Goal: Task Accomplishment & Management: Complete application form

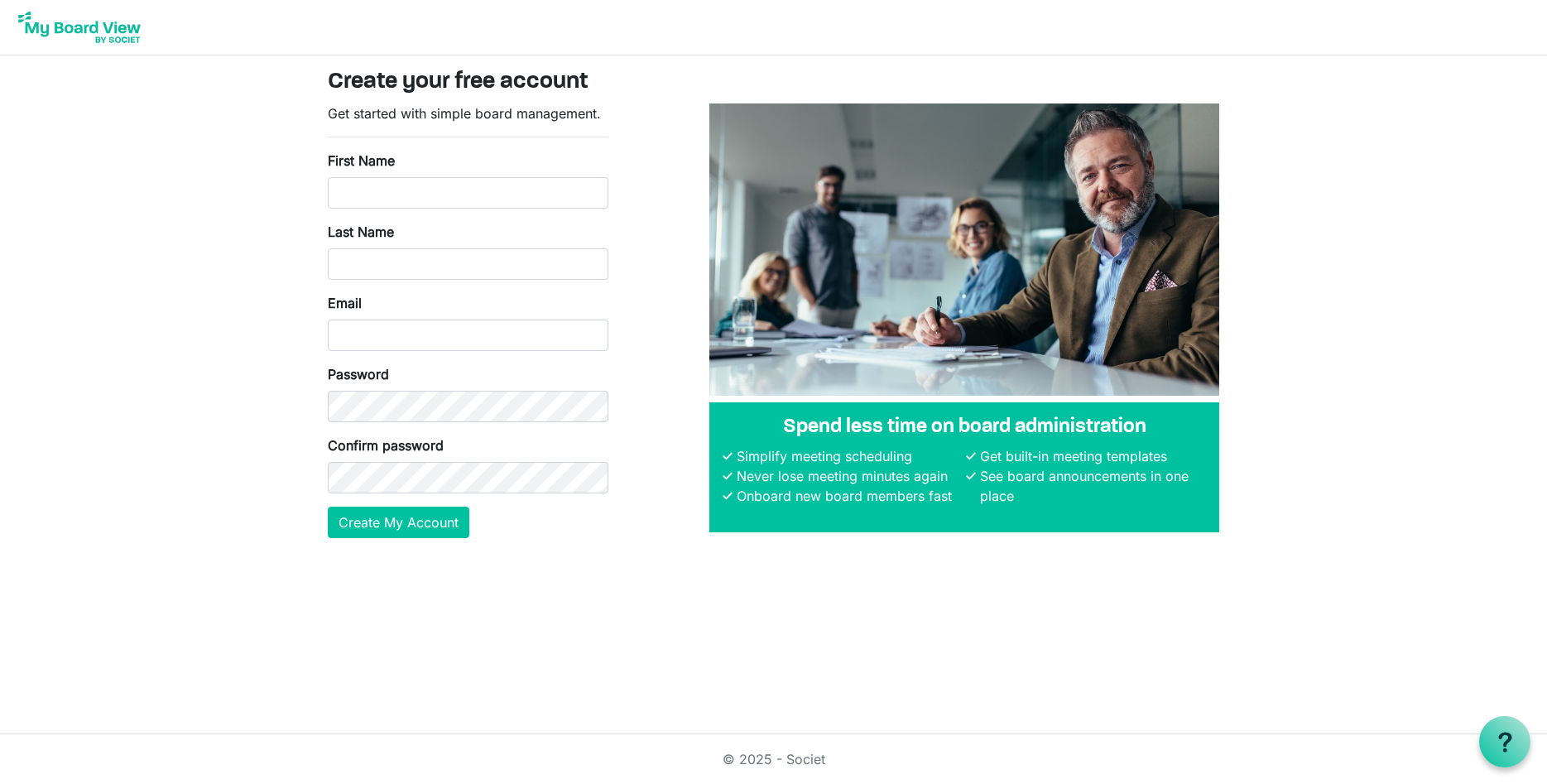
click at [84, 26] on img at bounding box center [79, 27] width 132 height 41
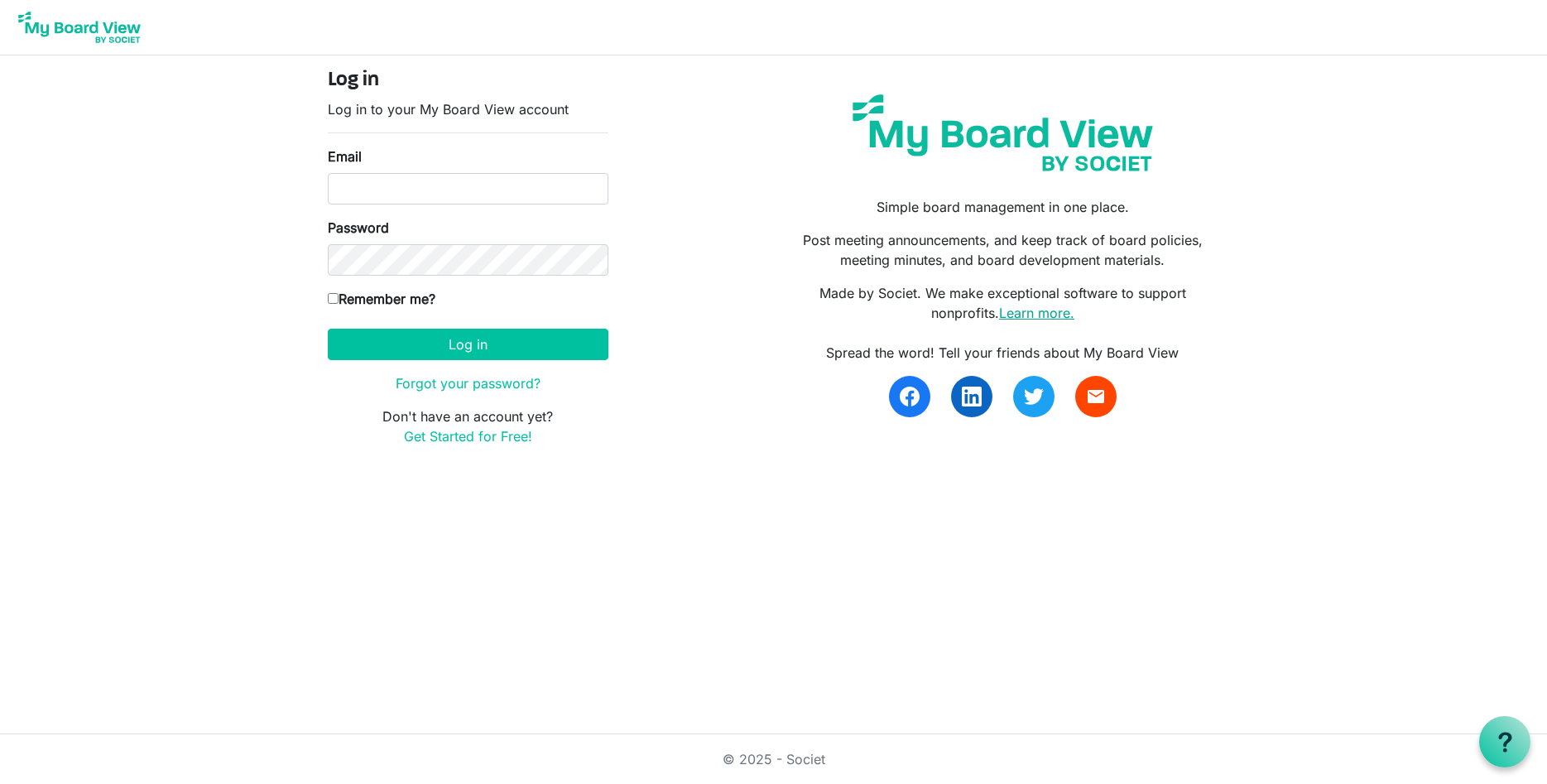
click at [1019, 315] on link "Learn more." at bounding box center [1036, 313] width 76 height 17
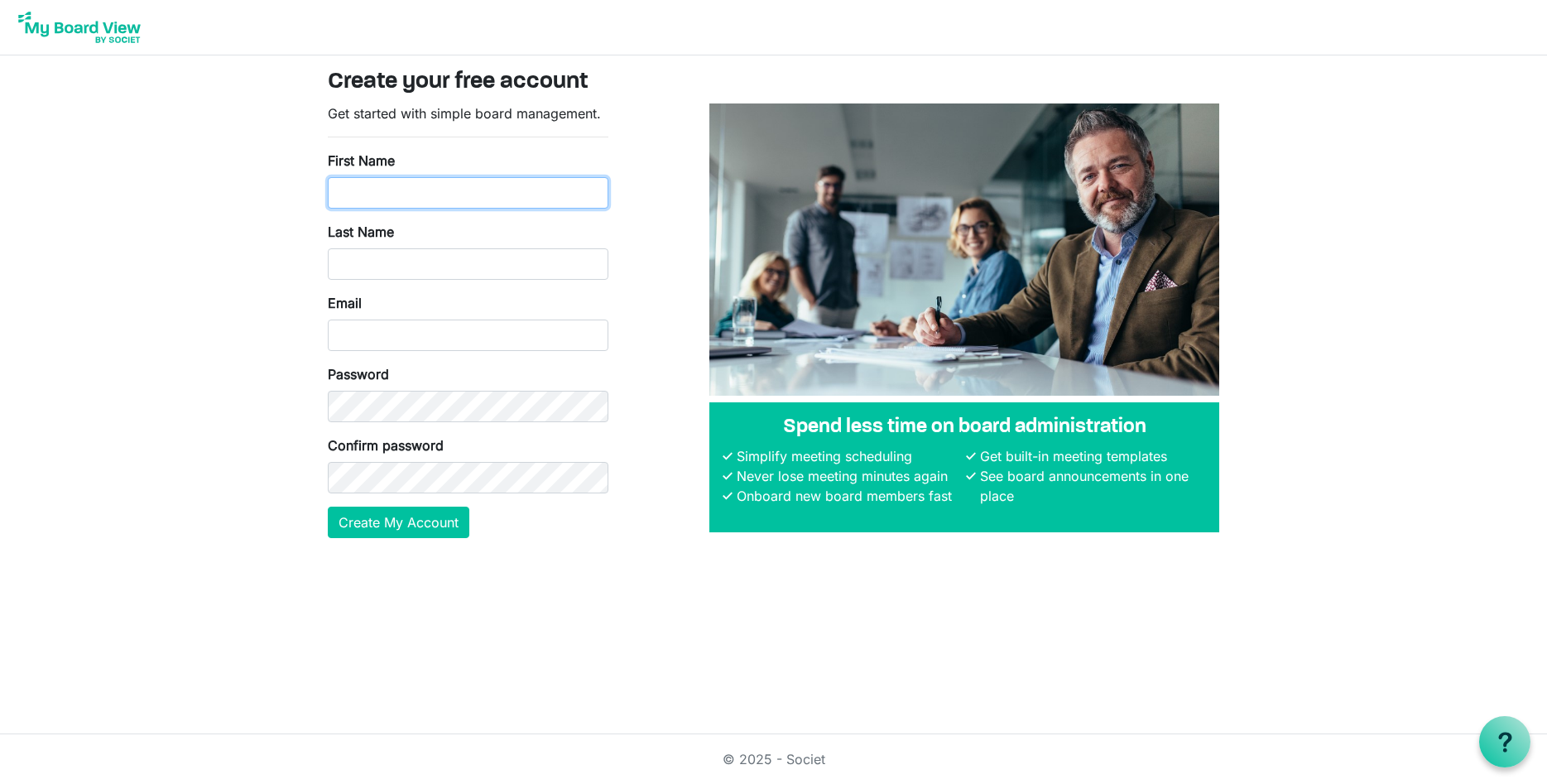
click at [471, 192] on input "First Name" at bounding box center [468, 193] width 281 height 32
type input "Fred"
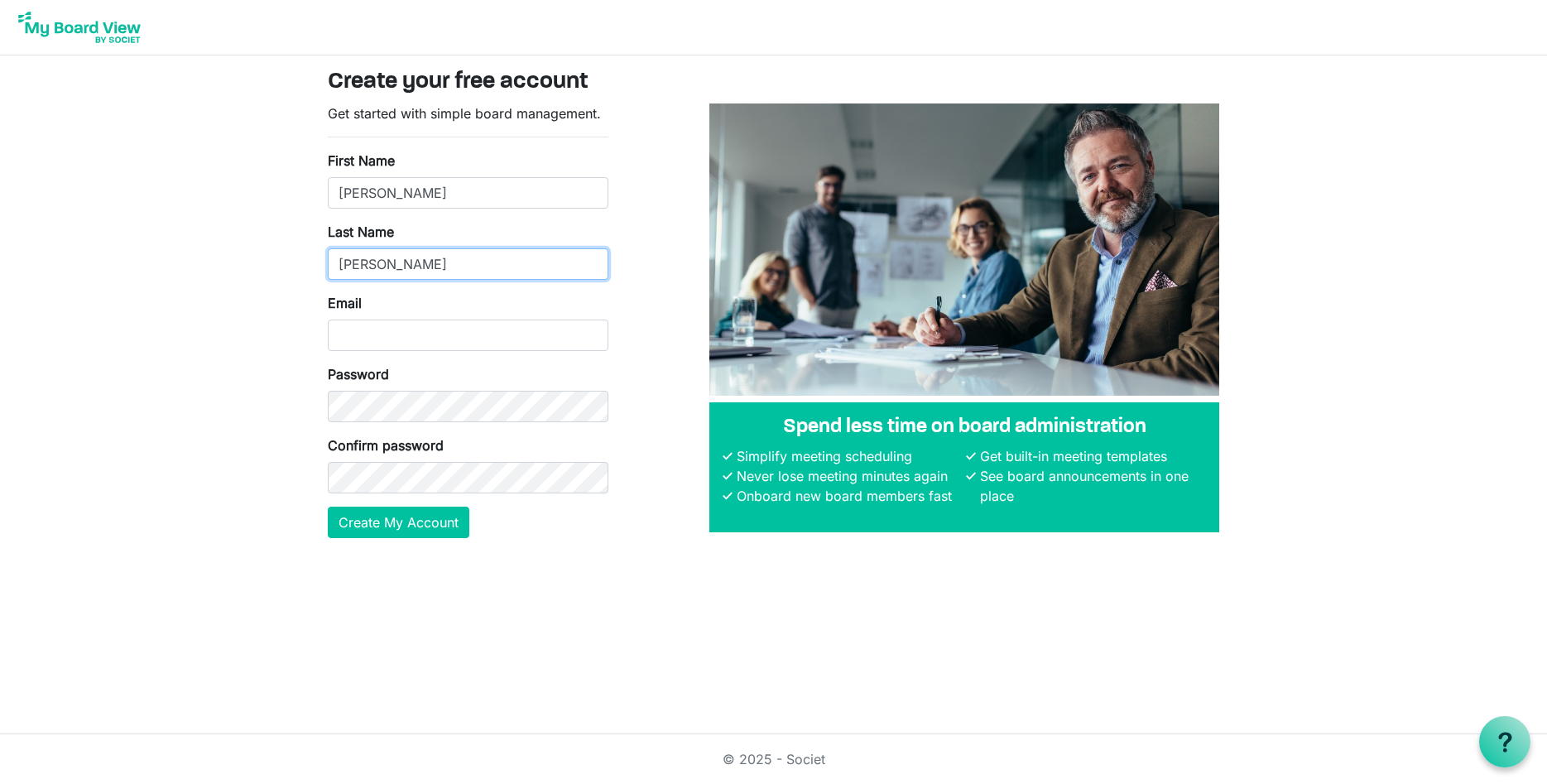
type input "Cohen"
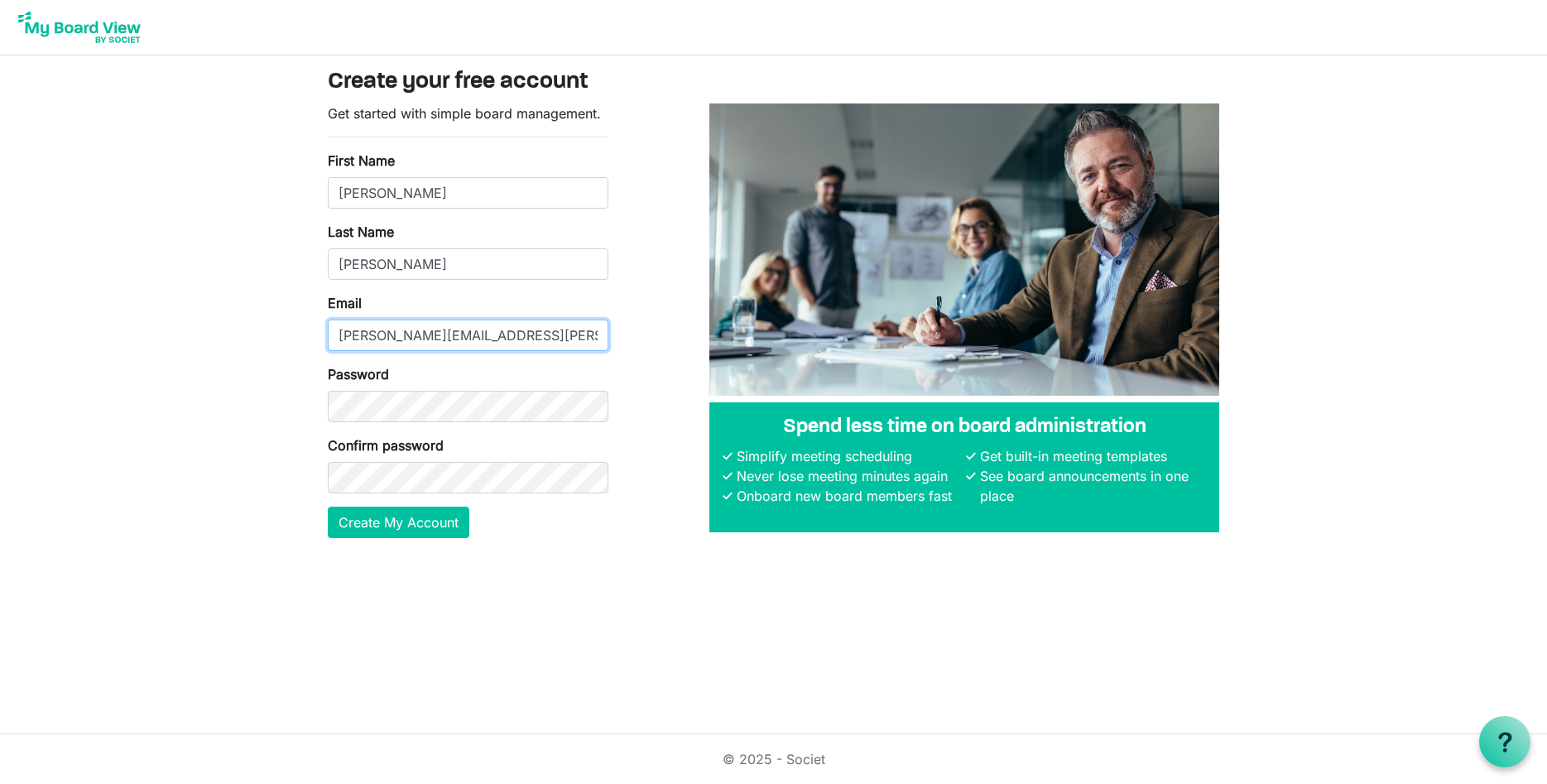
type input "fredric.cohen@duny.edu"
click at [369, 526] on button "Create My Account" at bounding box center [399, 522] width 142 height 32
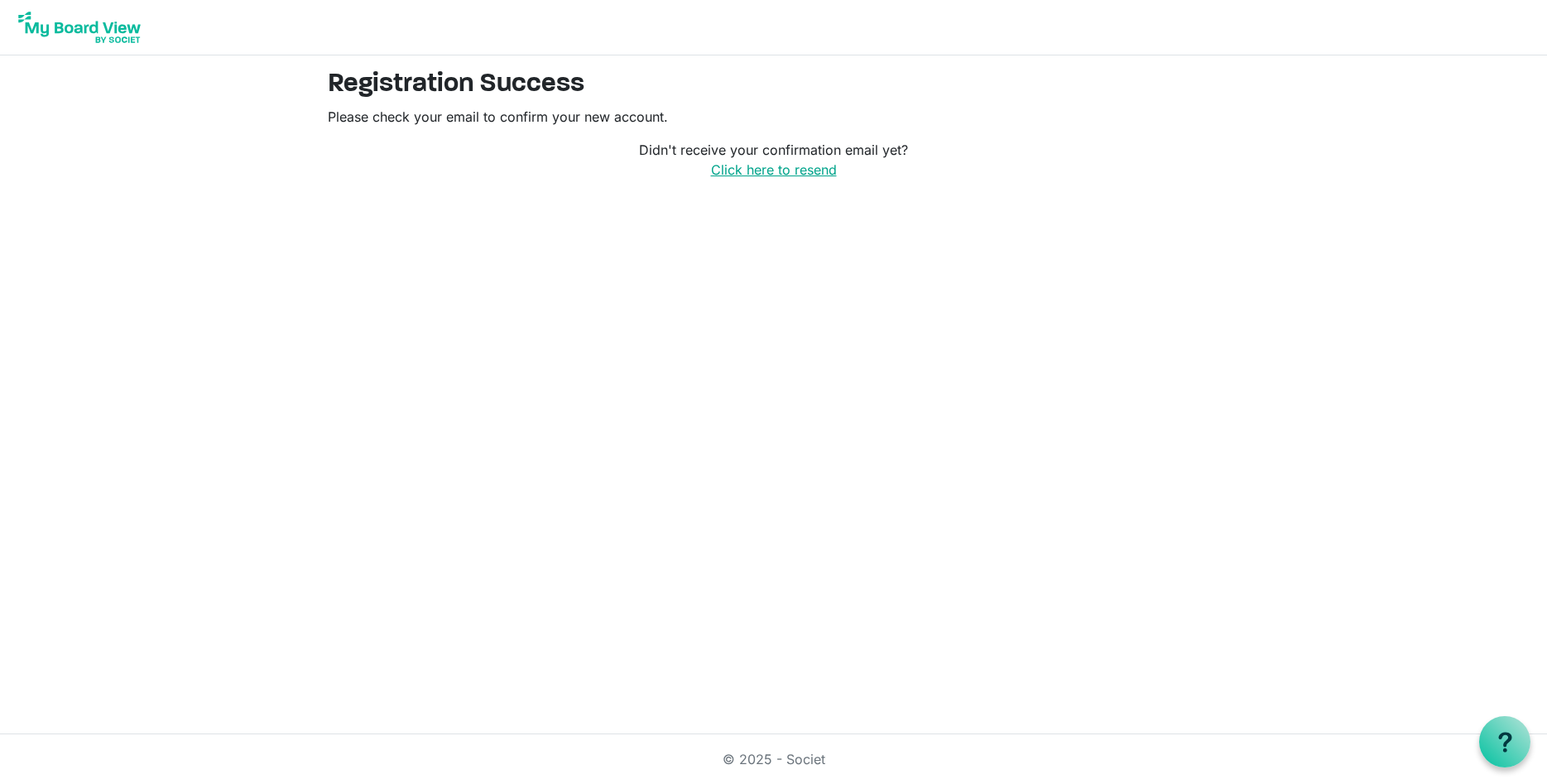
click at [779, 178] on link "Click here to resend" at bounding box center [774, 170] width 126 height 17
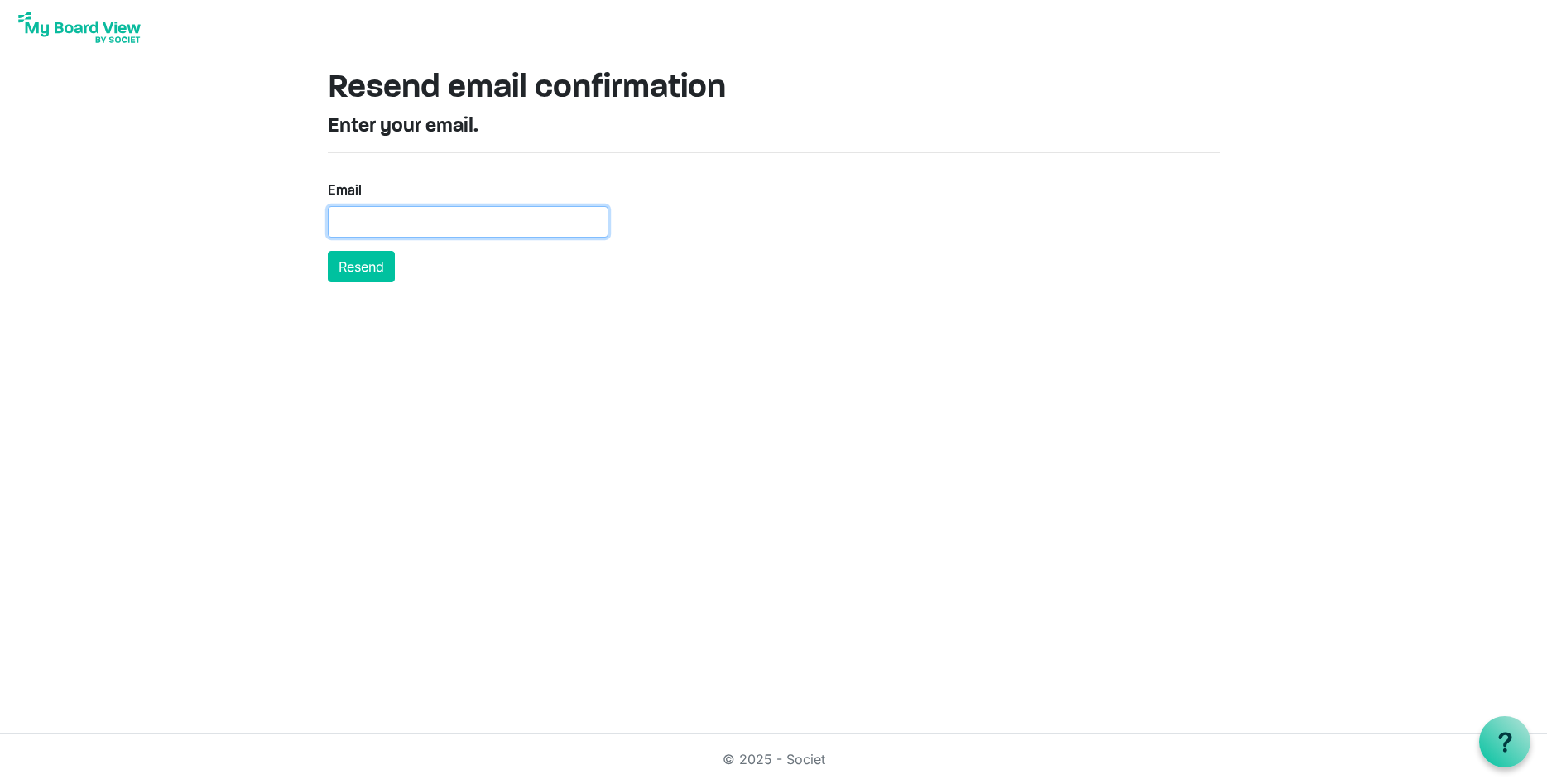
click at [423, 228] on input "Email" at bounding box center [468, 222] width 281 height 32
type input "[PERSON_NAME][EMAIL_ADDRESS][PERSON_NAME][PERSON_NAME][DOMAIN_NAME]"
click at [361, 268] on button "Resend" at bounding box center [362, 267] width 67 height 32
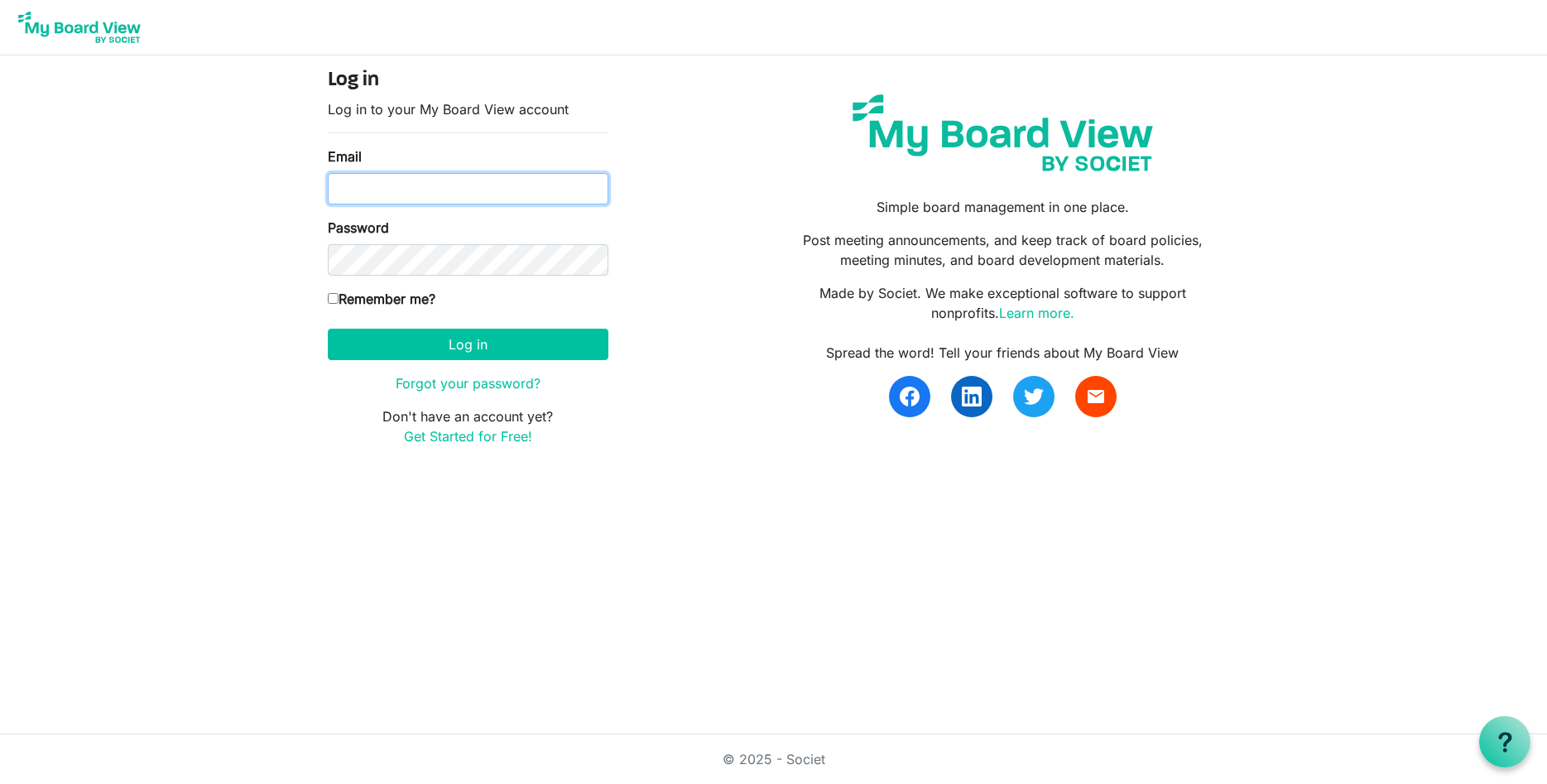
click at [437, 184] on input "Email" at bounding box center [468, 189] width 281 height 32
type input "fredric.cohen@duny.edu"
click at [334, 295] on input "Remember me?" at bounding box center [334, 298] width 11 height 11
checkbox input "true"
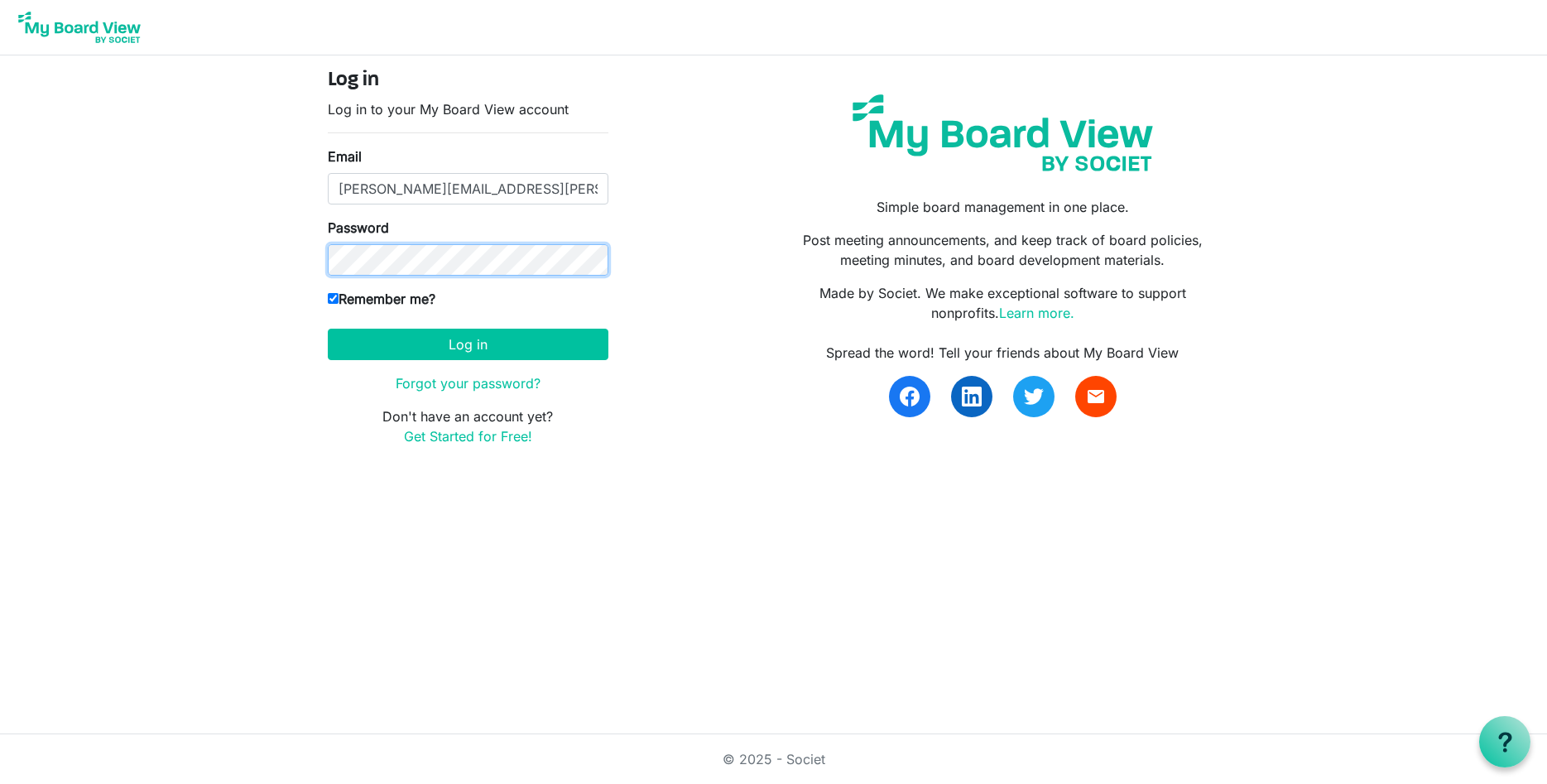
click at [328, 328] on button "Log in" at bounding box center [468, 344] width 281 height 32
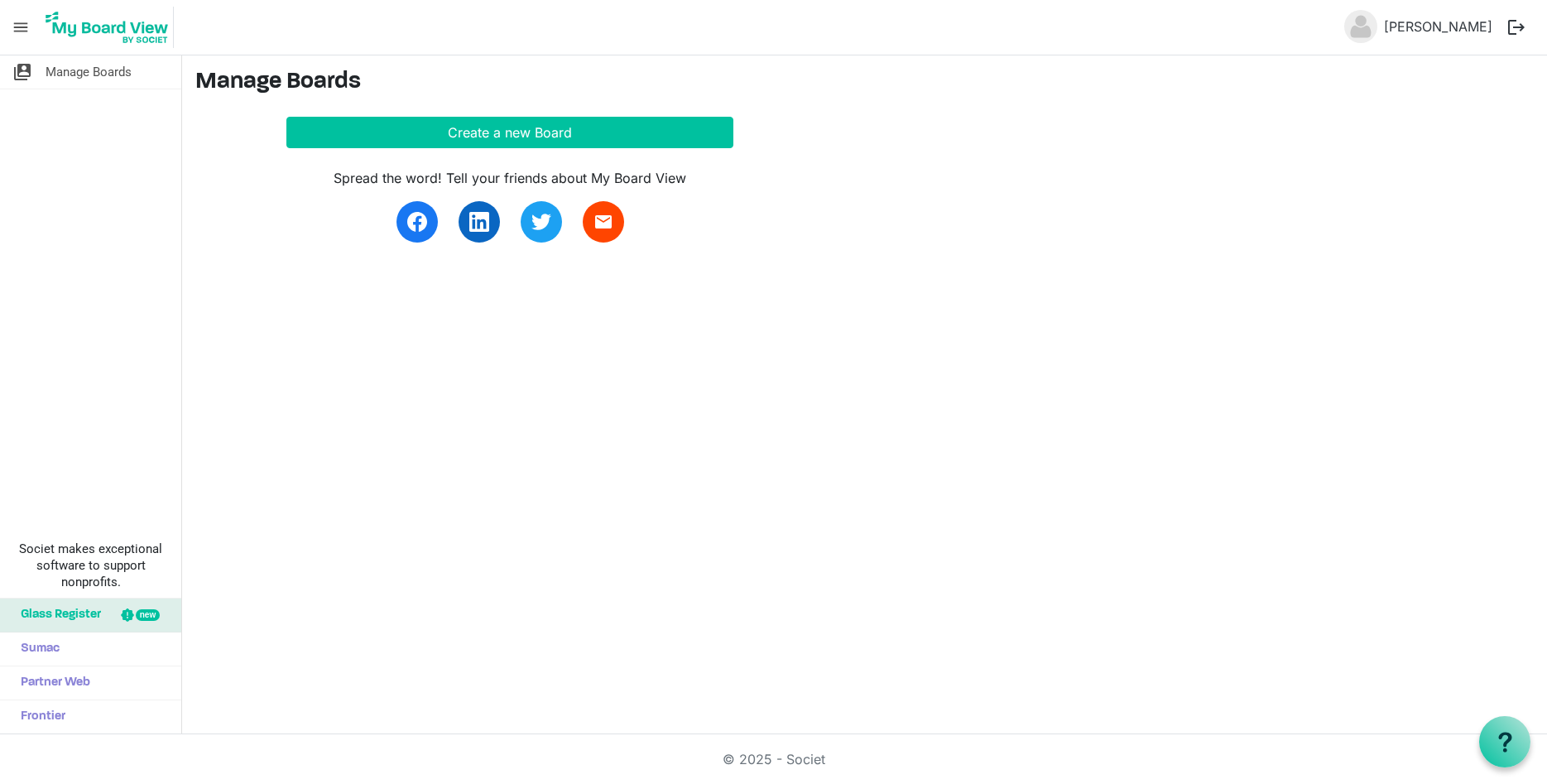
click at [497, 401] on div "switch_account Manage Boards Societ makes exceptional software to support nonpr…" at bounding box center [773, 394] width 1547 height 679
click at [23, 26] on span "menu" at bounding box center [21, 27] width 32 height 32
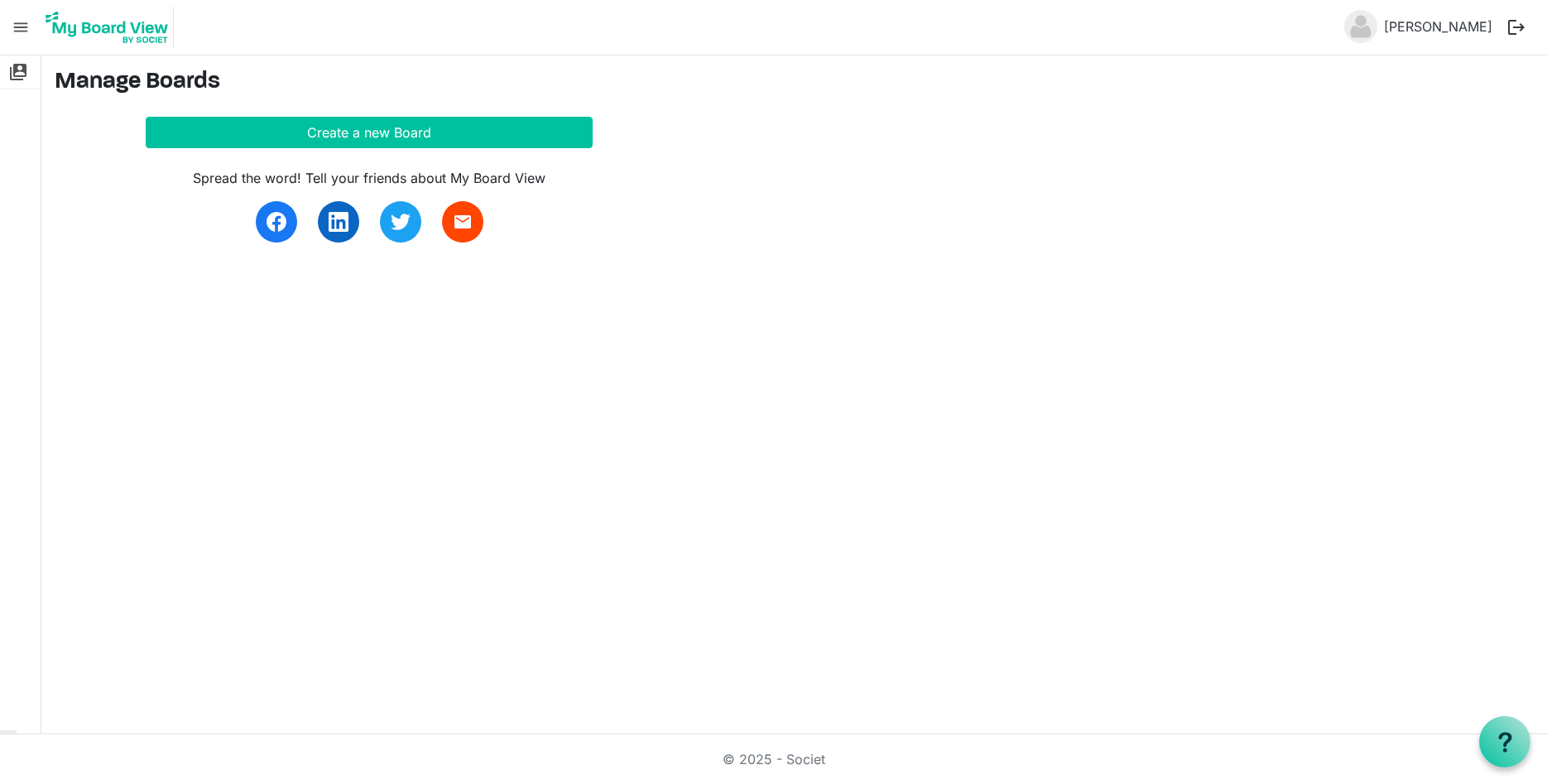
click at [23, 26] on span "menu" at bounding box center [21, 27] width 32 height 32
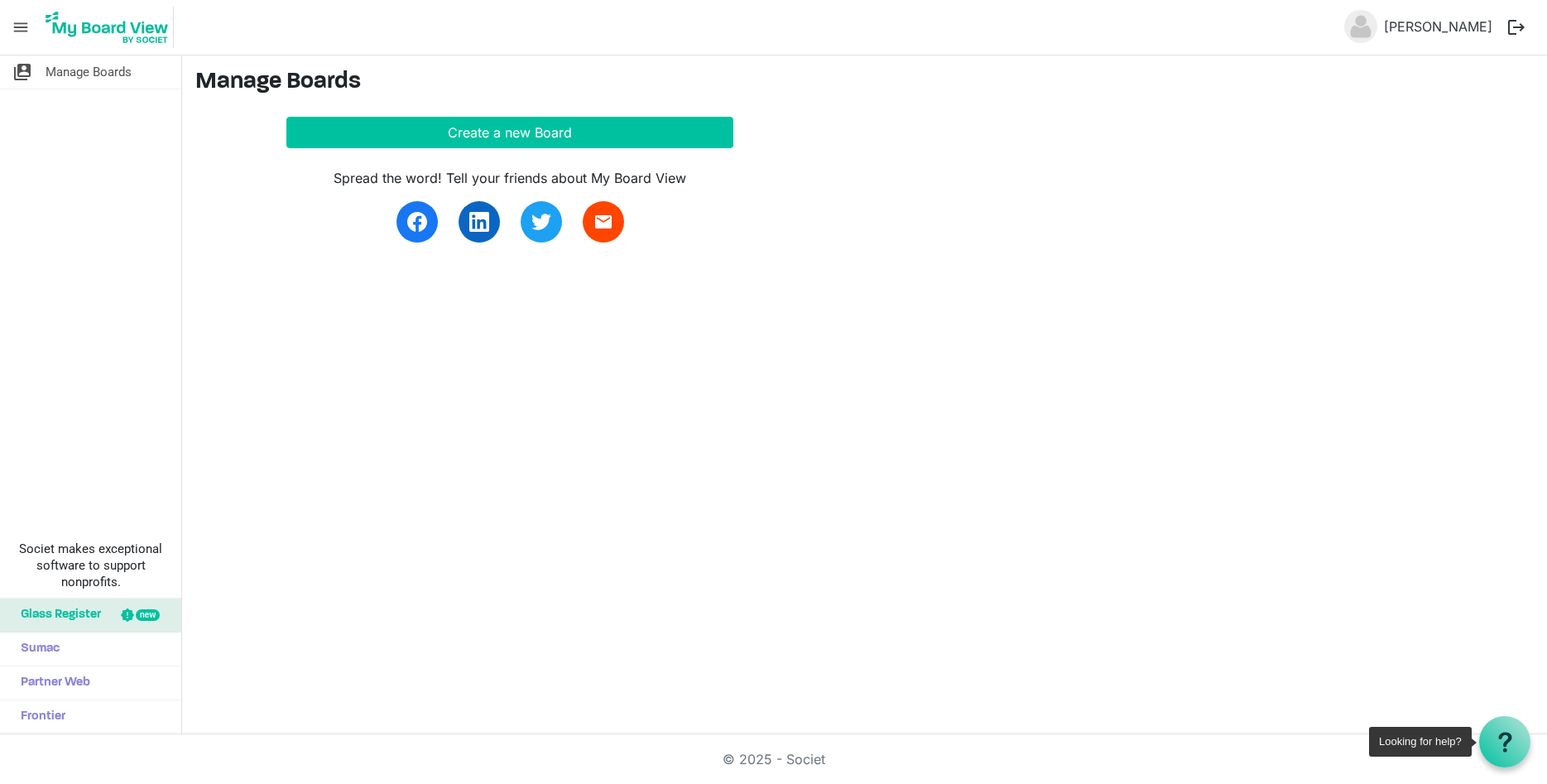
click at [1508, 739] on use at bounding box center [1505, 741] width 13 height 20
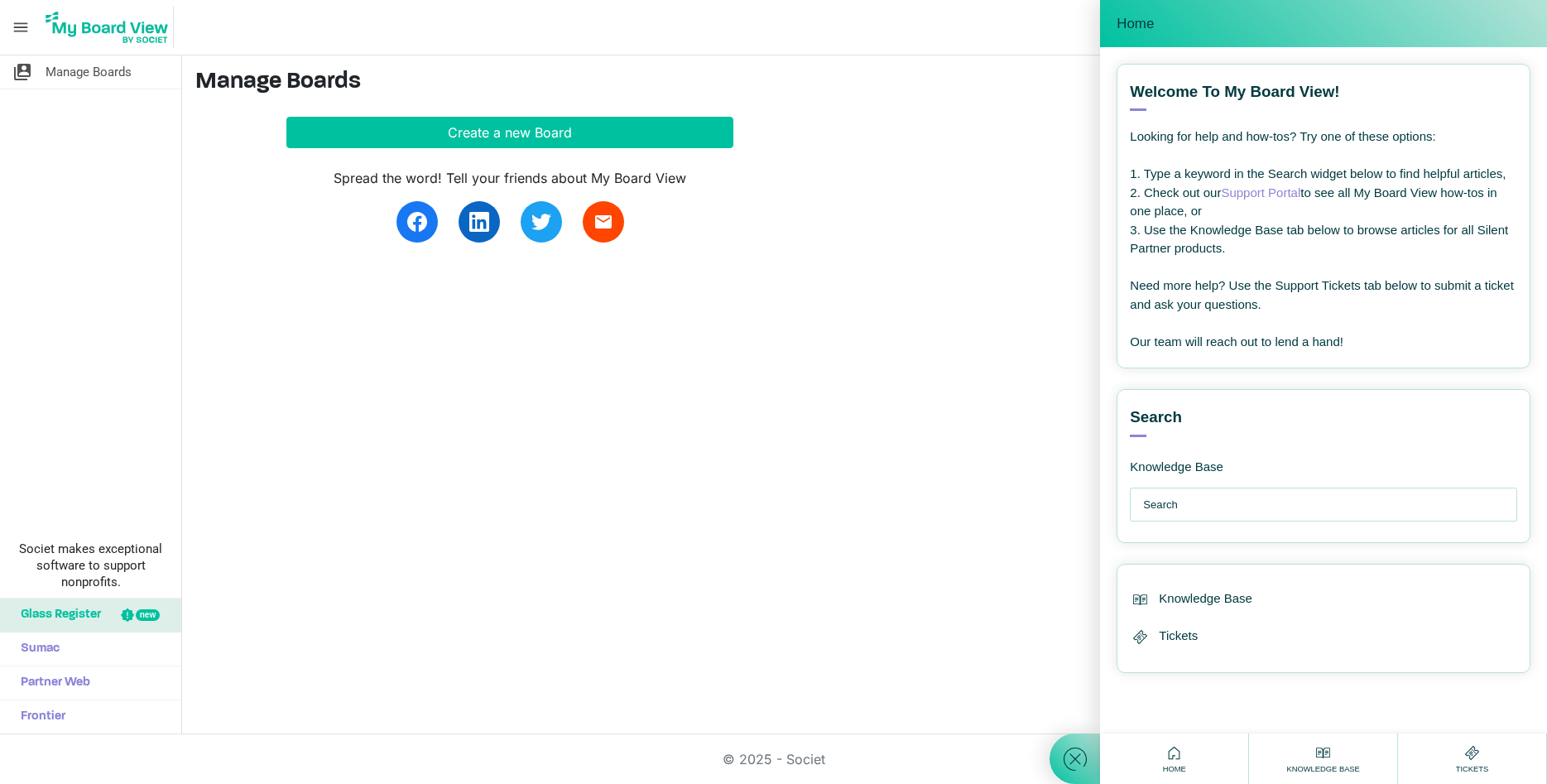
click at [1000, 237] on div "Spread the word! Tell your friends about My Board View email" at bounding box center [667, 195] width 944 height 94
click at [1153, 27] on span "Home" at bounding box center [1136, 24] width 37 height 17
click at [1070, 763] on icon at bounding box center [1075, 759] width 30 height 30
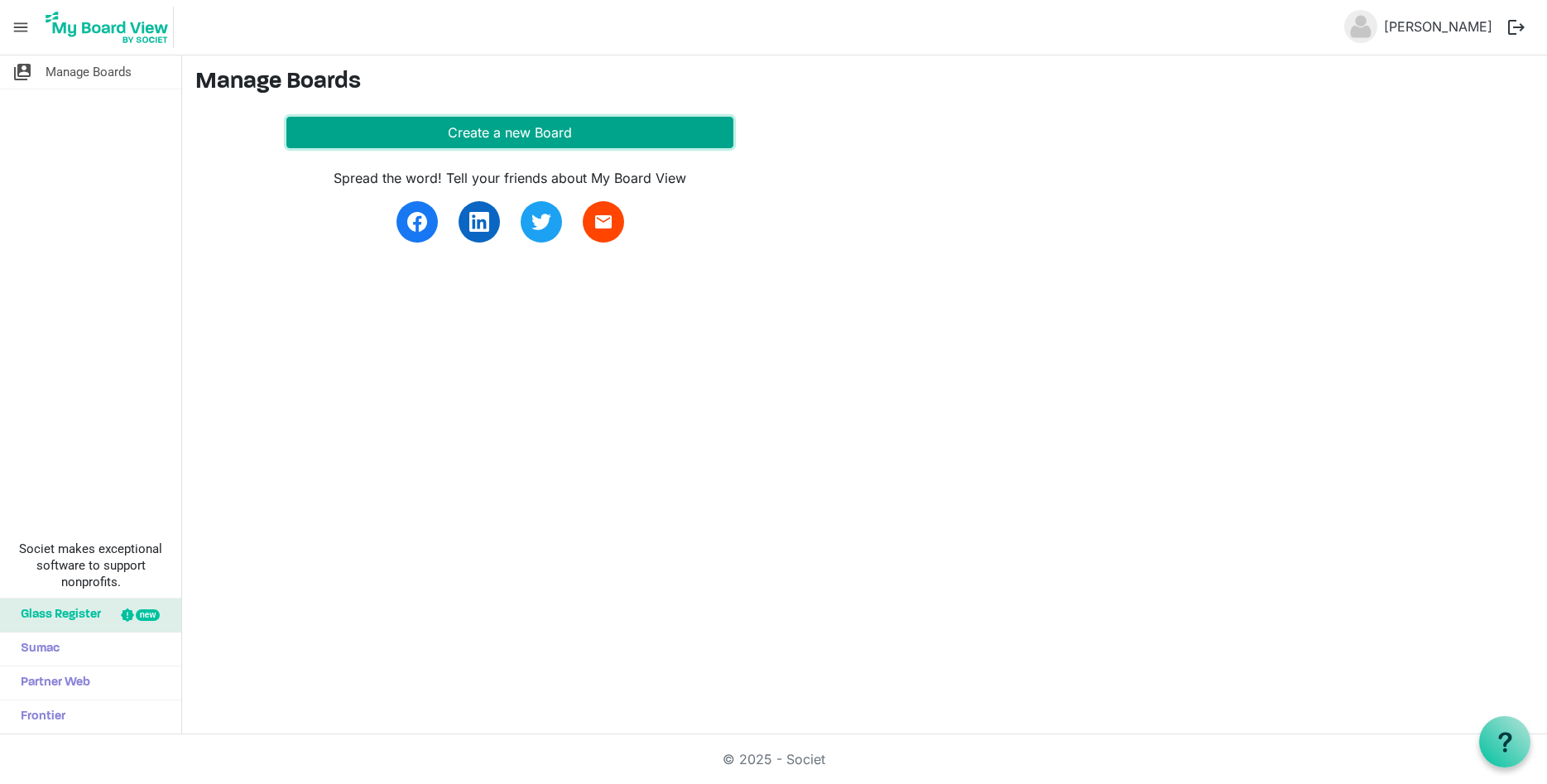
click at [389, 138] on button "Create a new Board" at bounding box center [509, 132] width 447 height 32
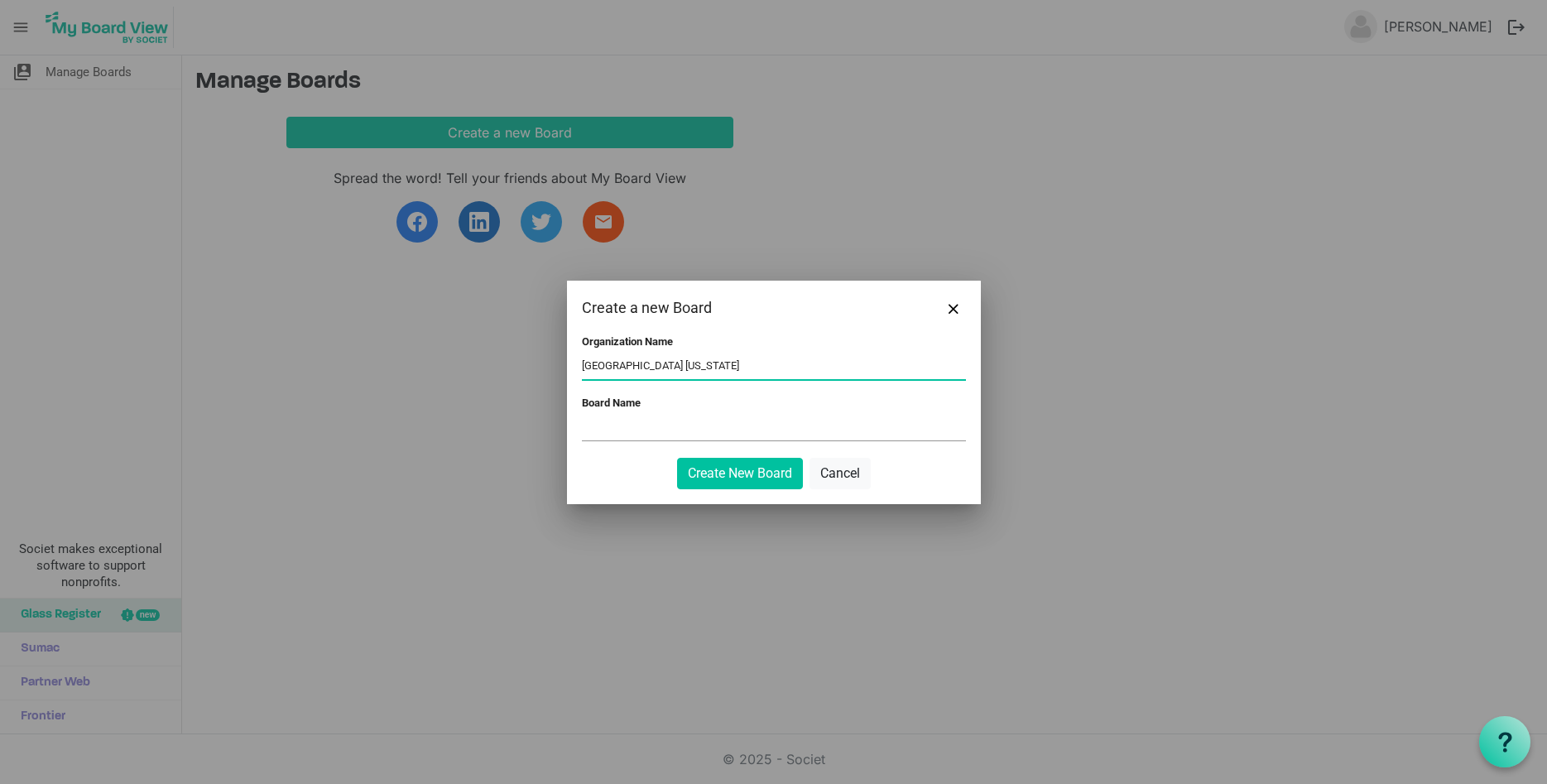
type input "Dominican University New York"
click at [614, 423] on input "Board Of Trustees" at bounding box center [774, 428] width 384 height 25
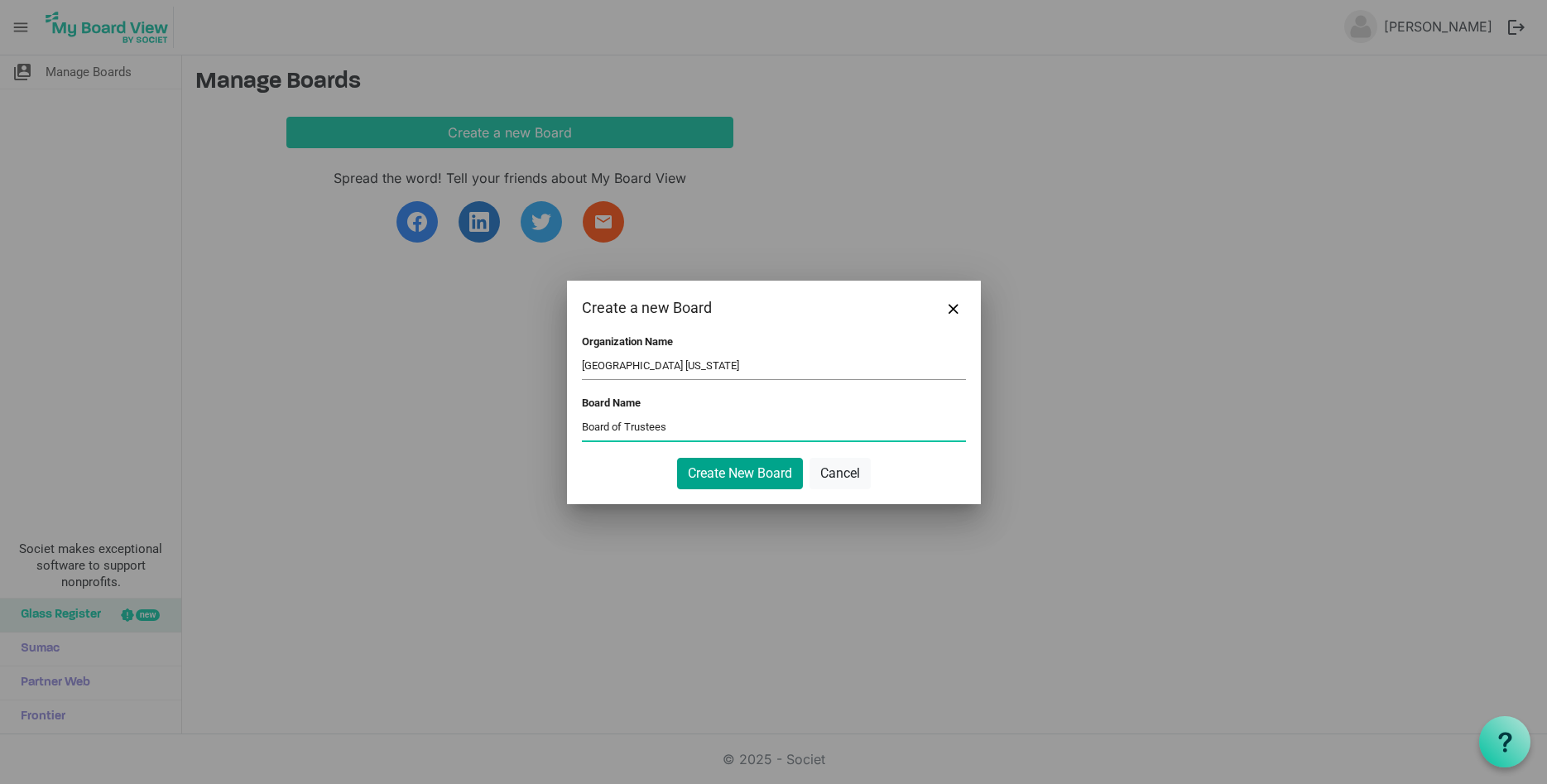
type input "Board of Trustees"
click at [715, 475] on button "Create New Board" at bounding box center [739, 474] width 126 height 32
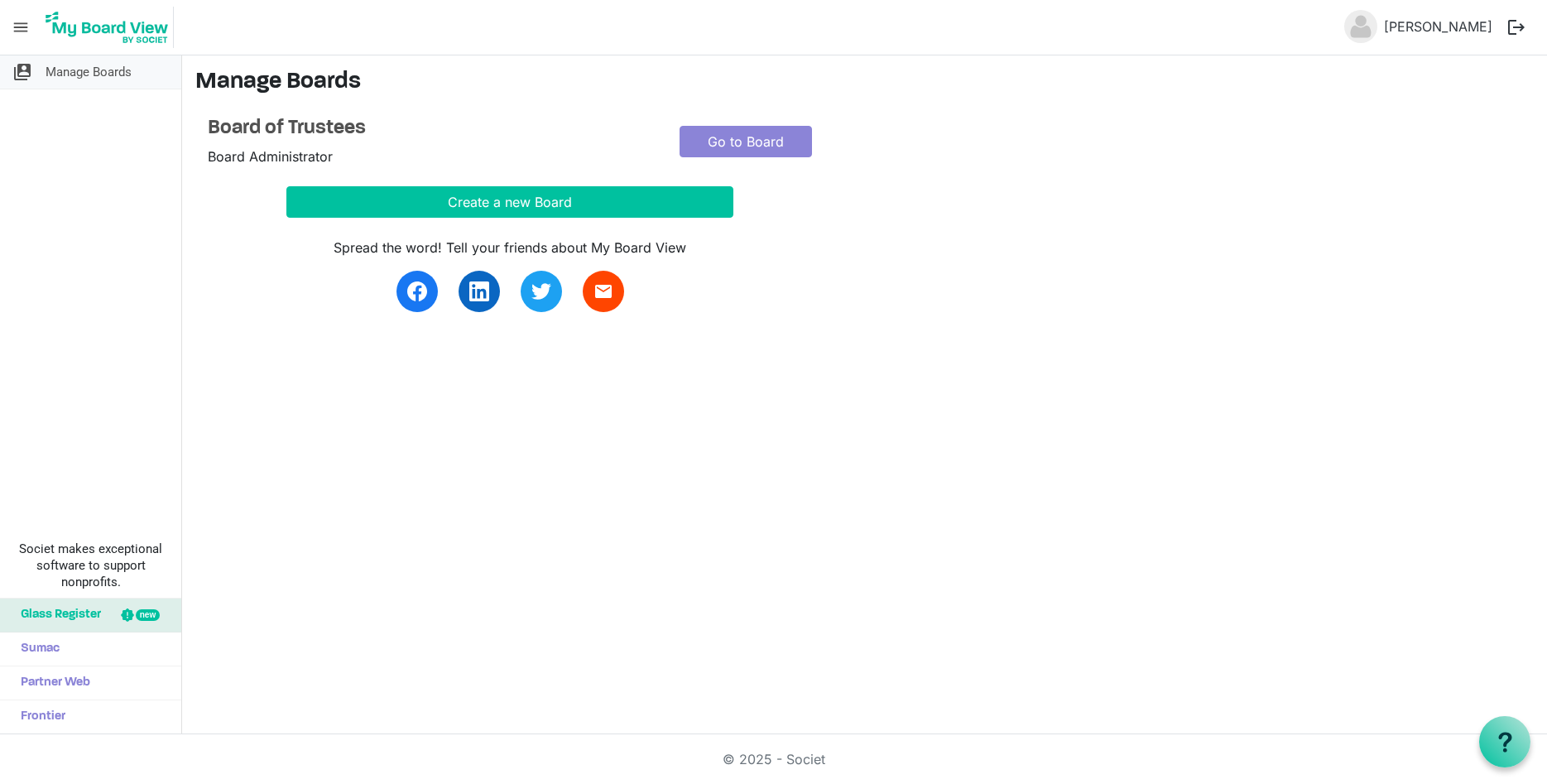
click at [87, 76] on span "Manage Boards" at bounding box center [89, 72] width 86 height 34
click at [750, 148] on link "Go to Board" at bounding box center [746, 142] width 132 height 32
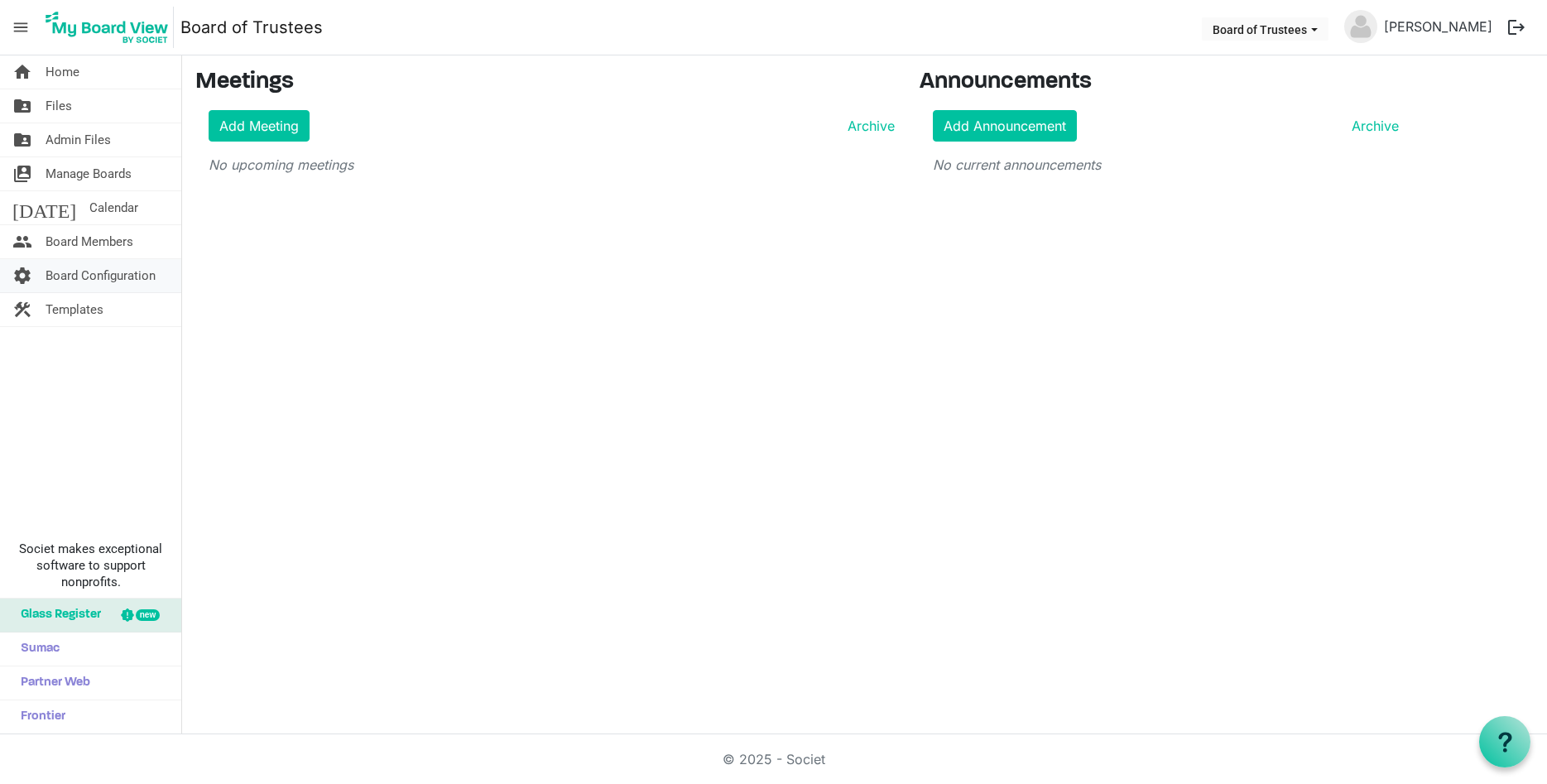
click at [59, 271] on span "Board Configuration" at bounding box center [101, 276] width 110 height 34
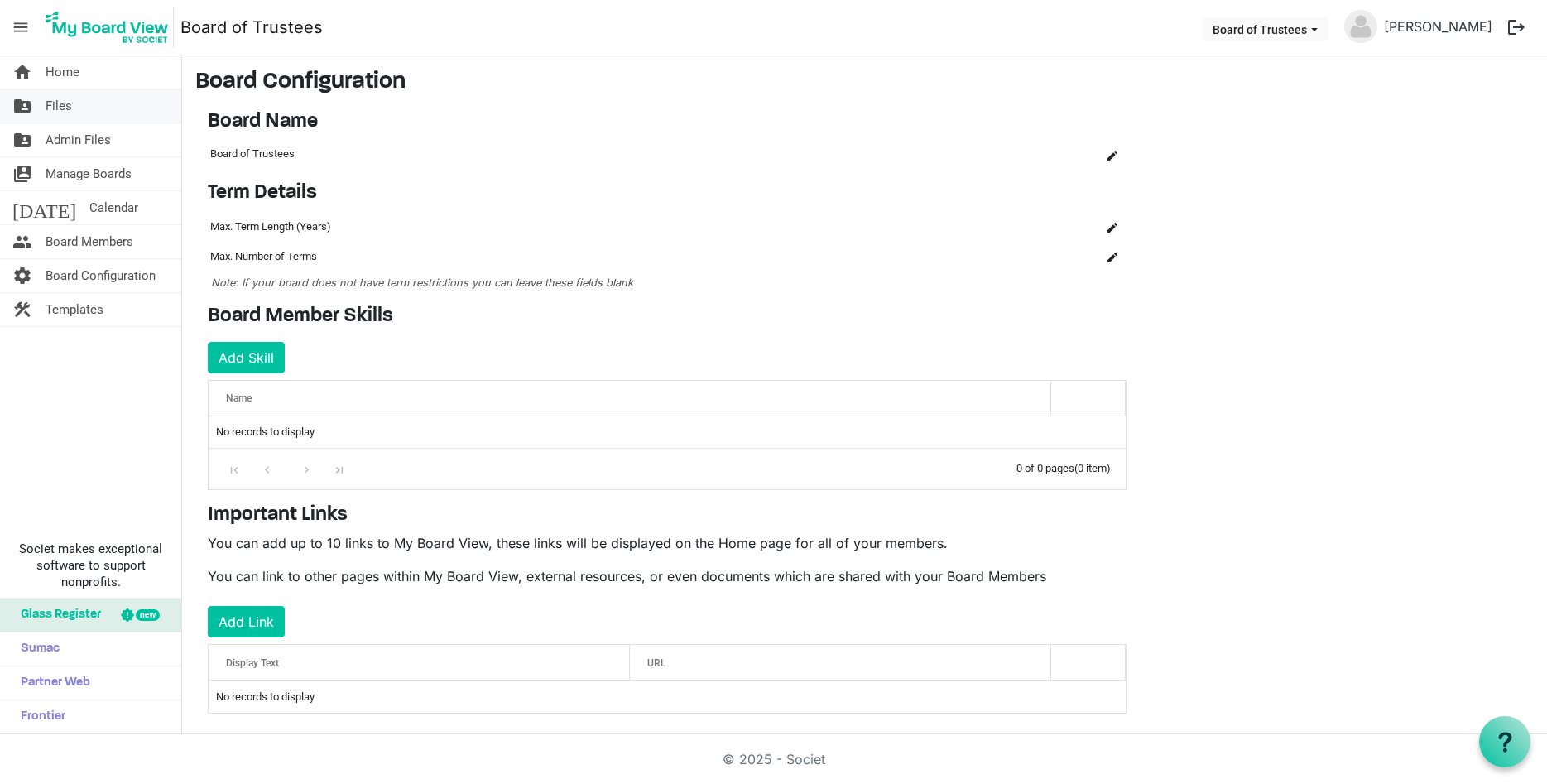
click at [58, 103] on span "Files" at bounding box center [59, 106] width 26 height 34
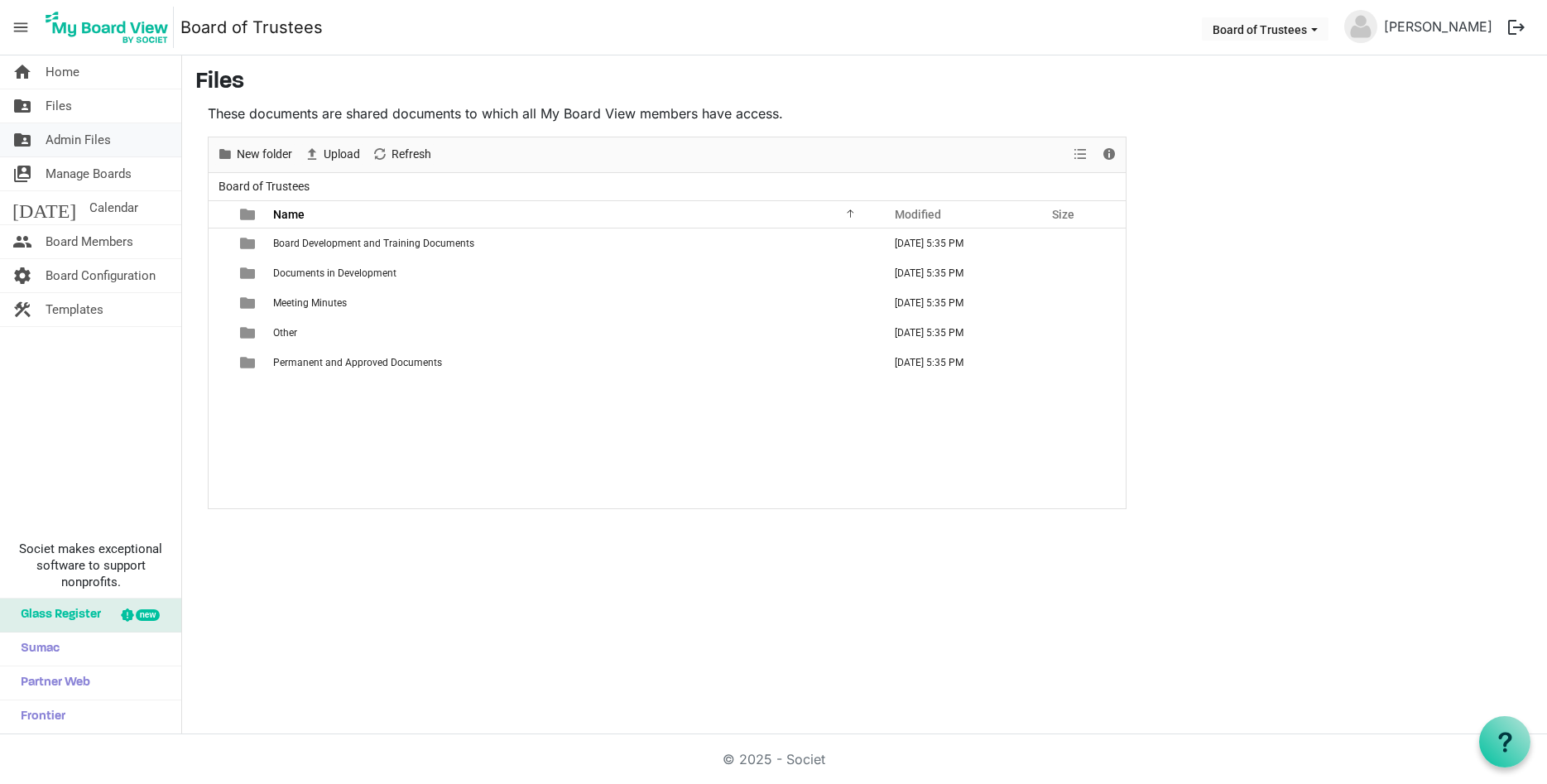
click at [84, 136] on span "Admin Files" at bounding box center [78, 140] width 65 height 34
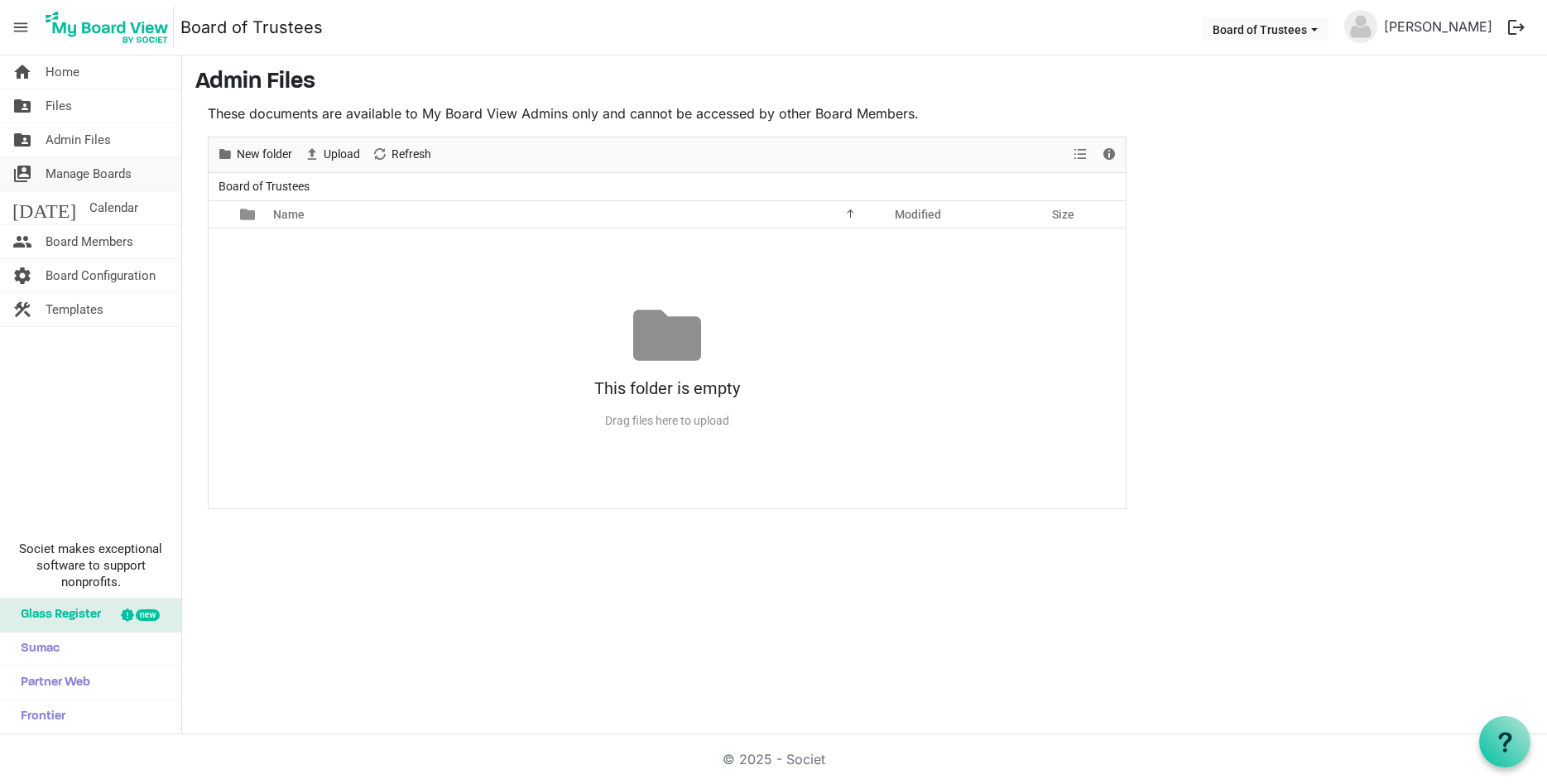
click at [105, 174] on span "Manage Boards" at bounding box center [89, 174] width 86 height 34
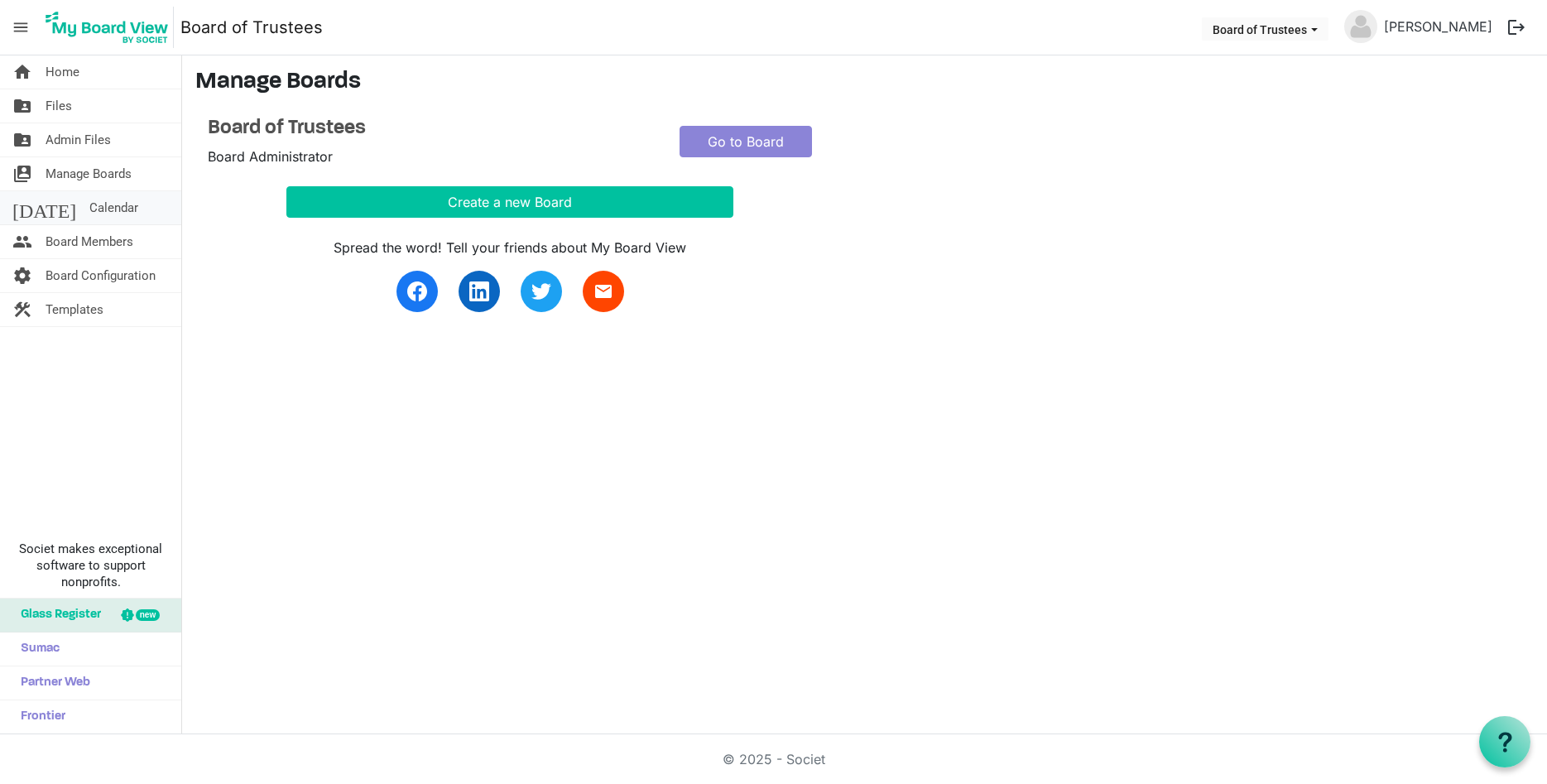
click at [90, 207] on span "Calendar" at bounding box center [114, 208] width 48 height 34
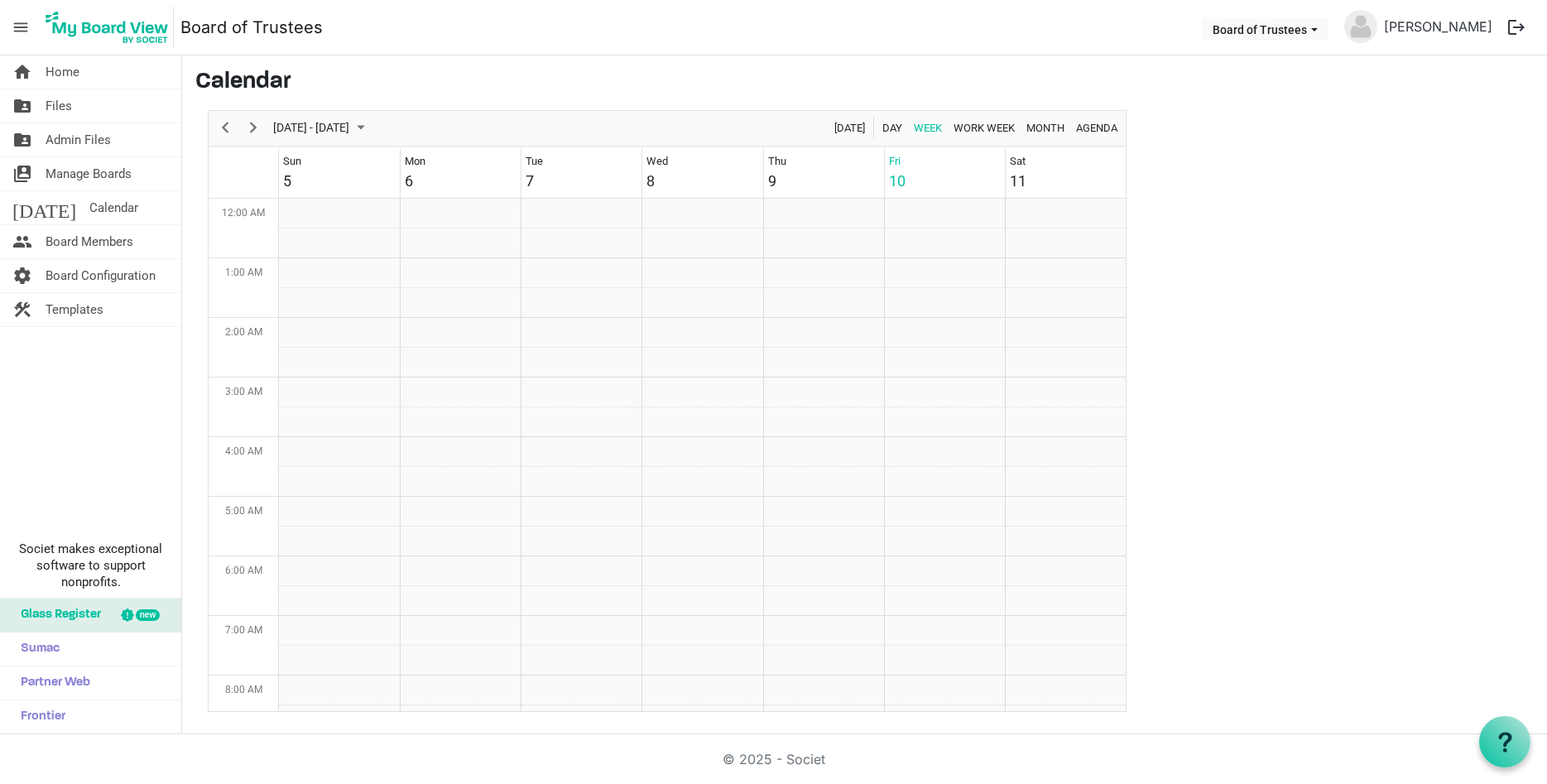
scroll to position [536, 0]
click at [255, 127] on span "Next" at bounding box center [253, 128] width 20 height 21
click at [252, 130] on span "Next" at bounding box center [253, 128] width 20 height 21
click at [826, 500] on td "Week of October 24, 2025" at bounding box center [823, 512] width 121 height 30
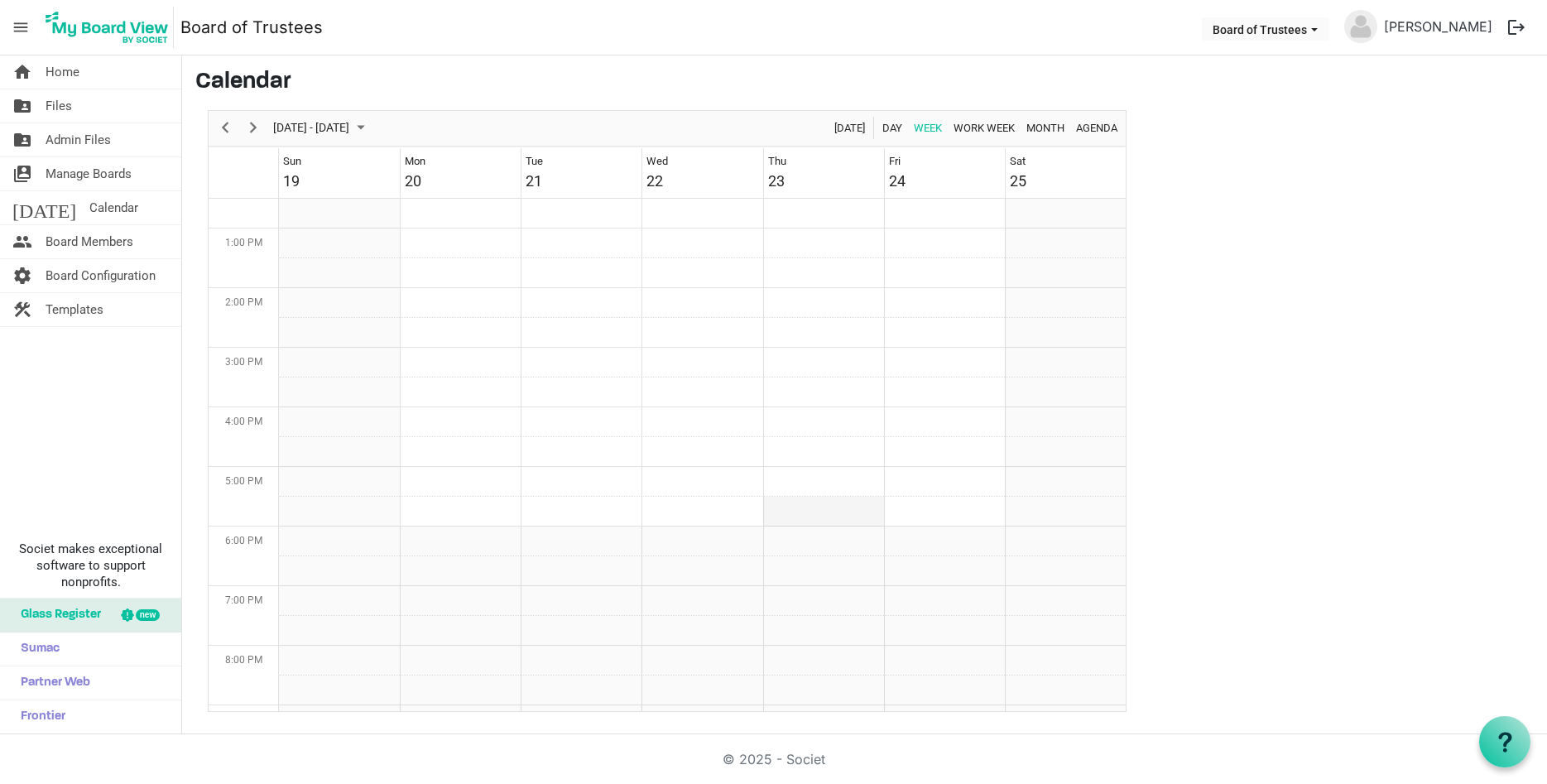
drag, startPoint x: 817, startPoint y: 504, endPoint x: 814, endPoint y: 522, distance: 18.2
click at [814, 522] on td "Week of October 24, 2025" at bounding box center [823, 512] width 121 height 30
click at [800, 516] on td "Week of October 24, 2025" at bounding box center [823, 512] width 121 height 30
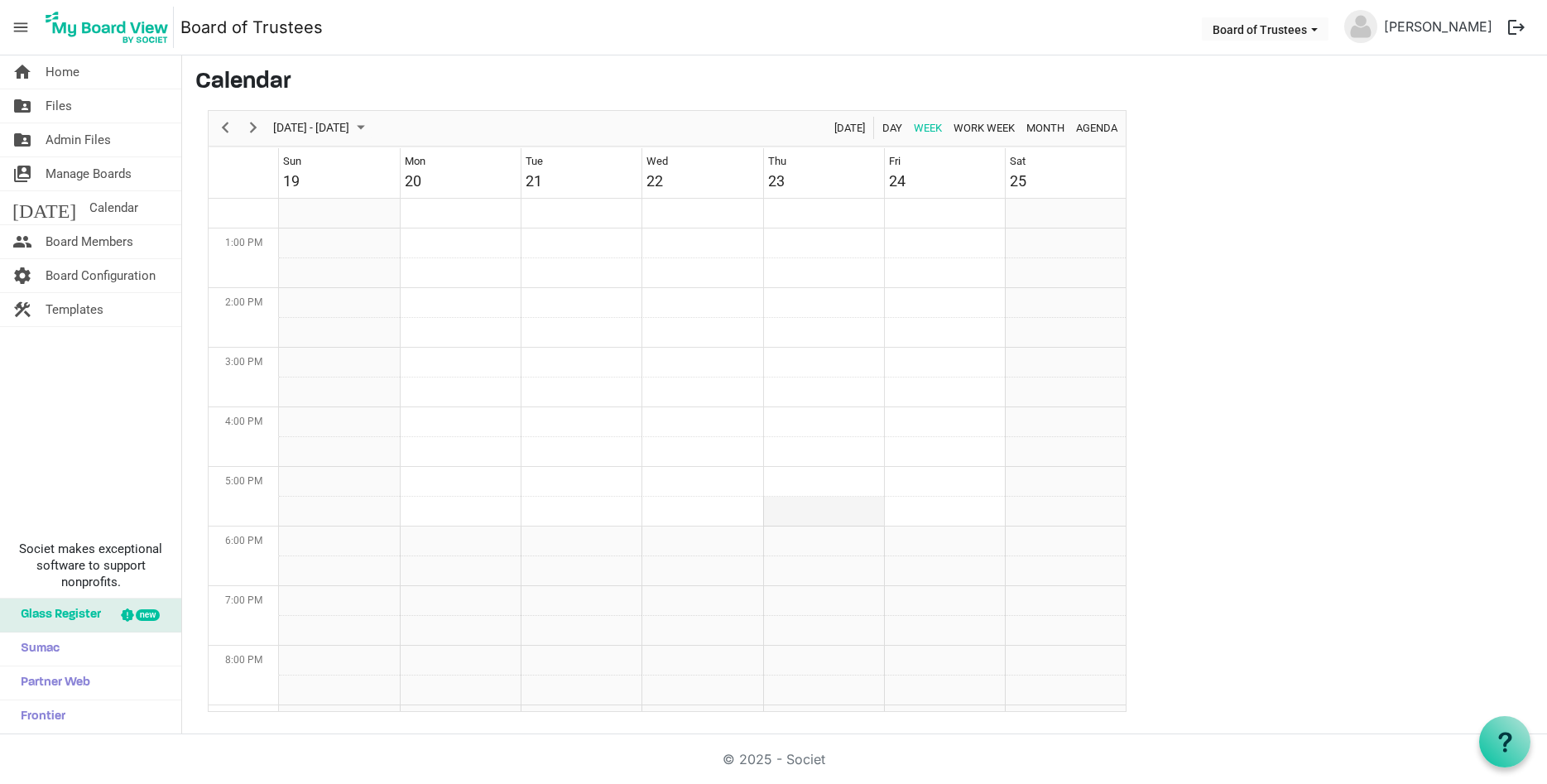
click at [800, 516] on td "Week of October 24, 2025" at bounding box center [823, 512] width 121 height 30
click at [798, 514] on td "Week of October 24, 2025" at bounding box center [823, 512] width 121 height 30
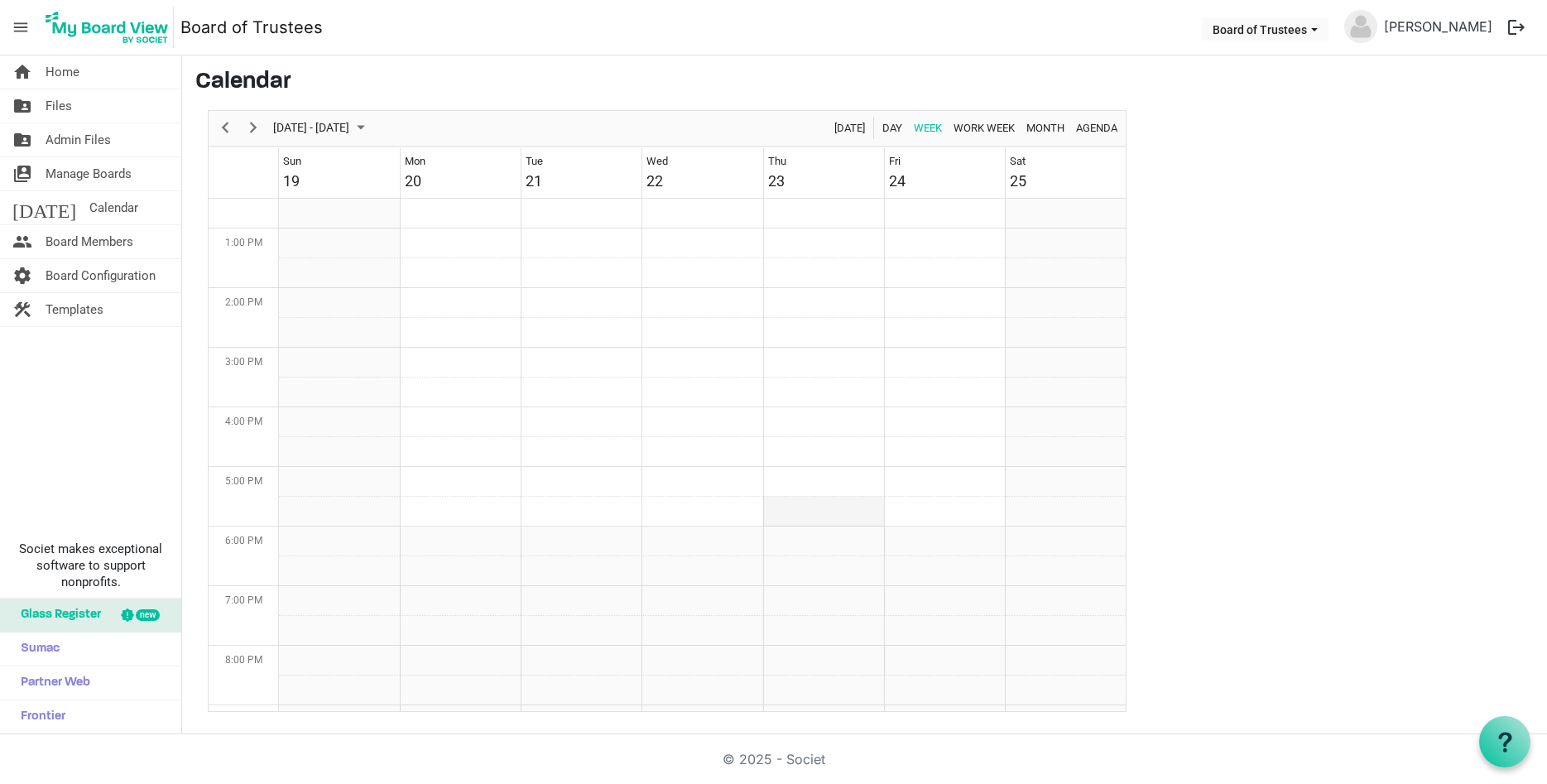
click at [798, 514] on td "Week of October 24, 2025" at bounding box center [823, 512] width 121 height 30
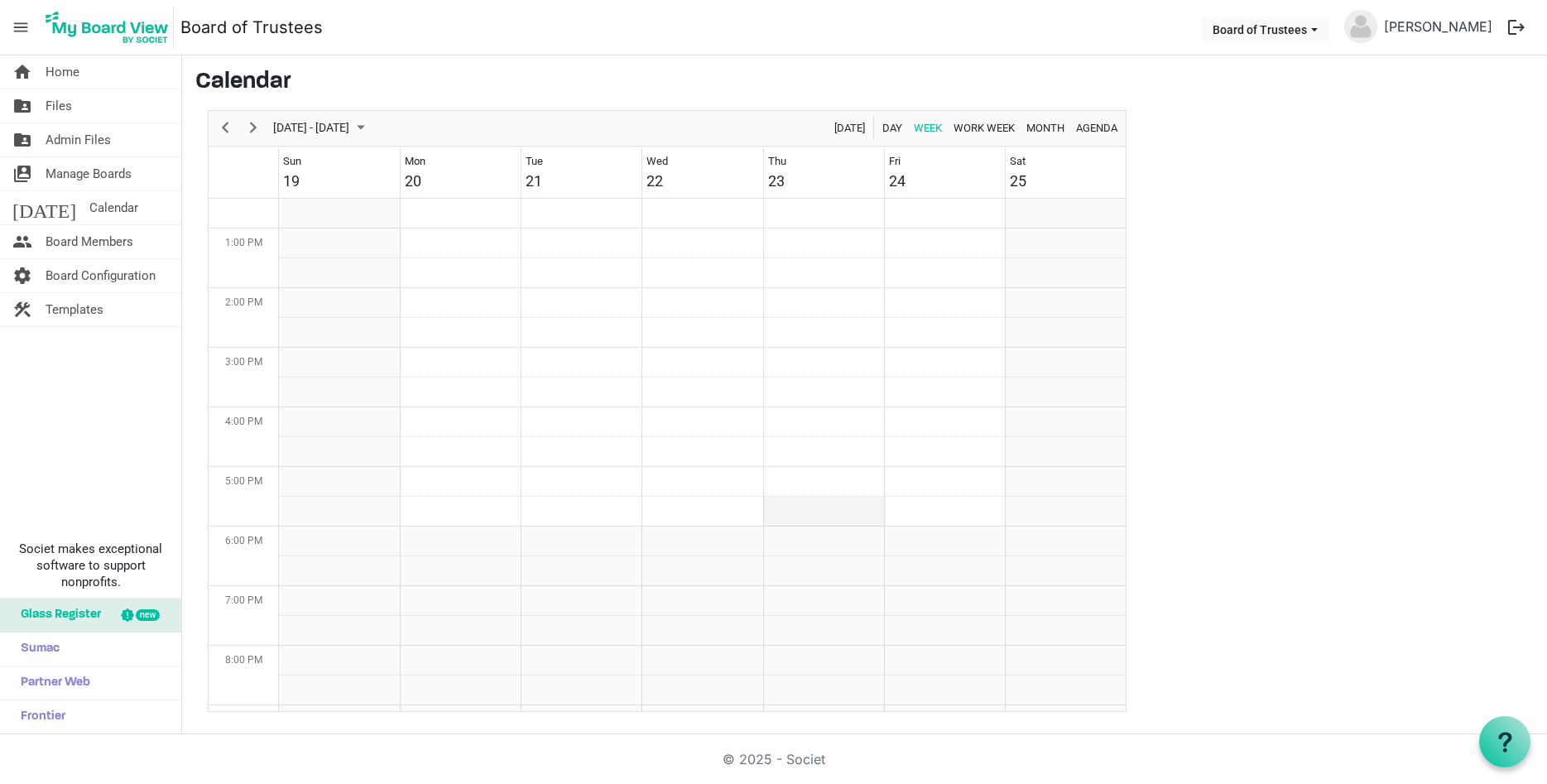
drag, startPoint x: 793, startPoint y: 474, endPoint x: 808, endPoint y: 521, distance: 49.3
click at [808, 521] on tbody "Week of October 24, 2025" at bounding box center [702, 169] width 847 height 1430
click at [1500, 733] on icon at bounding box center [1505, 742] width 21 height 21
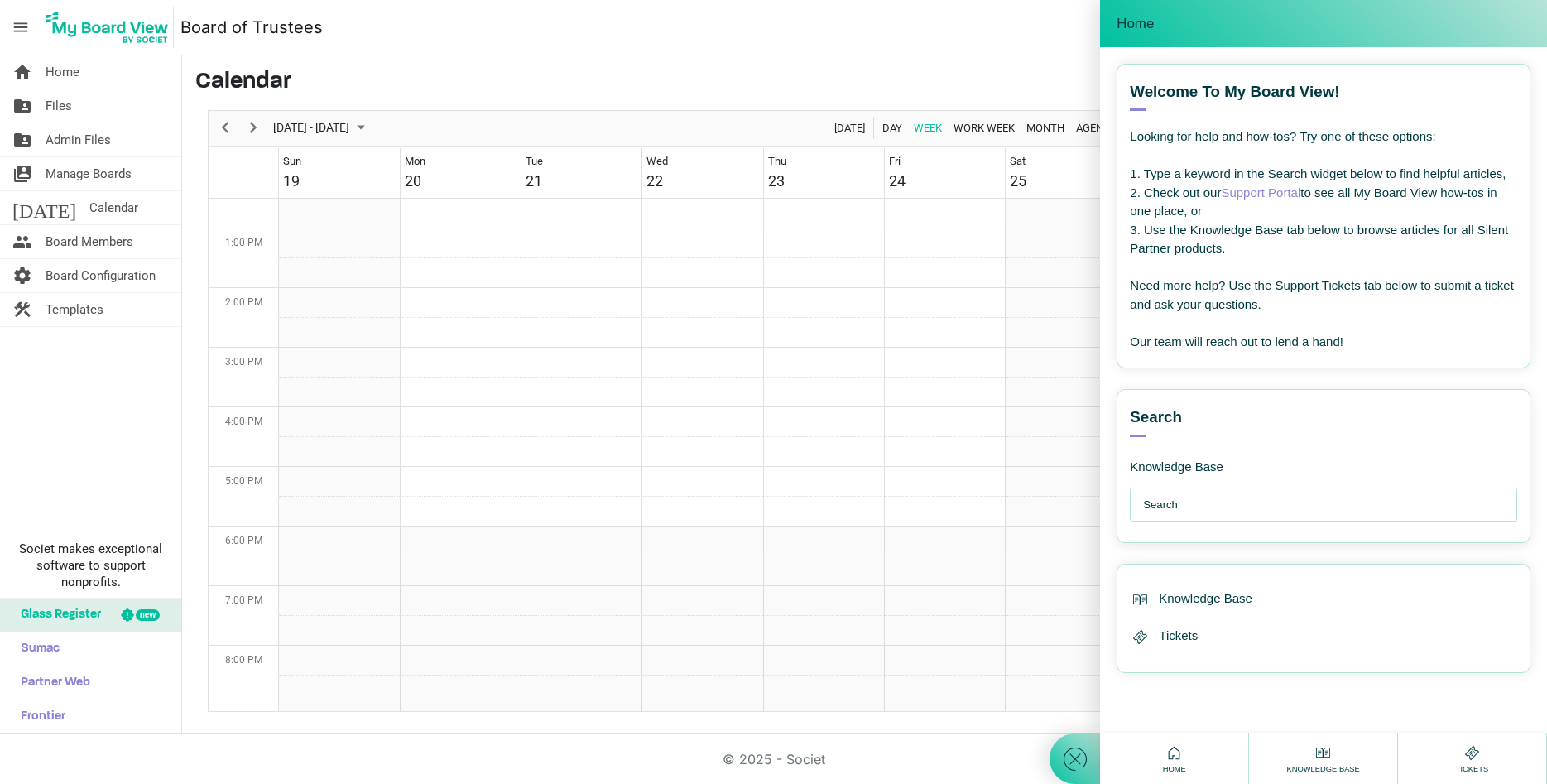
click at [1225, 509] on input "text" at bounding box center [1328, 505] width 369 height 34
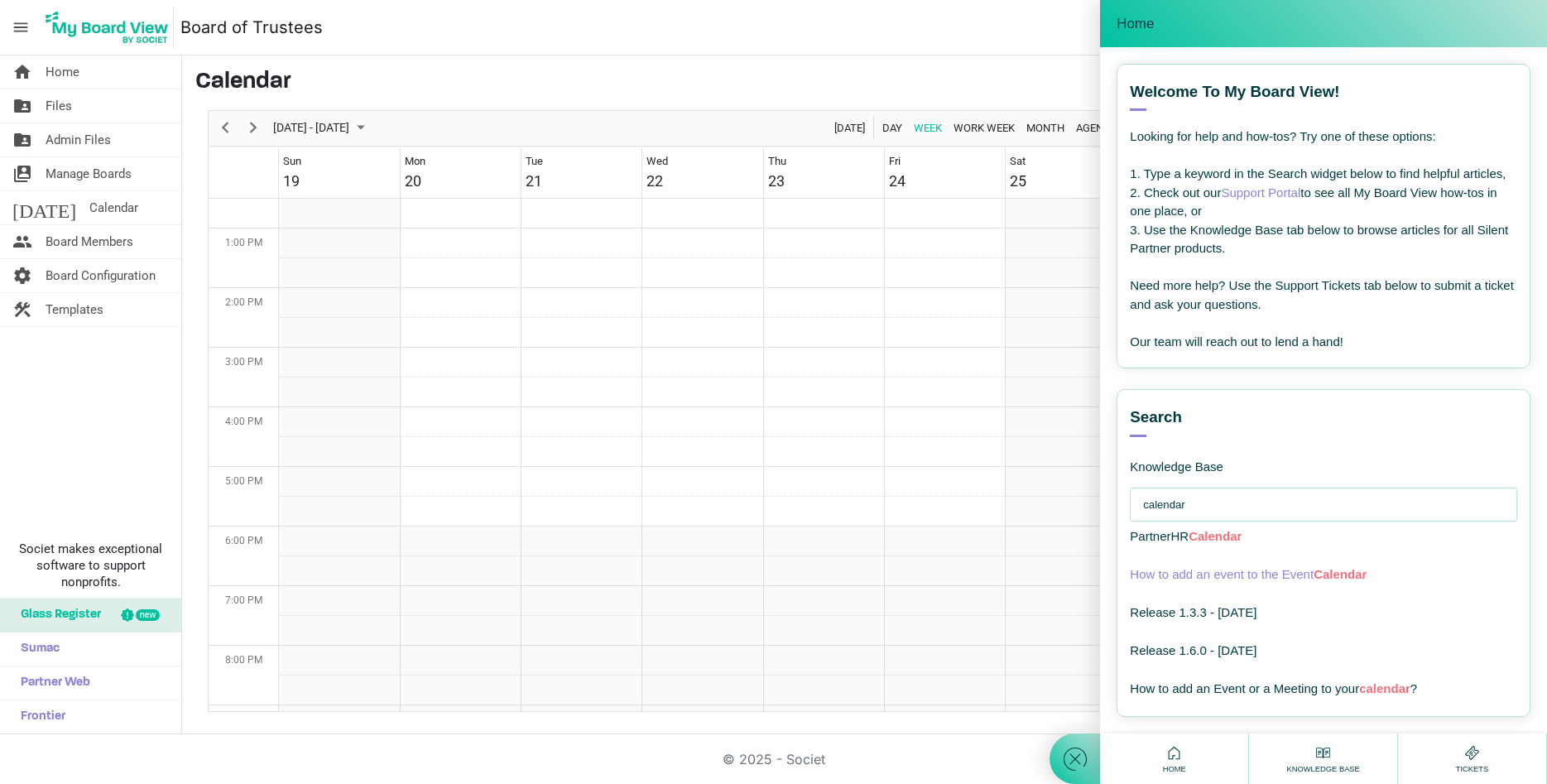
type input "calendar"
click at [1331, 578] on span "Calendar" at bounding box center [1340, 573] width 53 height 14
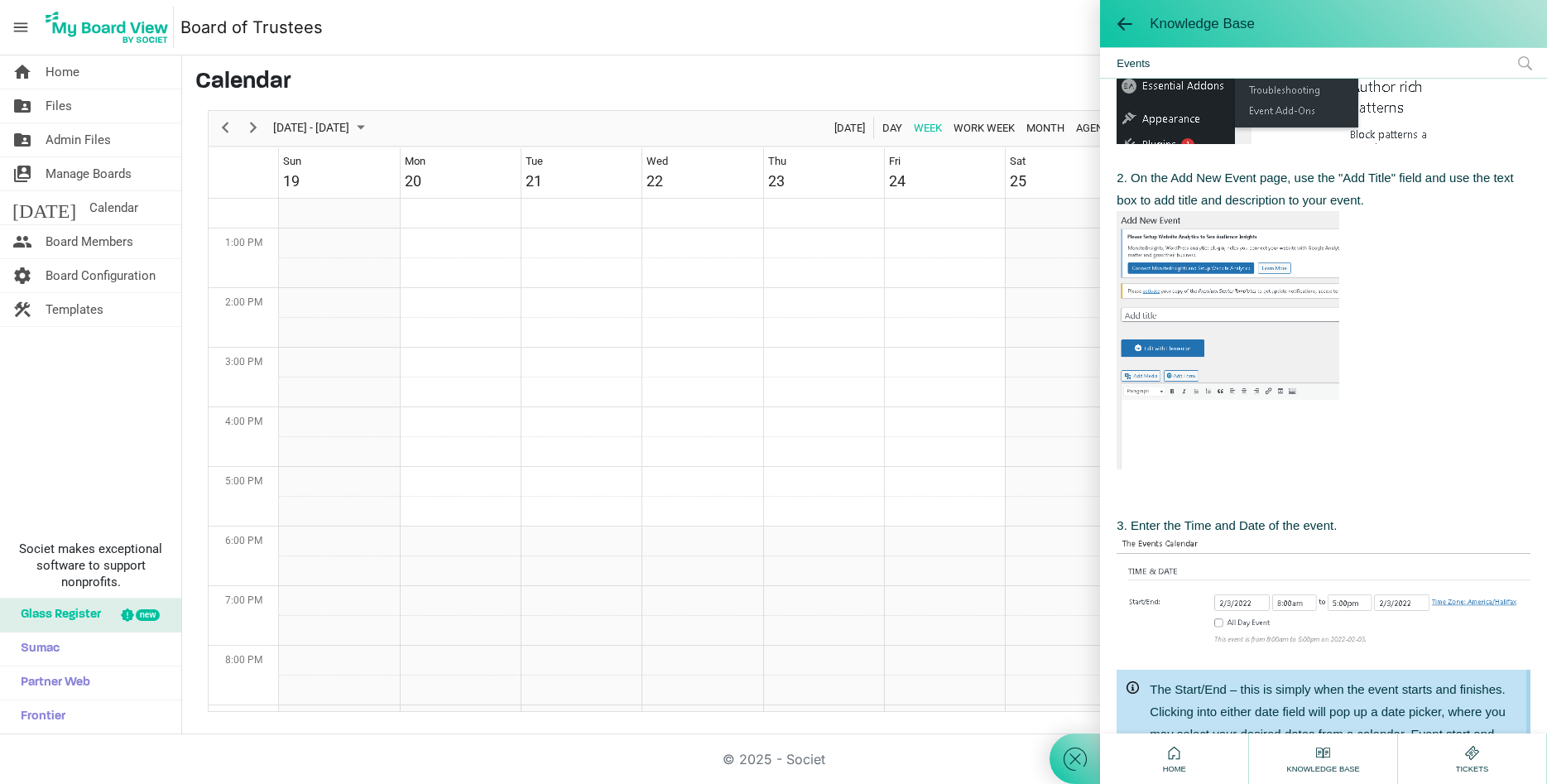
scroll to position [0, 0]
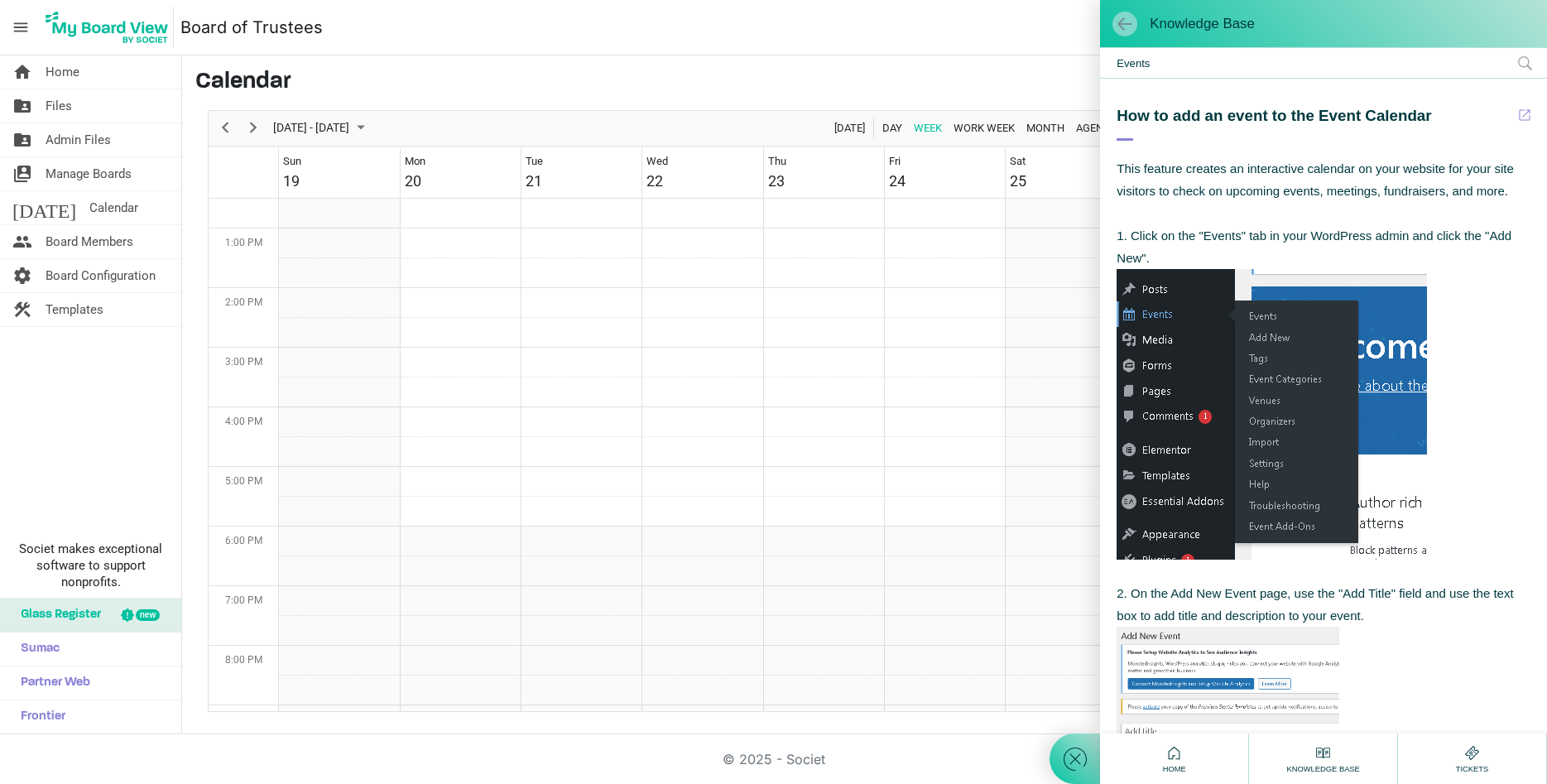
click at [1124, 18] on span at bounding box center [1126, 24] width 17 height 17
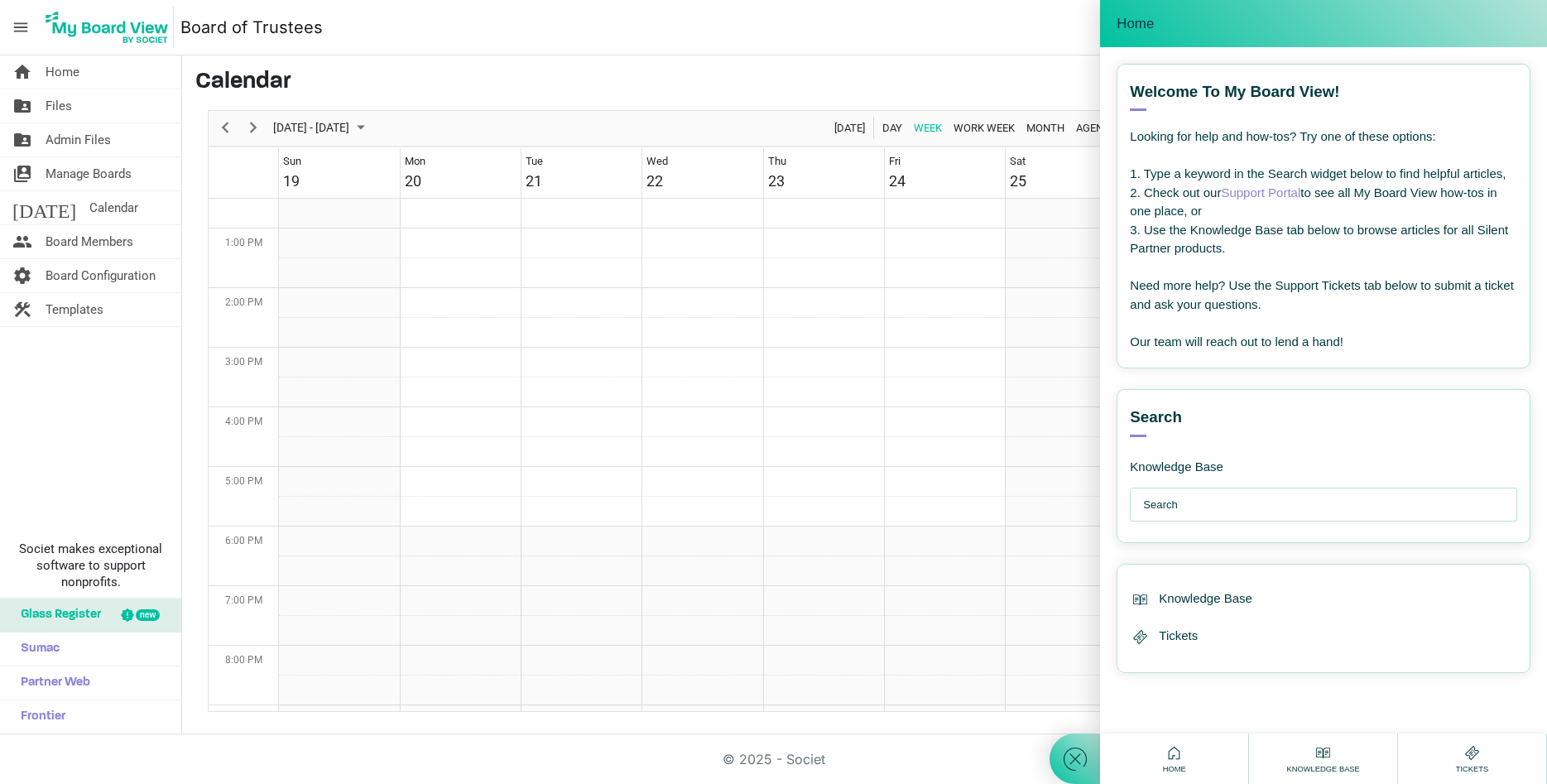
click at [1170, 499] on input "text" at bounding box center [1328, 505] width 369 height 34
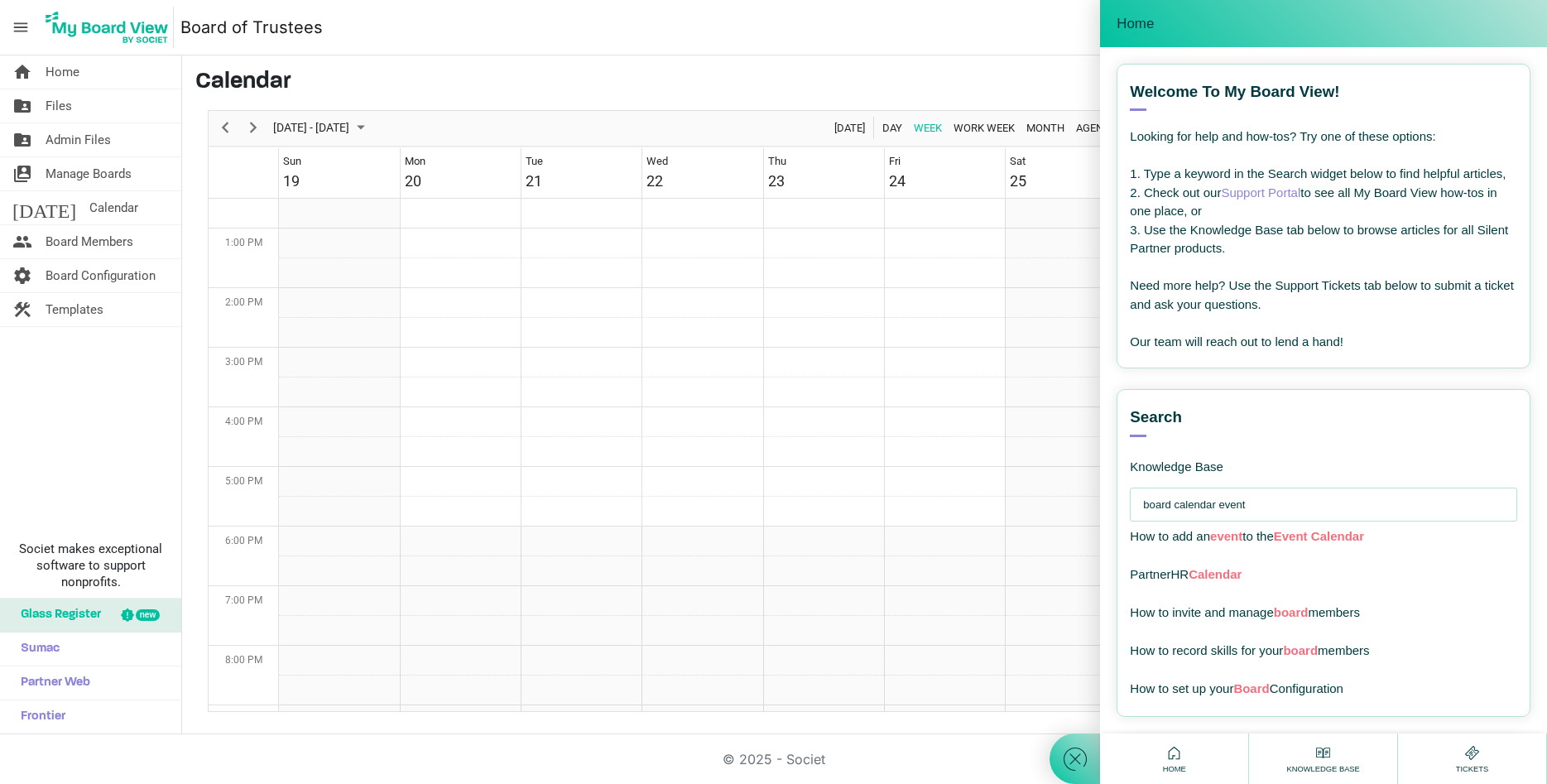
type input "board calendar event"
click at [1075, 759] on use at bounding box center [1075, 758] width 23 height 23
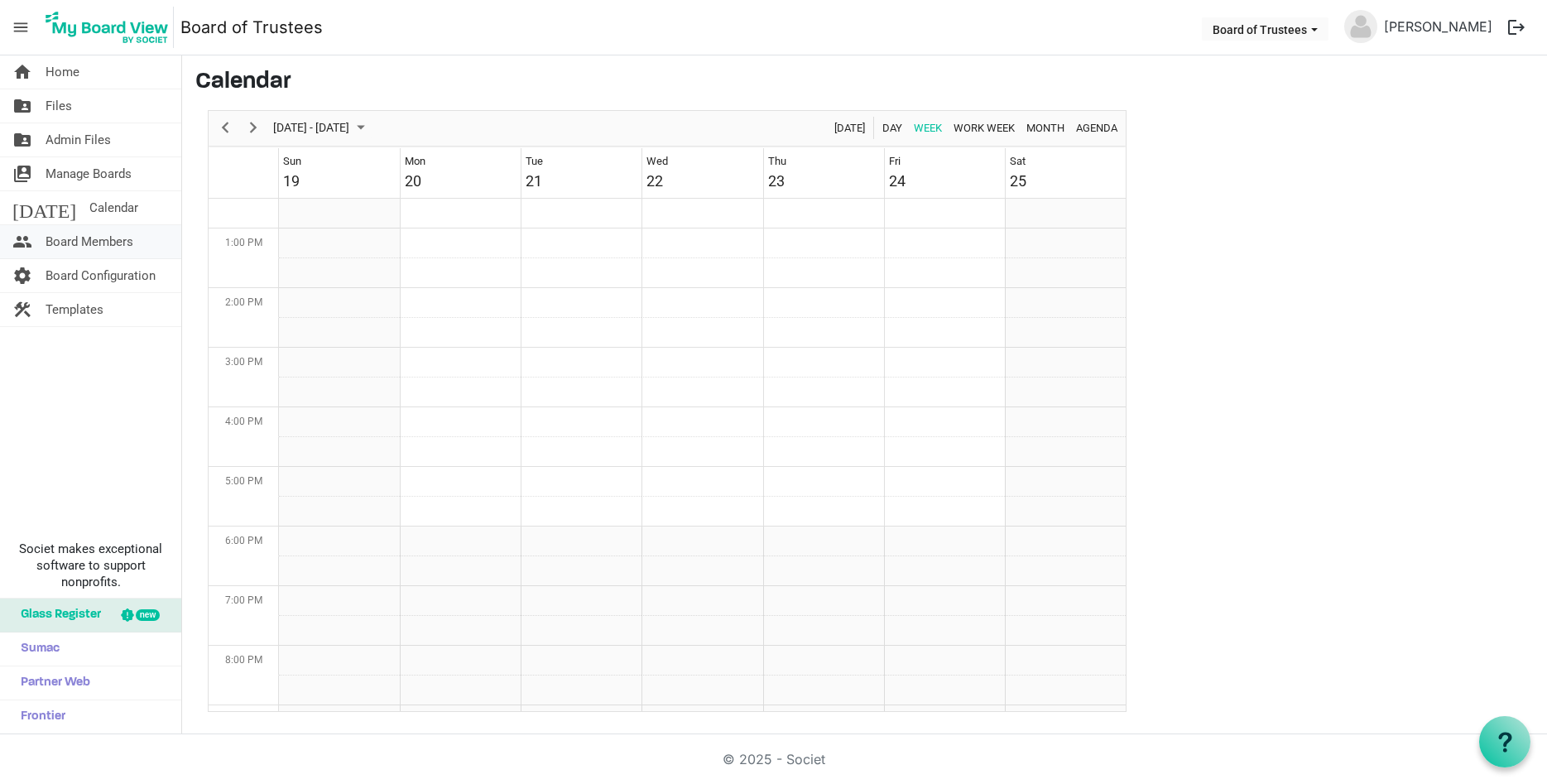
click at [96, 245] on span "Board Members" at bounding box center [90, 241] width 88 height 34
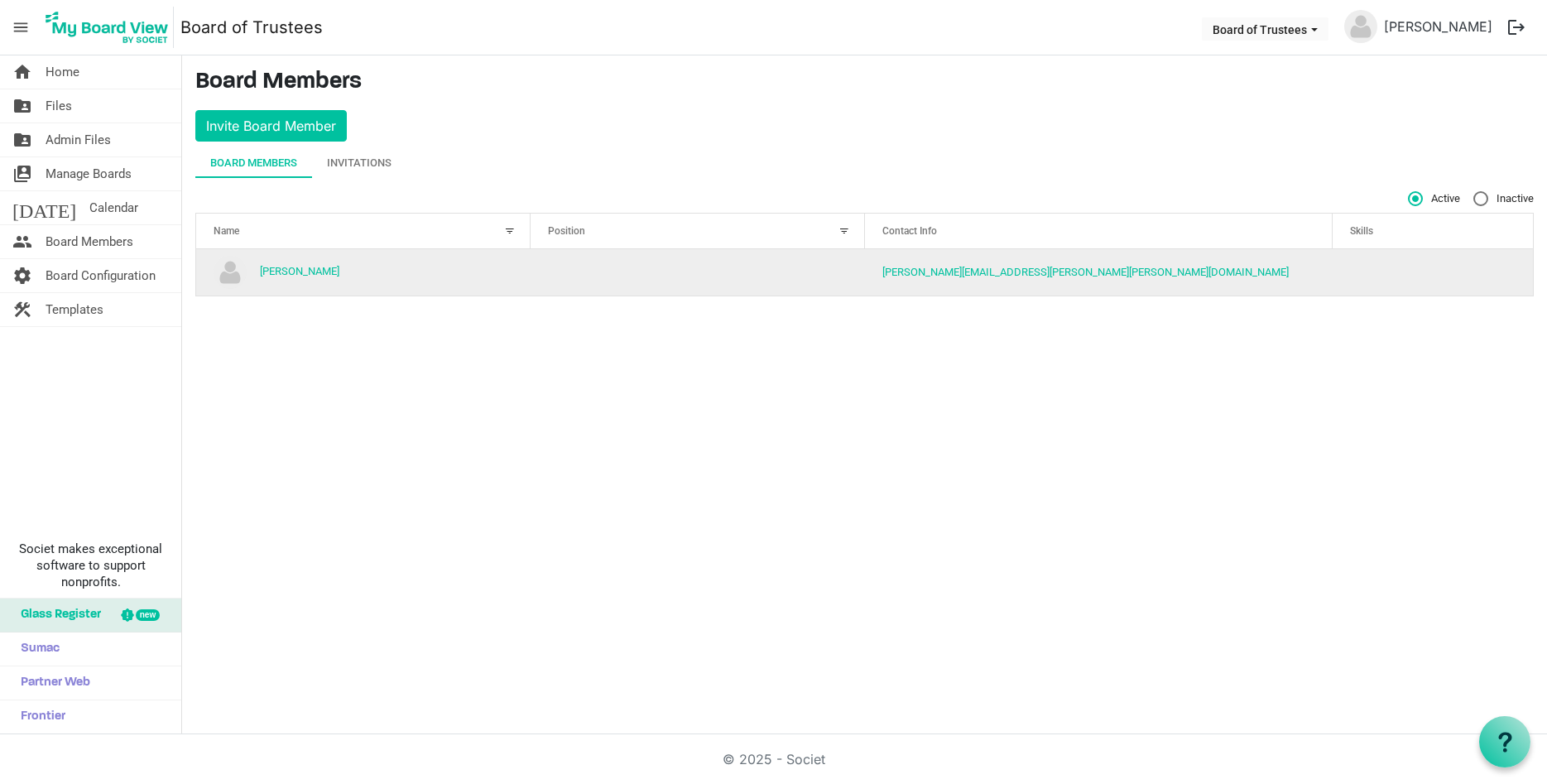
click at [783, 261] on td "column header Position" at bounding box center [698, 272] width 335 height 47
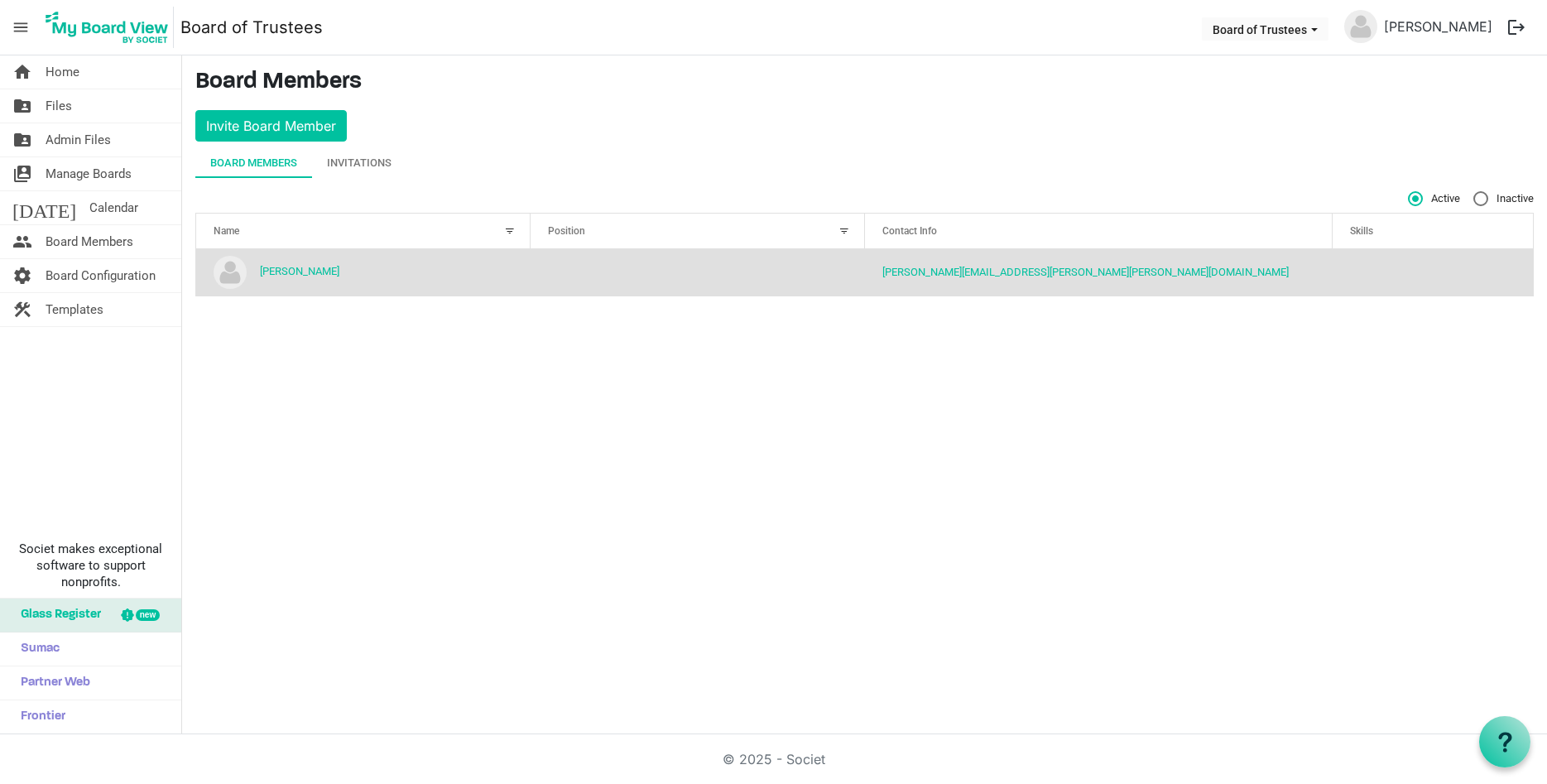
click at [582, 271] on td "column header Position" at bounding box center [698, 272] width 335 height 47
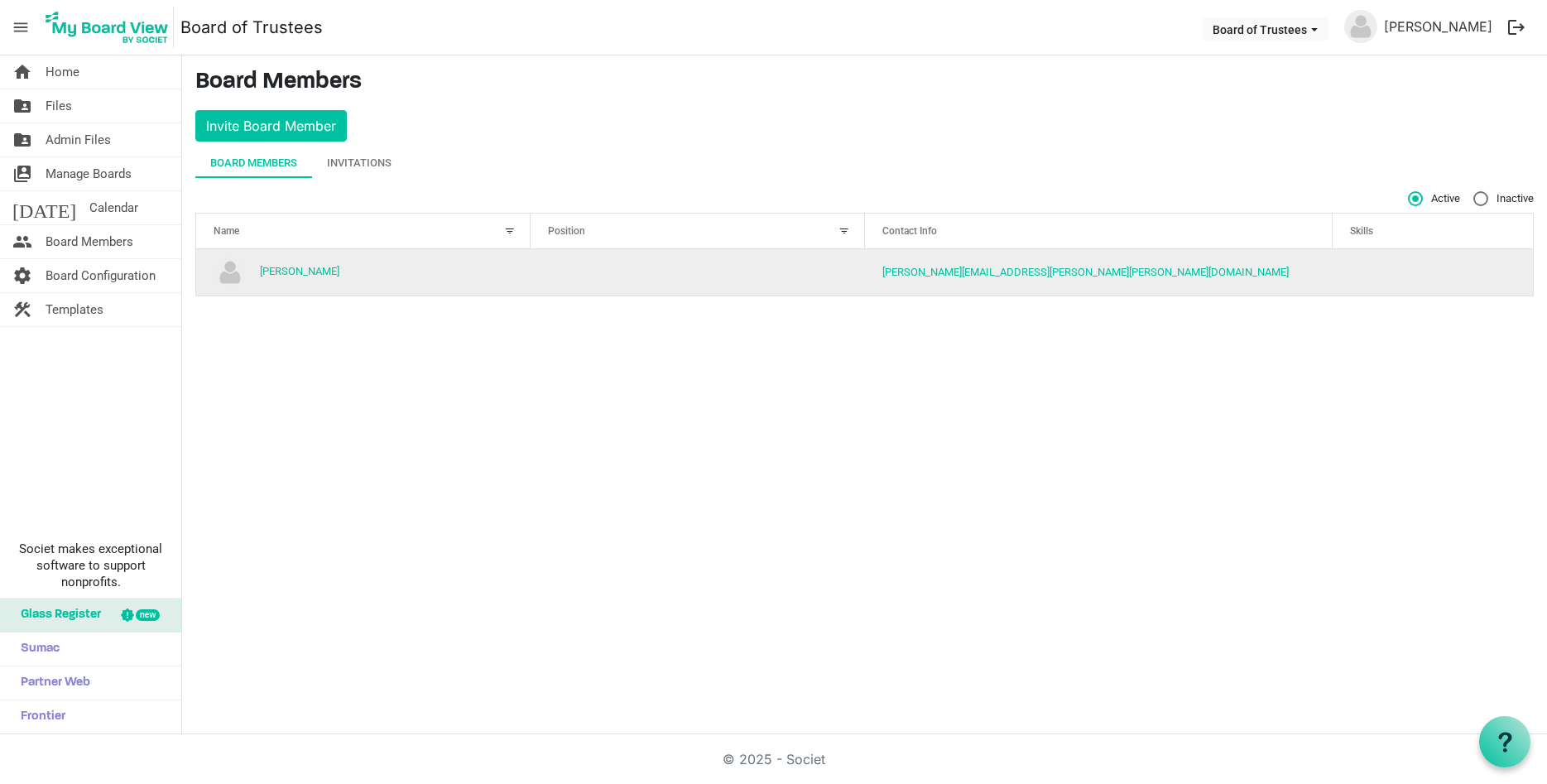
click at [1386, 267] on td "is template cell column header Skills" at bounding box center [1432, 272] width 200 height 47
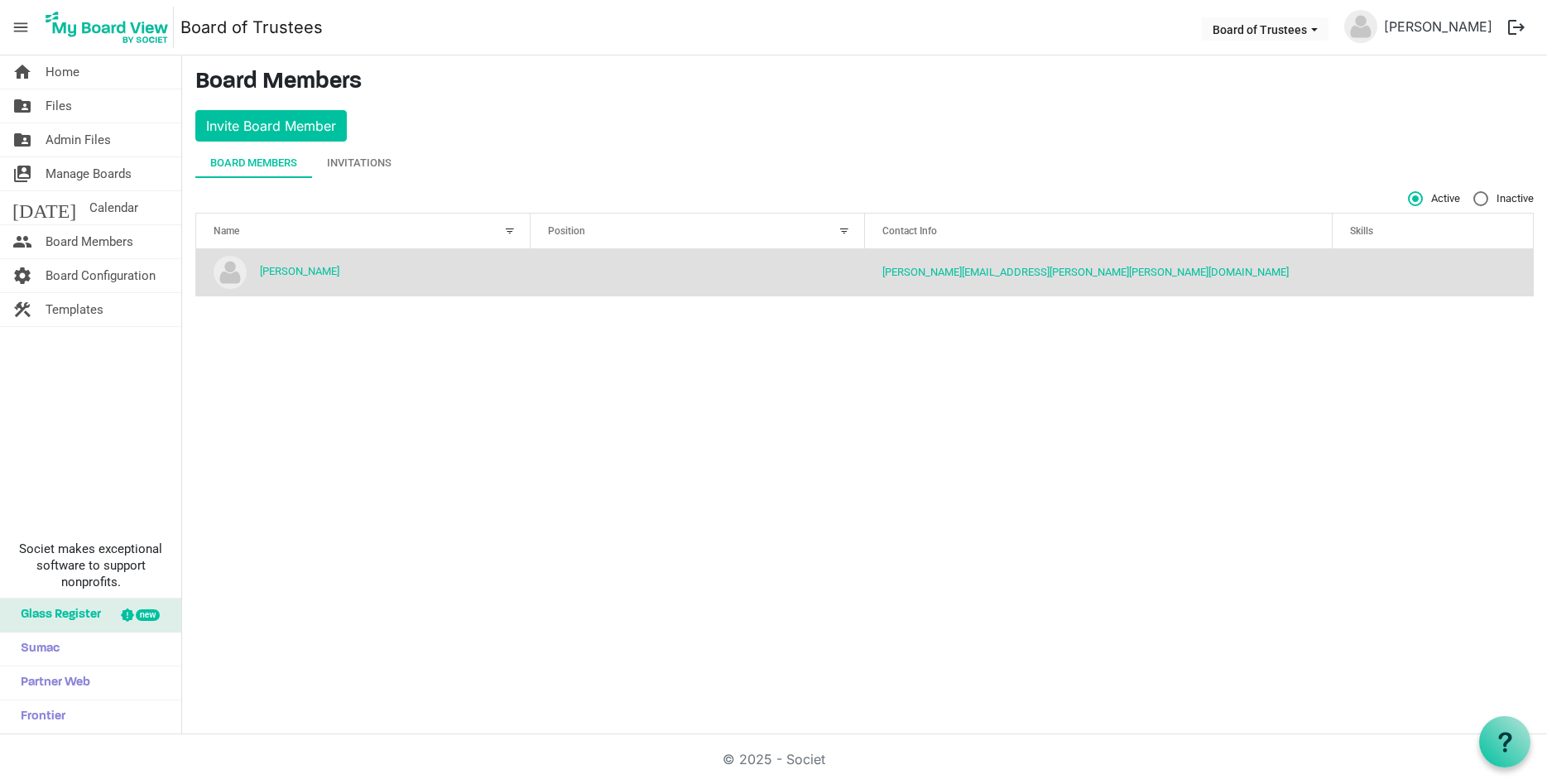
click at [222, 270] on img "Fred Cohen is template cell column header Name" at bounding box center [230, 272] width 34 height 34
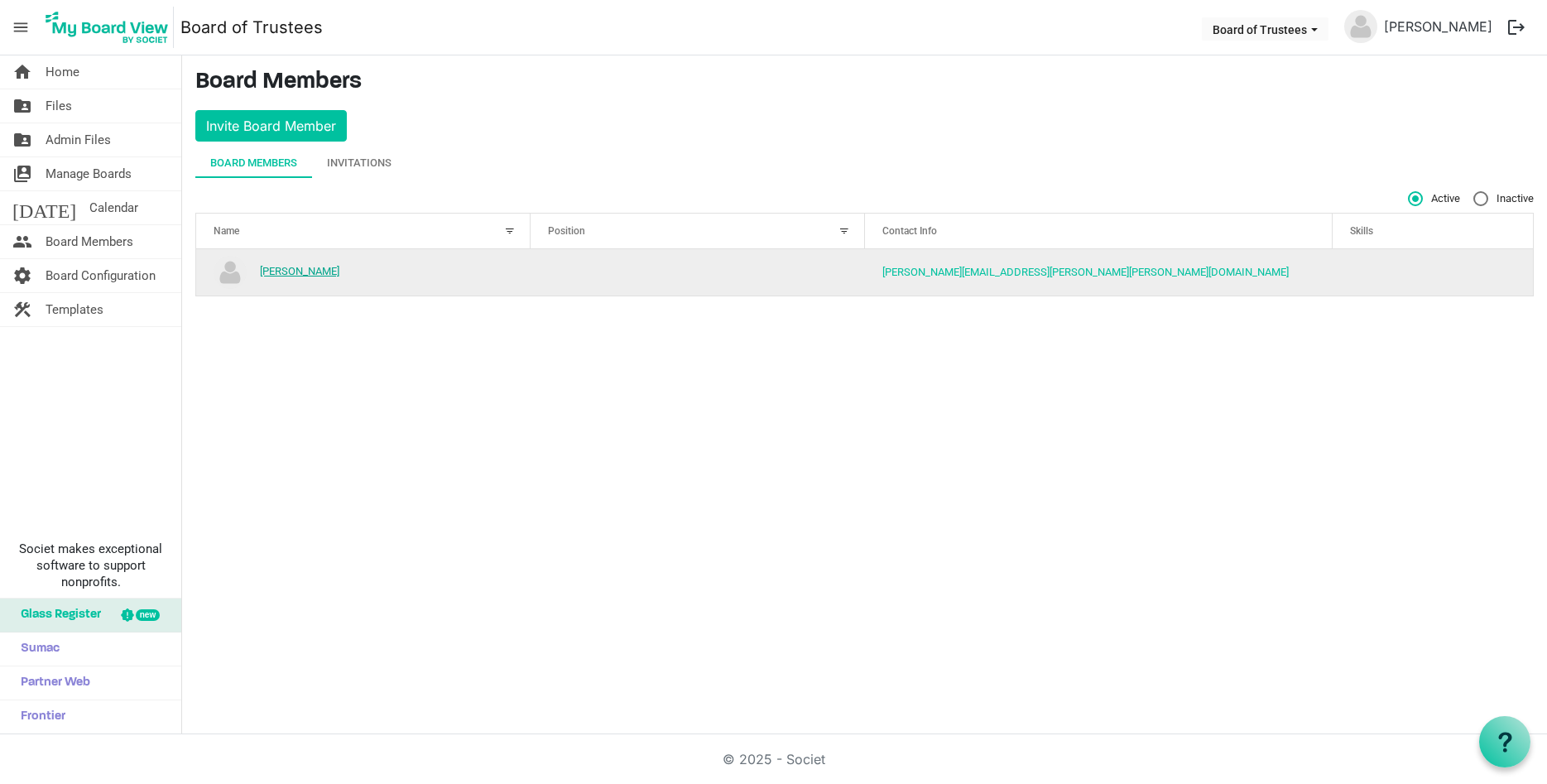
click at [274, 268] on link "[PERSON_NAME]" at bounding box center [299, 270] width 79 height 12
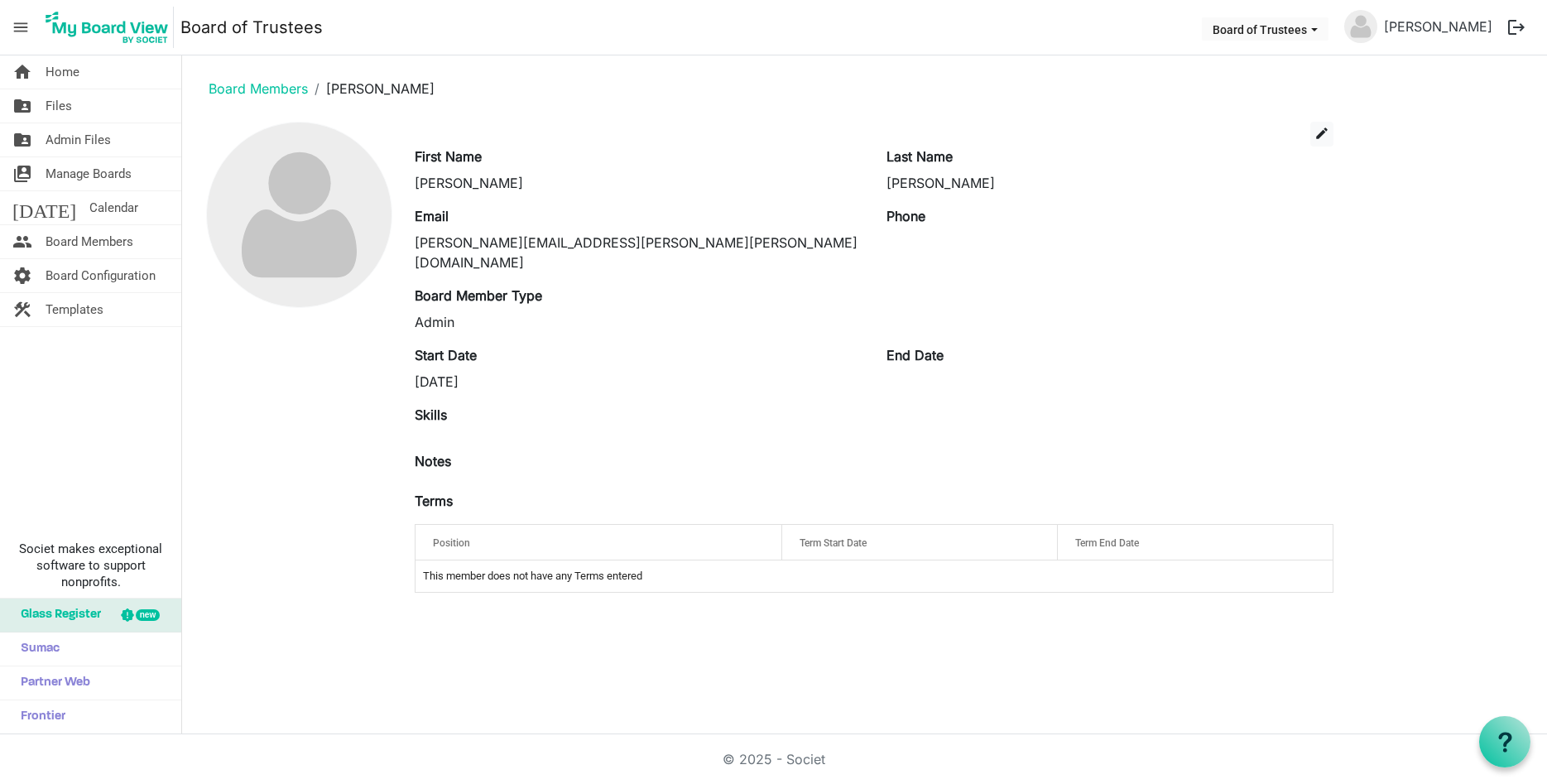
click at [436, 490] on label "Terms" at bounding box center [434, 500] width 38 height 20
click at [1324, 126] on span "edit" at bounding box center [1322, 133] width 15 height 15
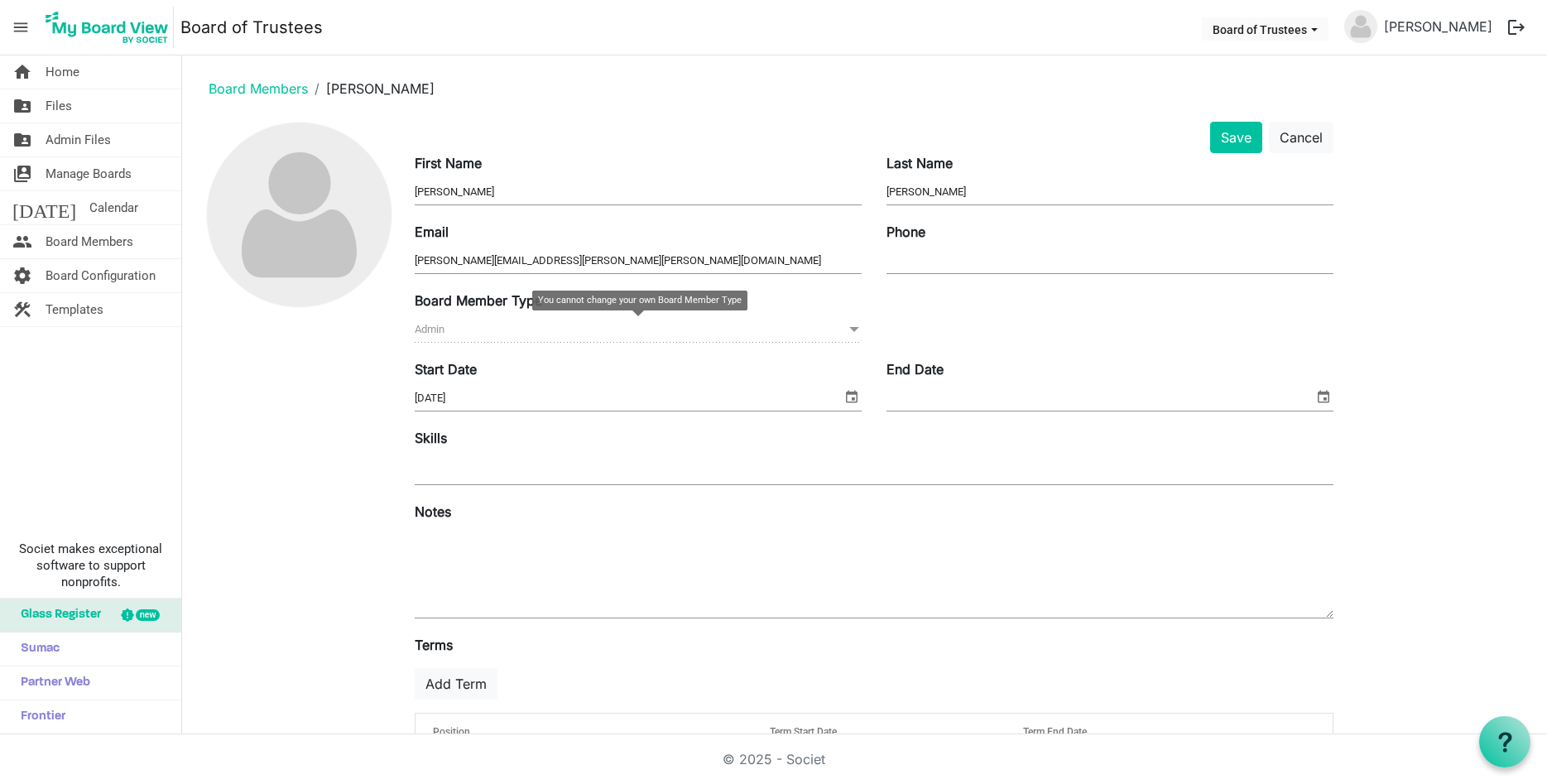
click at [858, 328] on span at bounding box center [854, 330] width 15 height 19
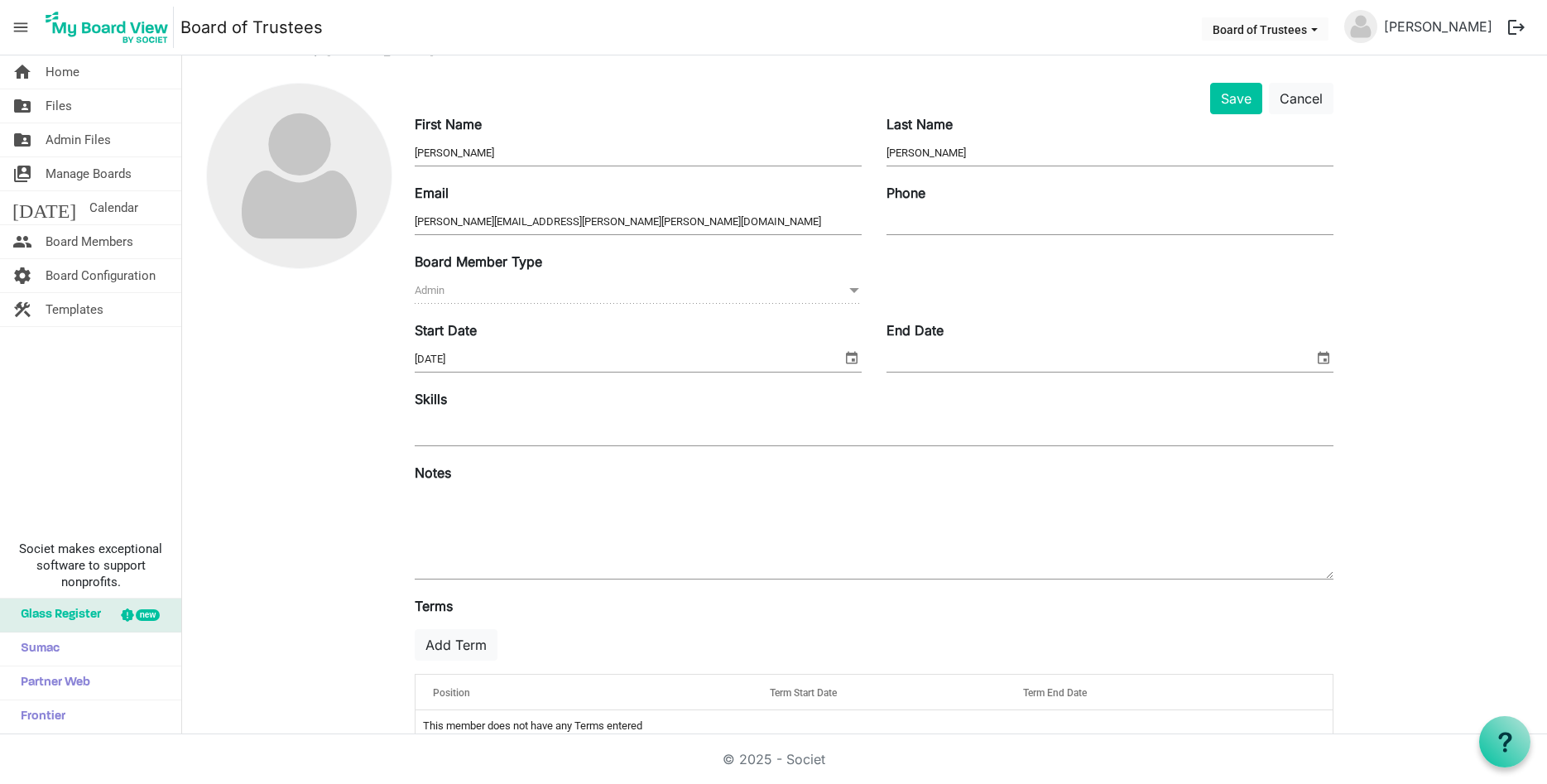
scroll to position [74, 0]
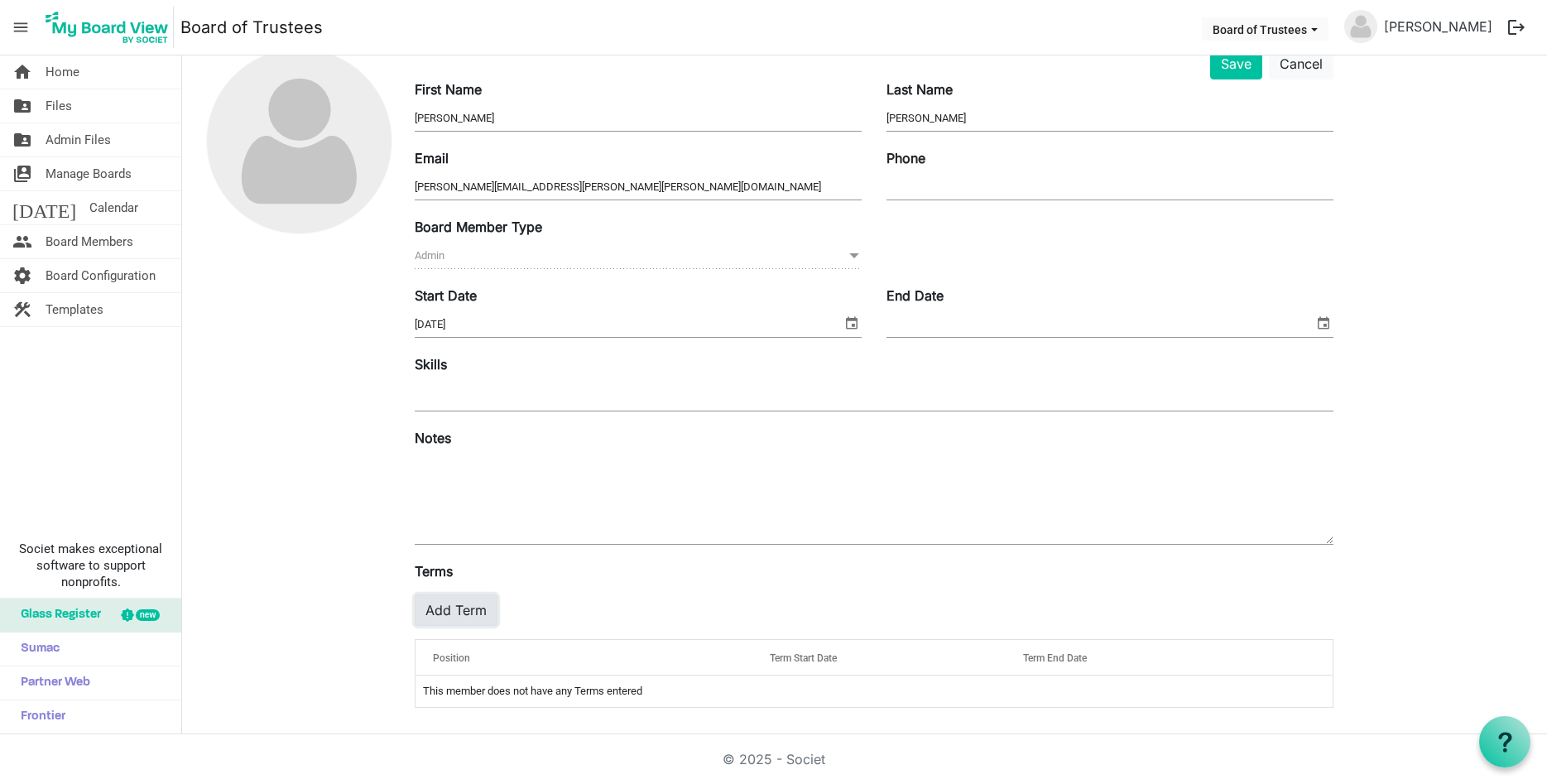
click at [461, 609] on button "Add Term" at bounding box center [456, 610] width 83 height 32
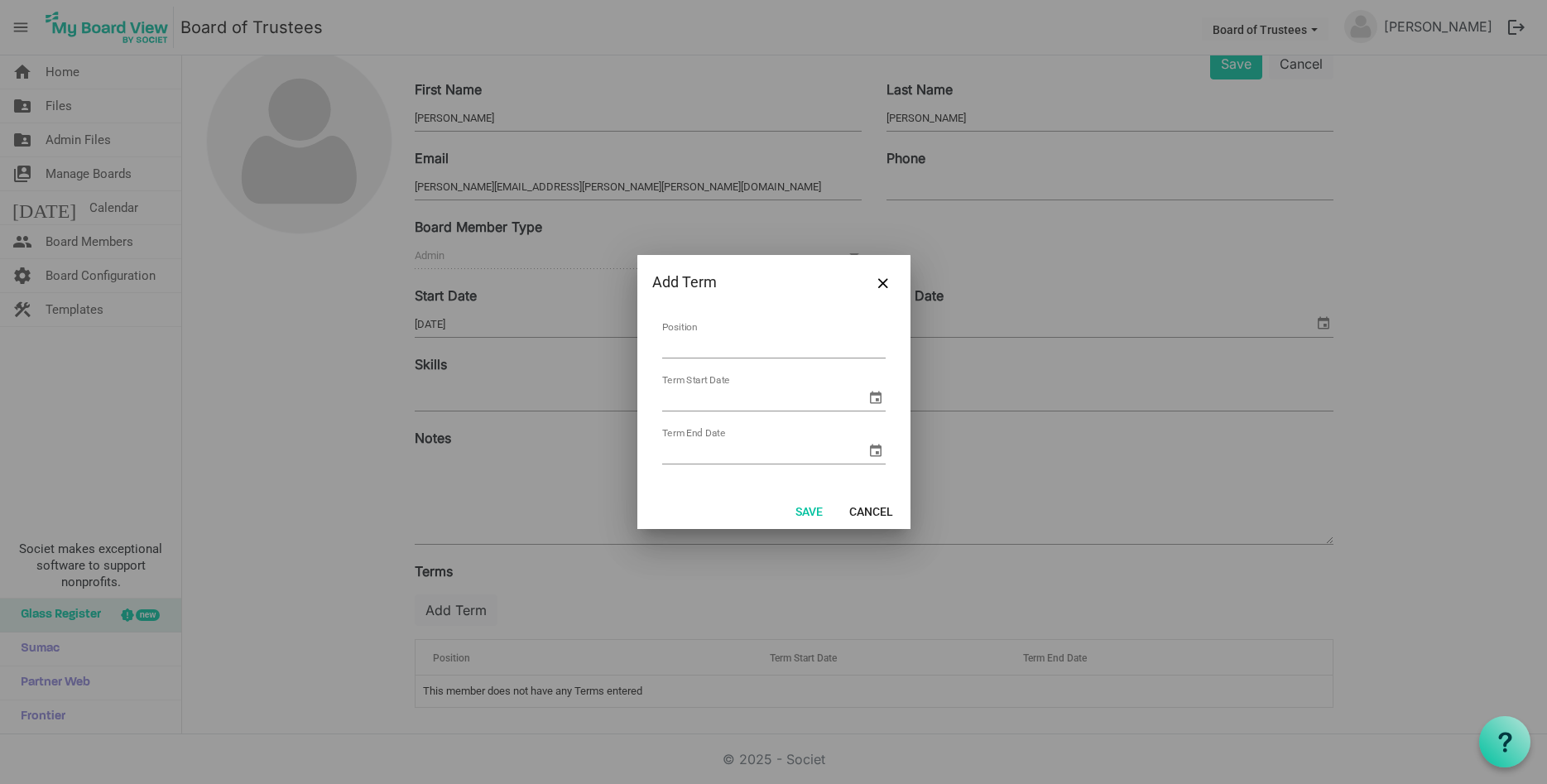
click at [794, 338] on input "Position" at bounding box center [774, 346] width 224 height 26
click at [665, 350] on input "Position" at bounding box center [774, 346] width 224 height 26
click at [689, 327] on td "Position" at bounding box center [773, 340] width 225 height 44
click at [674, 351] on input "Position" at bounding box center [774, 346] width 224 height 26
click at [663, 344] on input "Director, Institutional Research" at bounding box center [774, 346] width 224 height 26
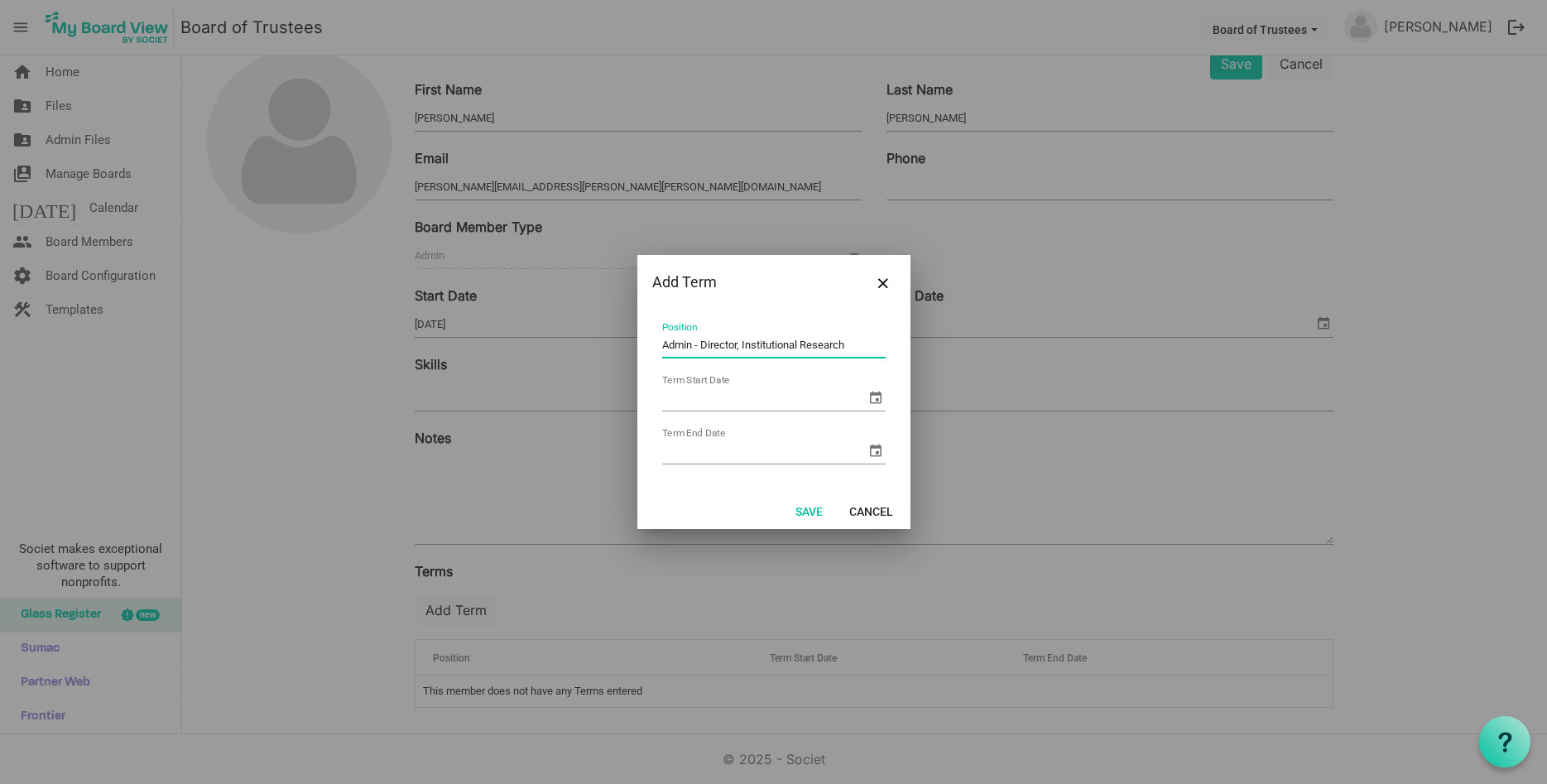
type input "Admin - Director, Institutional Research"
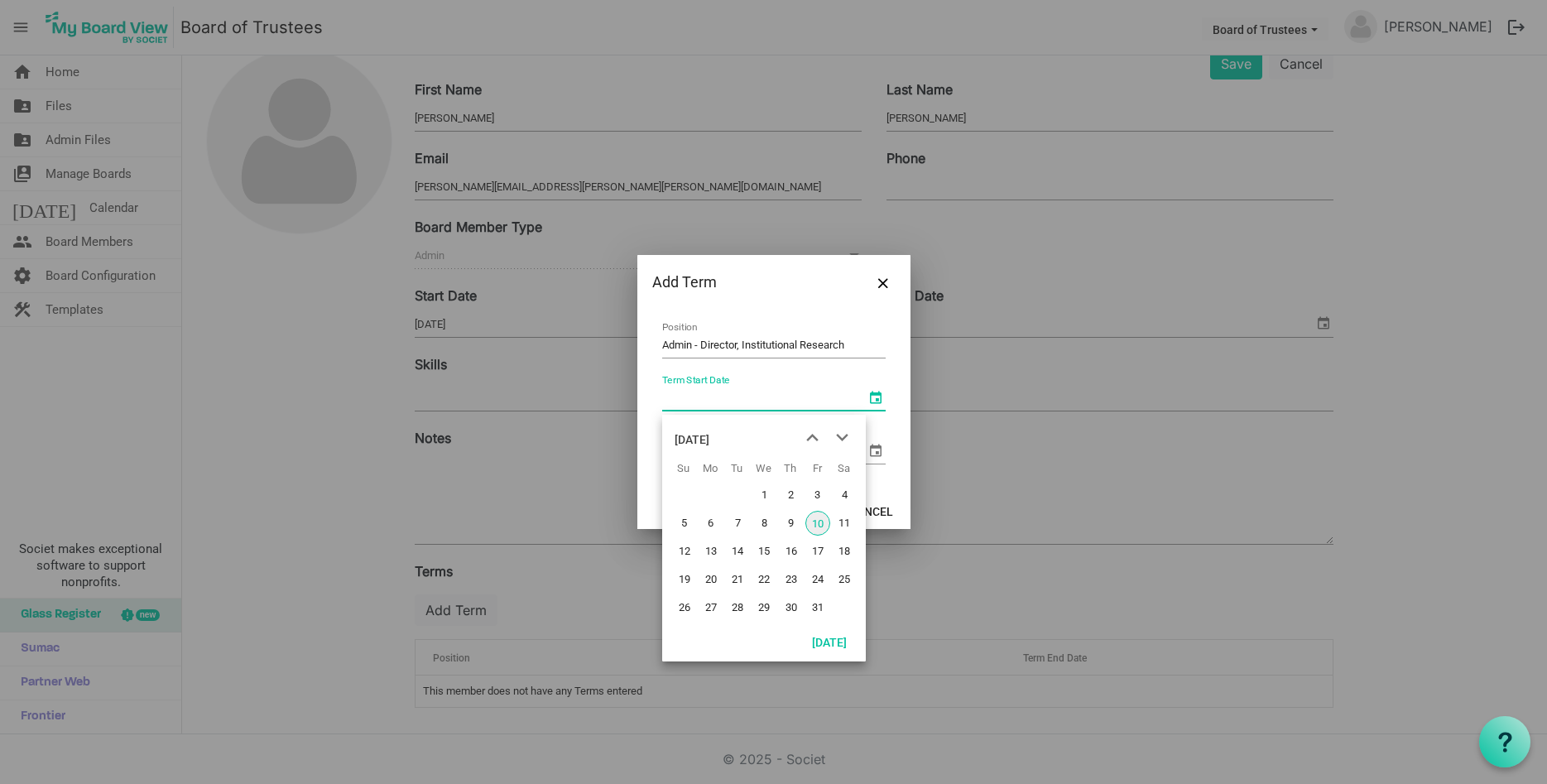
click at [876, 396] on span "select" at bounding box center [876, 396] width 20 height 20
click at [816, 526] on span "10" at bounding box center [818, 523] width 25 height 25
type input "10/10/2025"
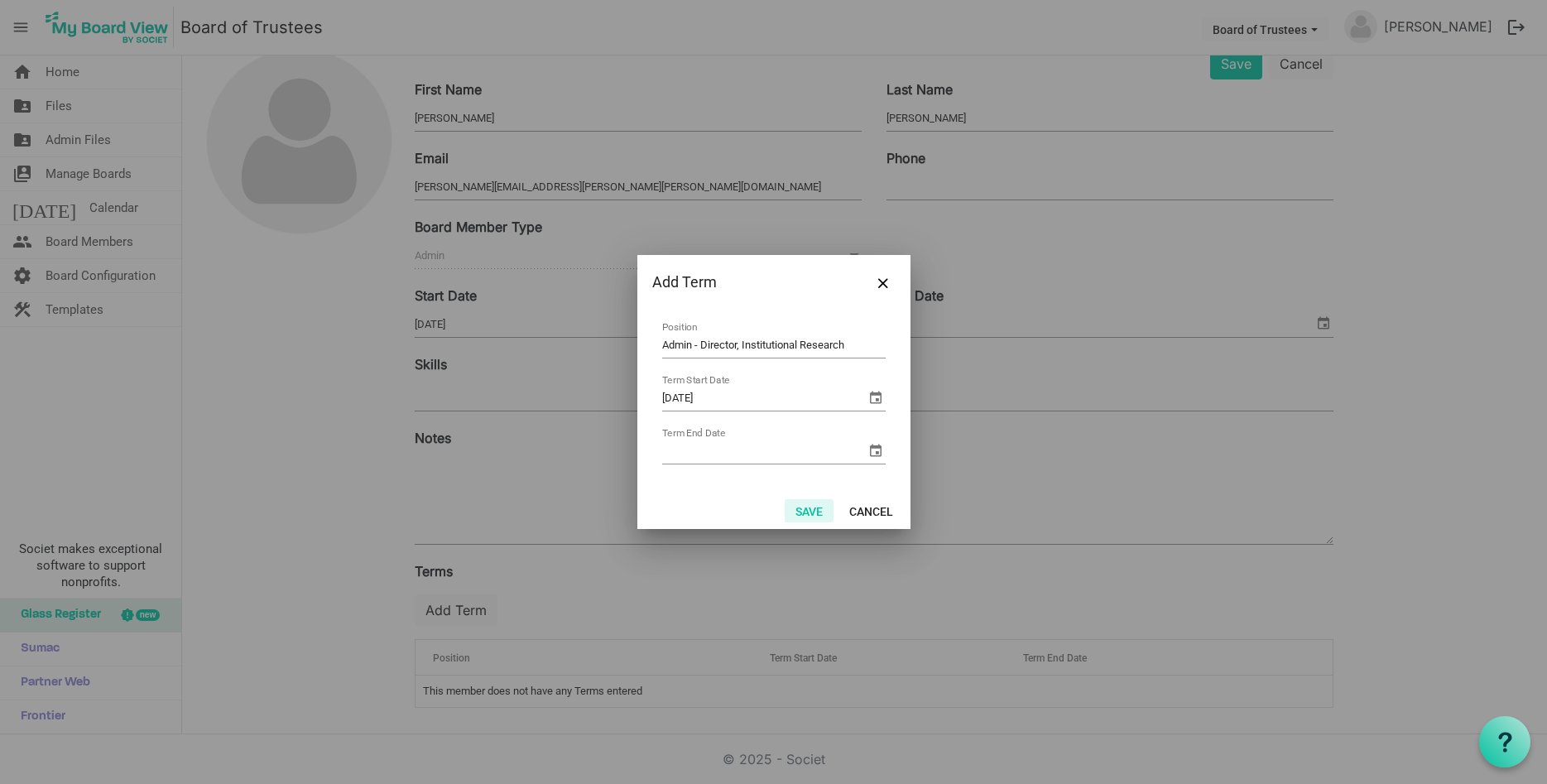
click at [799, 501] on button "Save" at bounding box center [809, 510] width 48 height 23
click at [805, 510] on button "Save" at bounding box center [809, 510] width 48 height 23
click at [720, 453] on input "Term End Date" at bounding box center [764, 450] width 203 height 25
type input "12/31/2099"
click at [808, 520] on button "Save" at bounding box center [809, 510] width 48 height 23
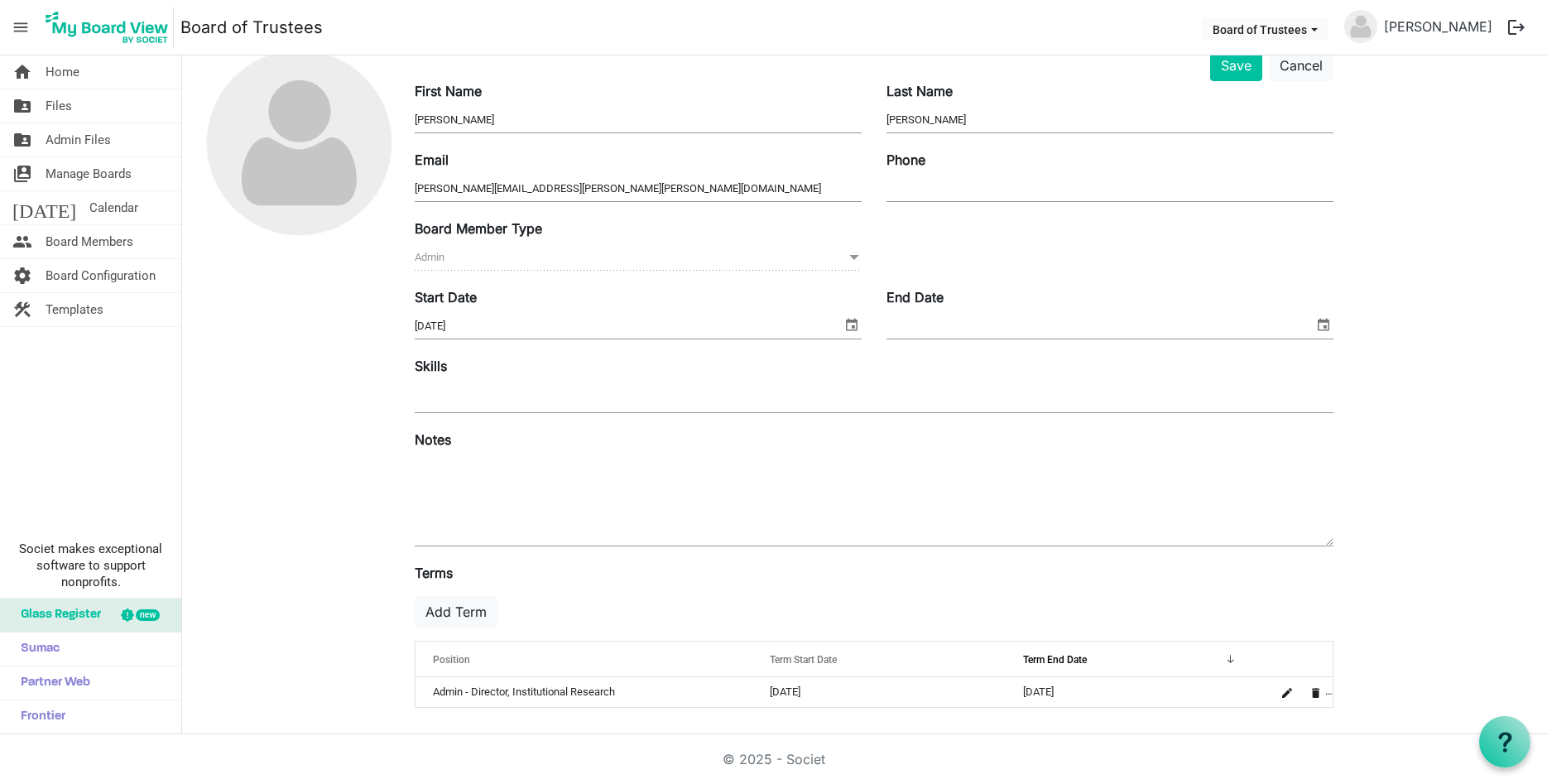
scroll to position [0, 0]
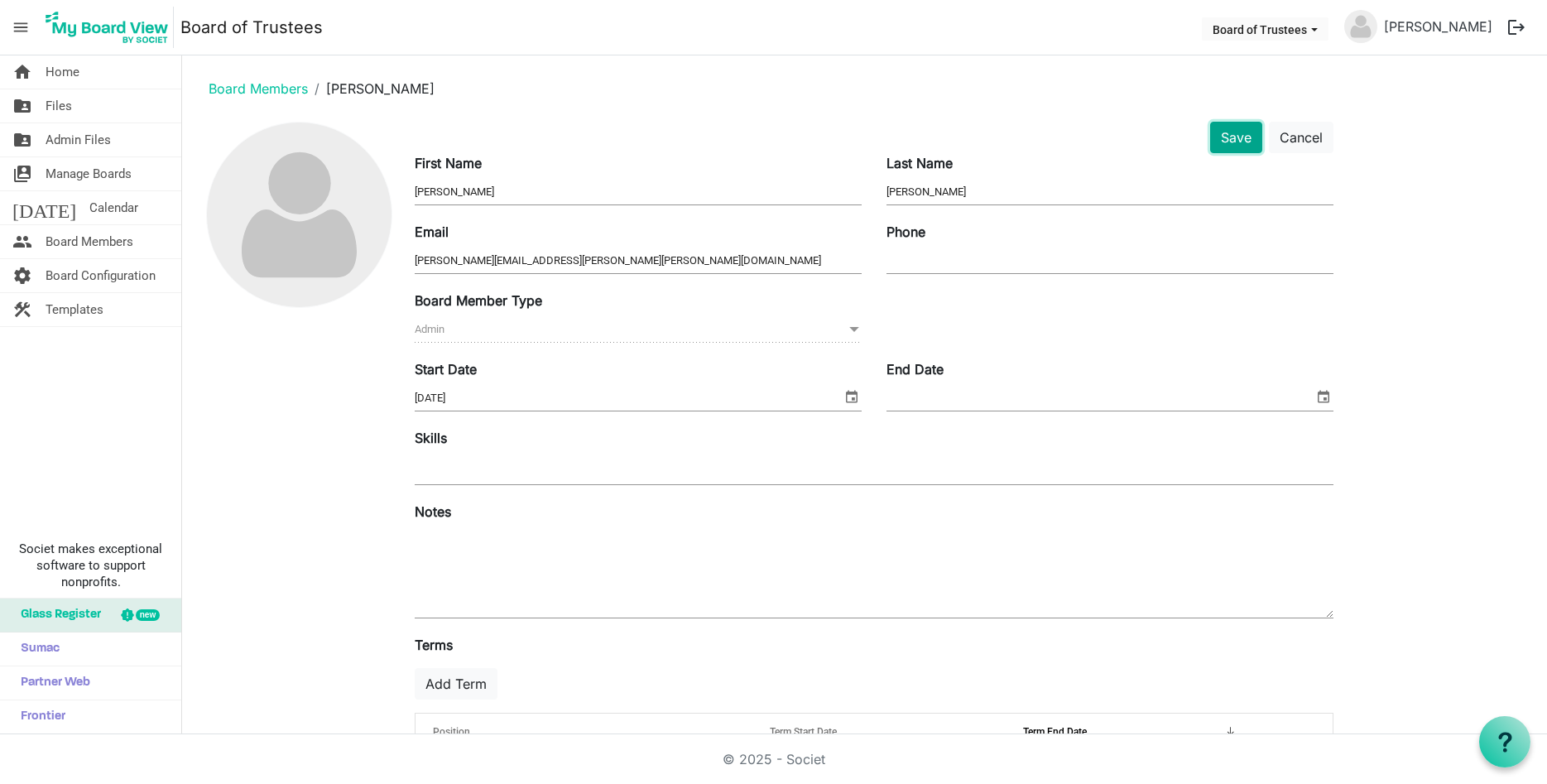
click at [1239, 145] on button "Save" at bounding box center [1236, 137] width 52 height 32
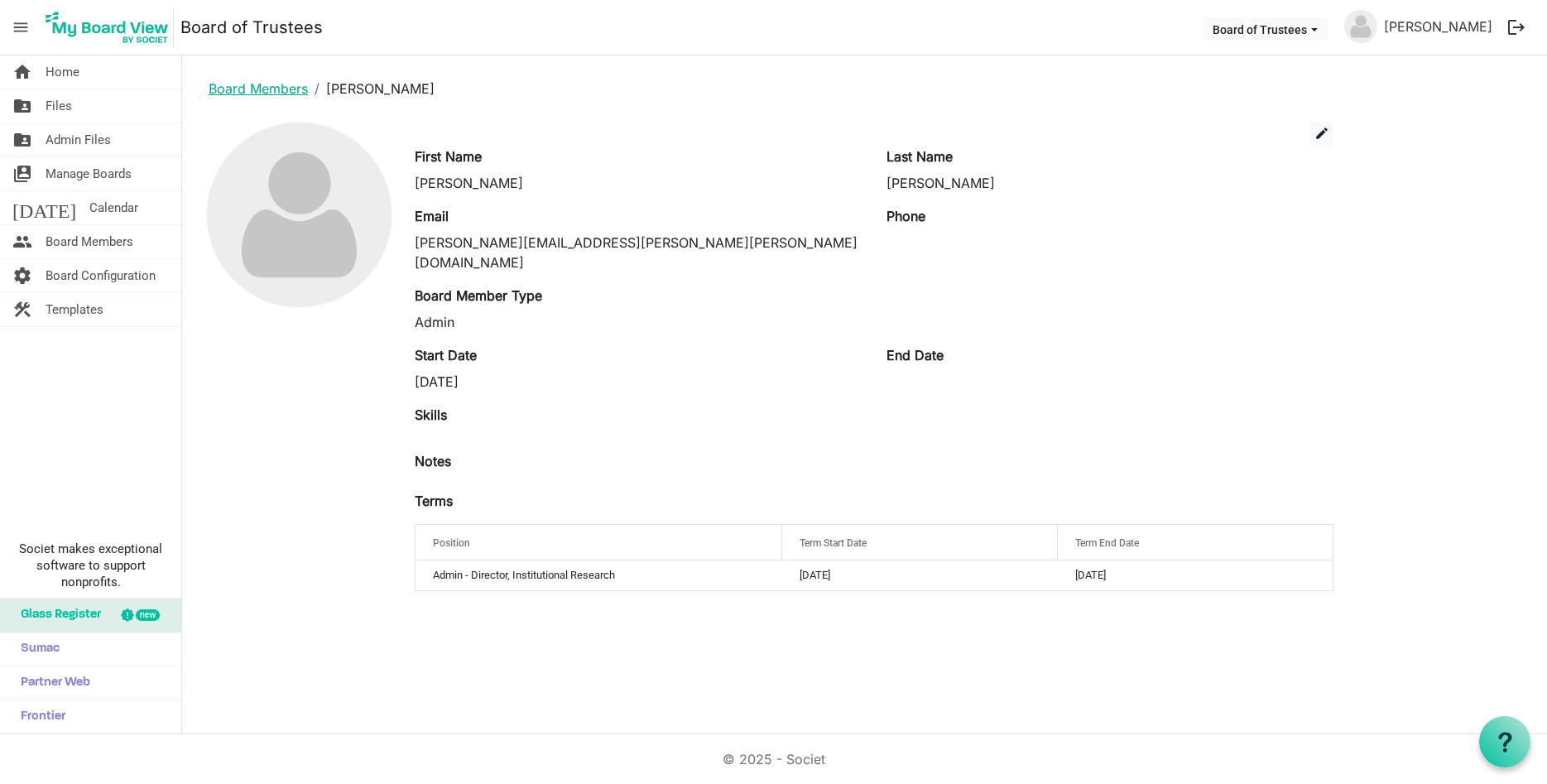
click at [260, 89] on link "Board Members" at bounding box center [258, 89] width 100 height 17
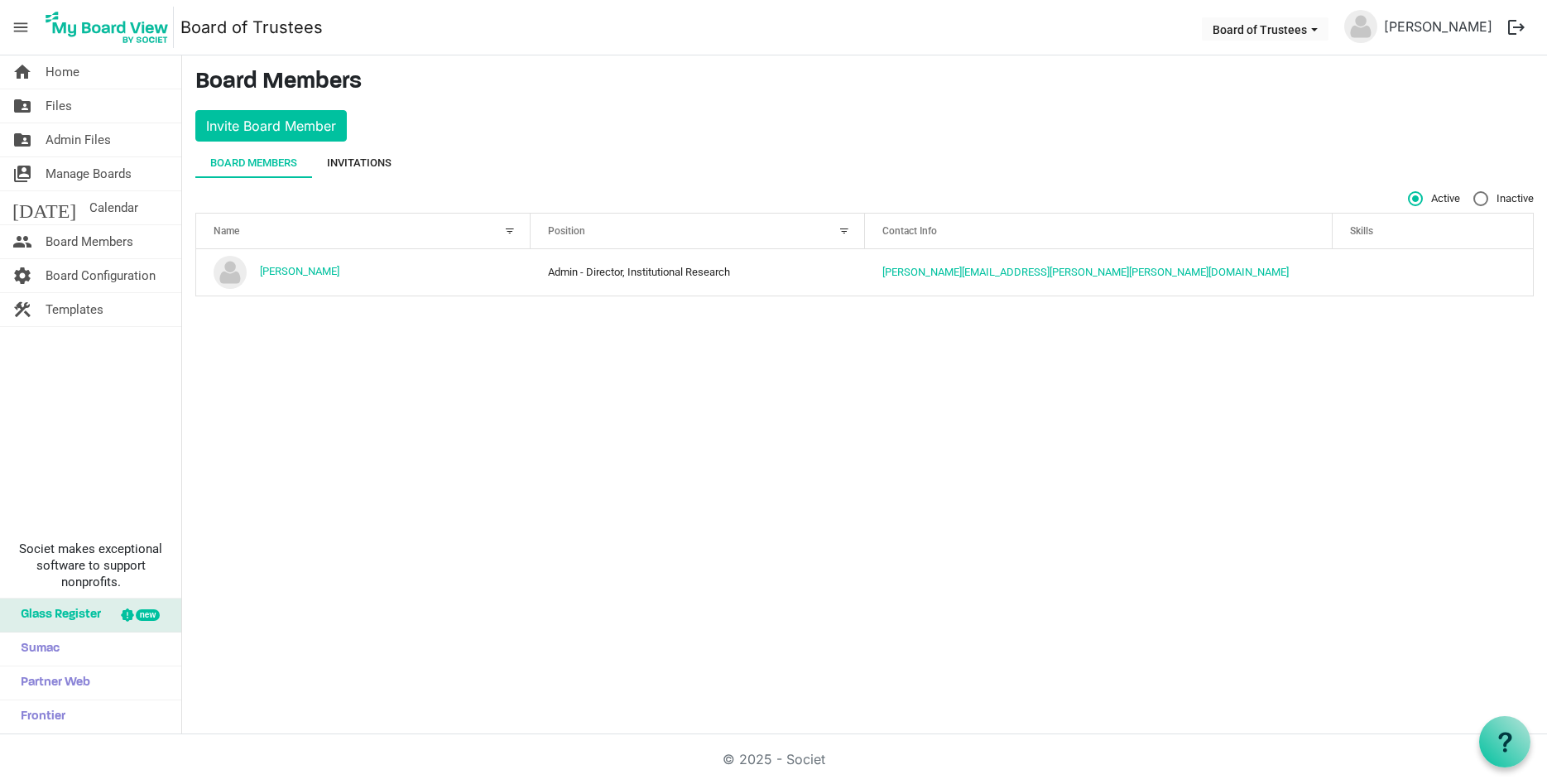
click at [368, 152] on div "Invitations" at bounding box center [359, 163] width 64 height 30
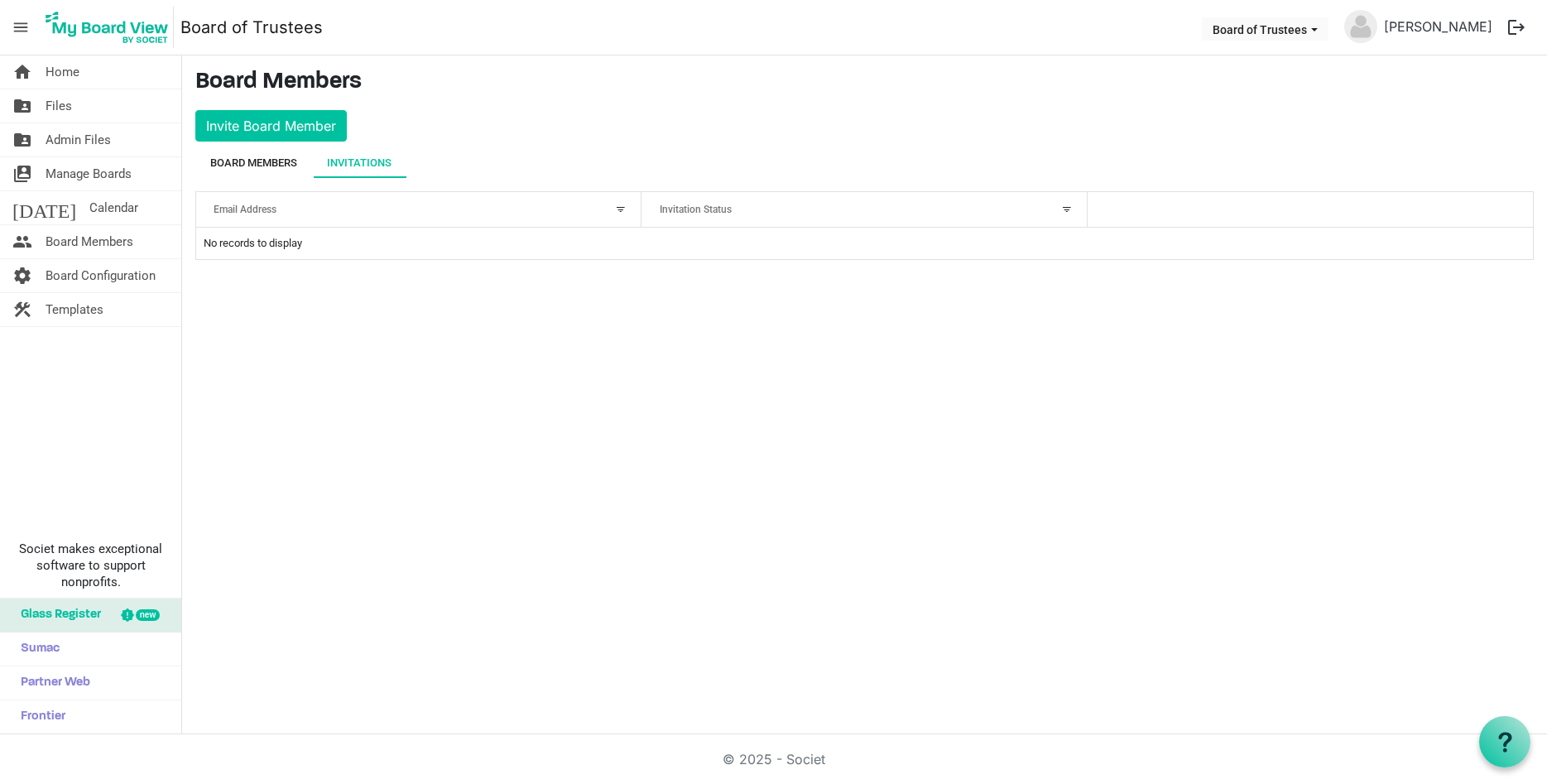
click at [258, 153] on div "Board Members" at bounding box center [253, 163] width 87 height 30
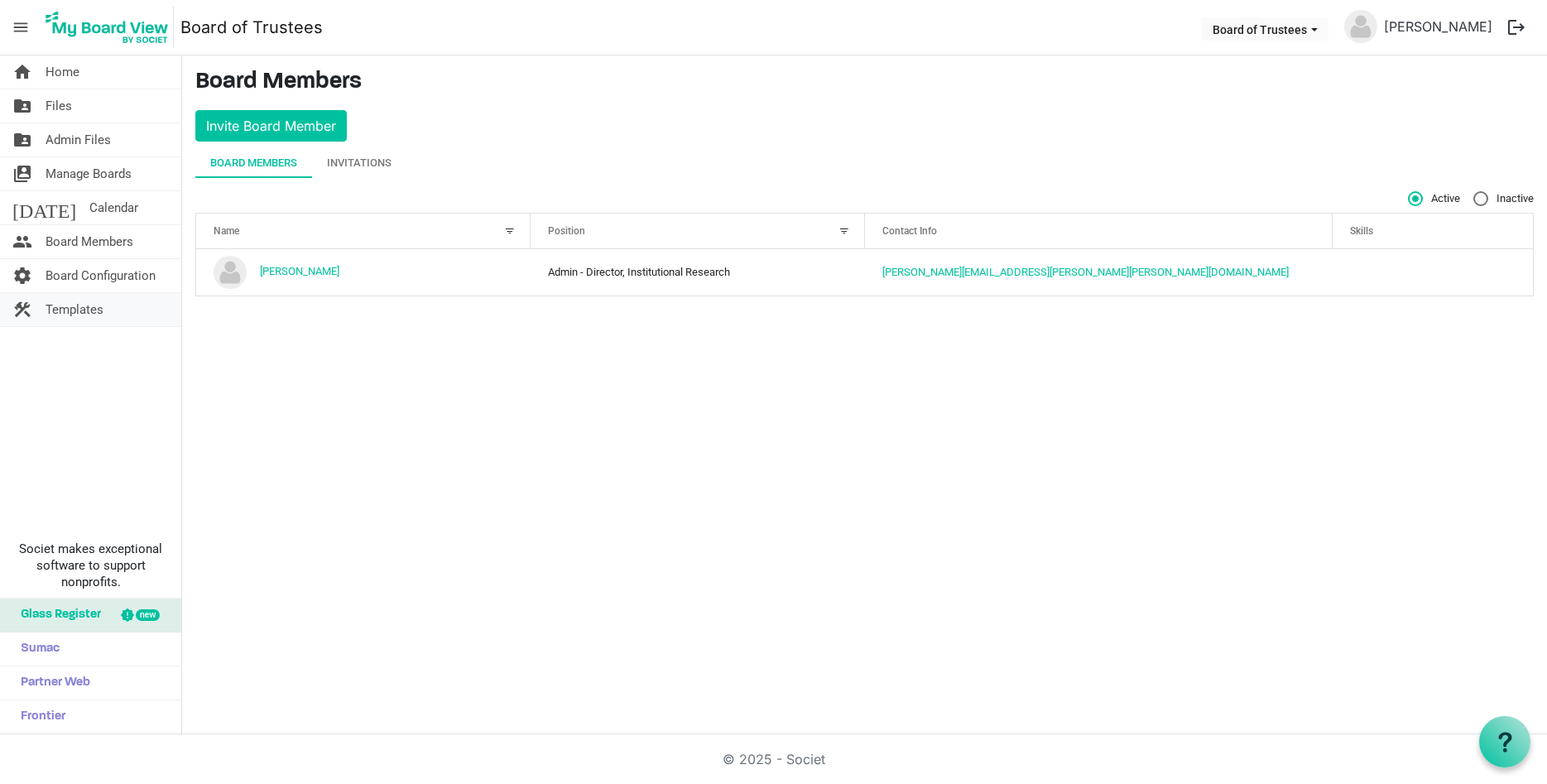
click at [79, 308] on span "Templates" at bounding box center [75, 309] width 58 height 34
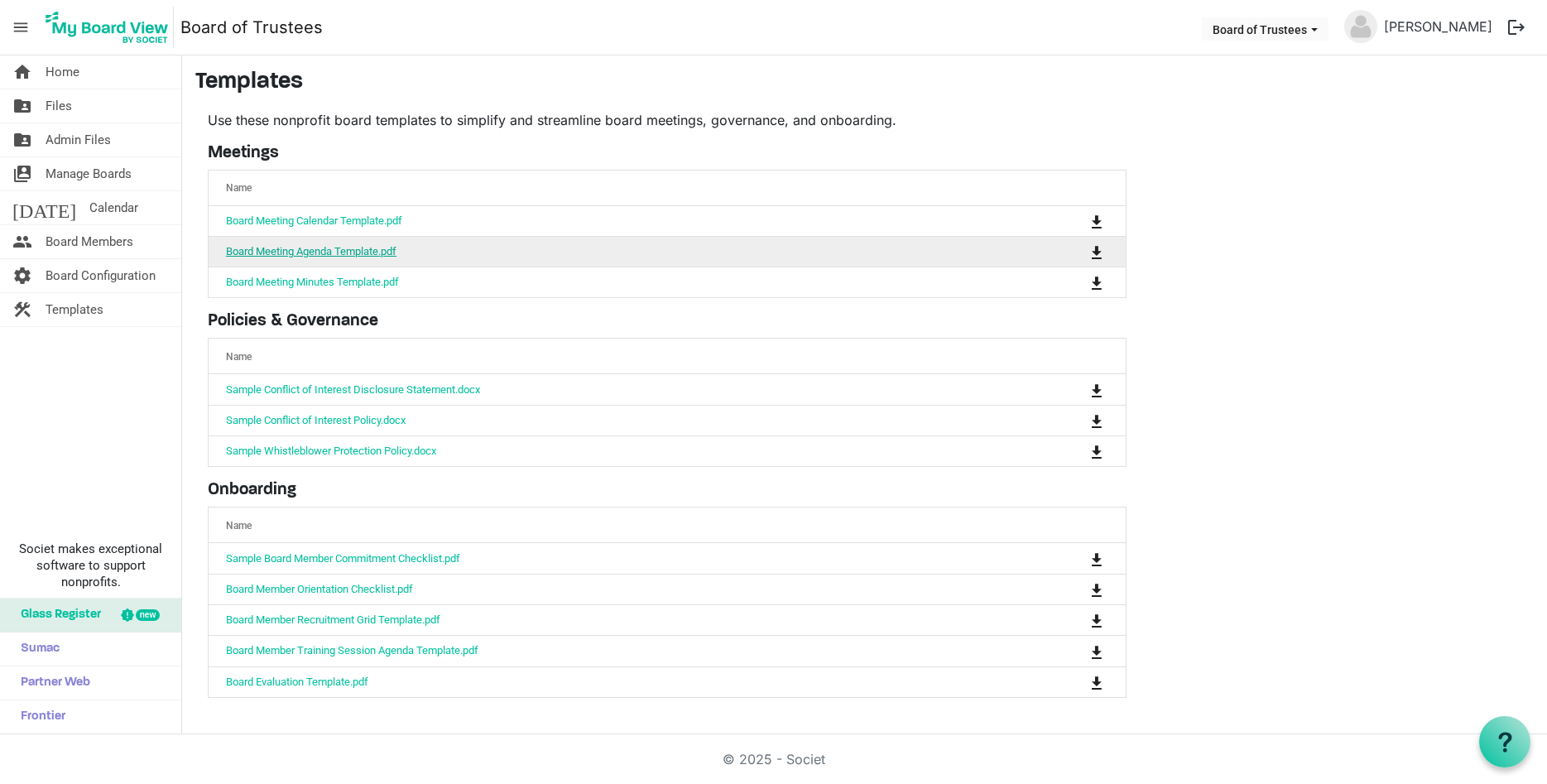
click at [362, 250] on link "Board Meeting Agenda Template.pdf" at bounding box center [311, 251] width 171 height 12
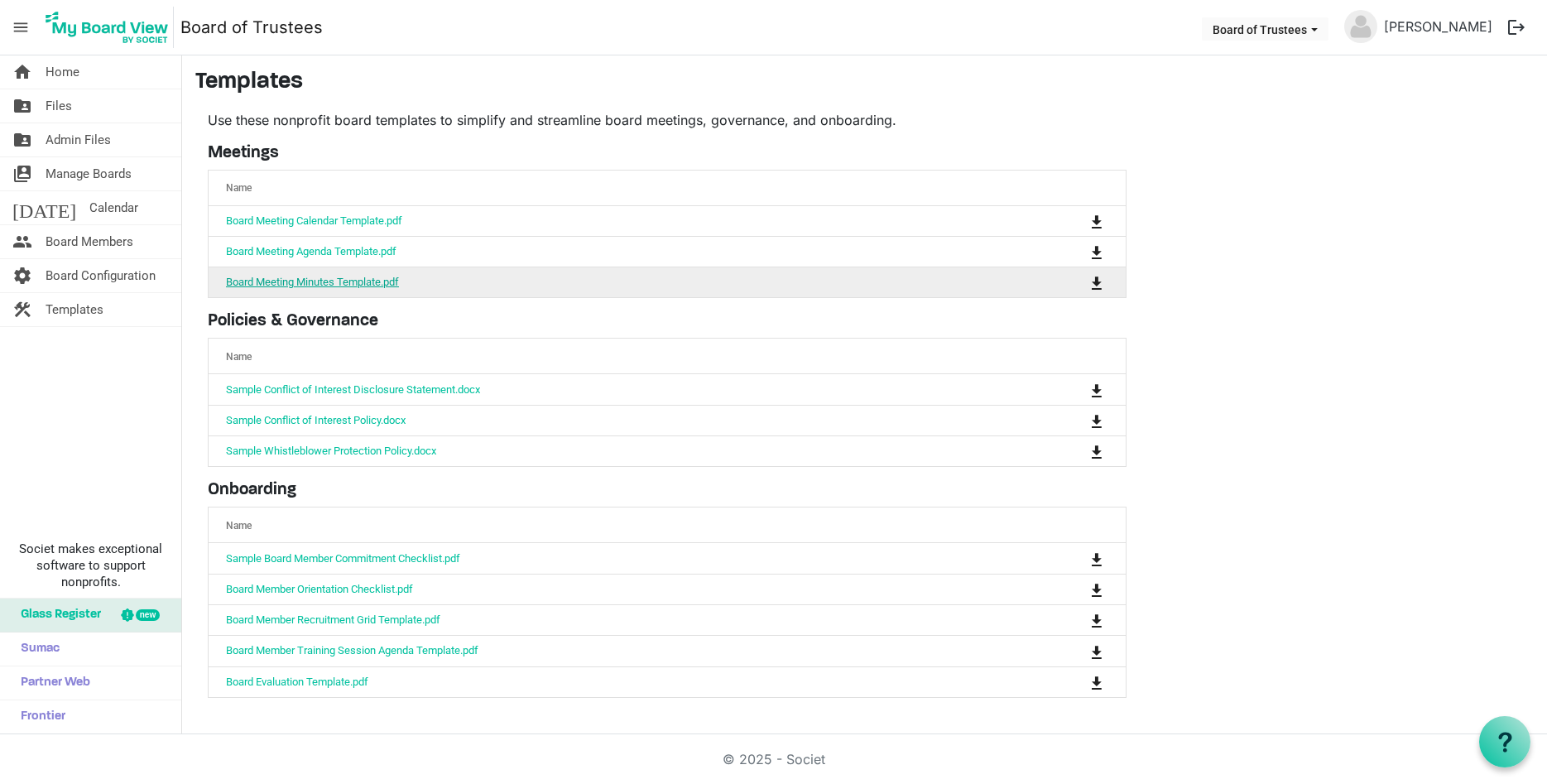
click at [341, 288] on link "Board Meeting Minutes Template.pdf" at bounding box center [312, 282] width 173 height 12
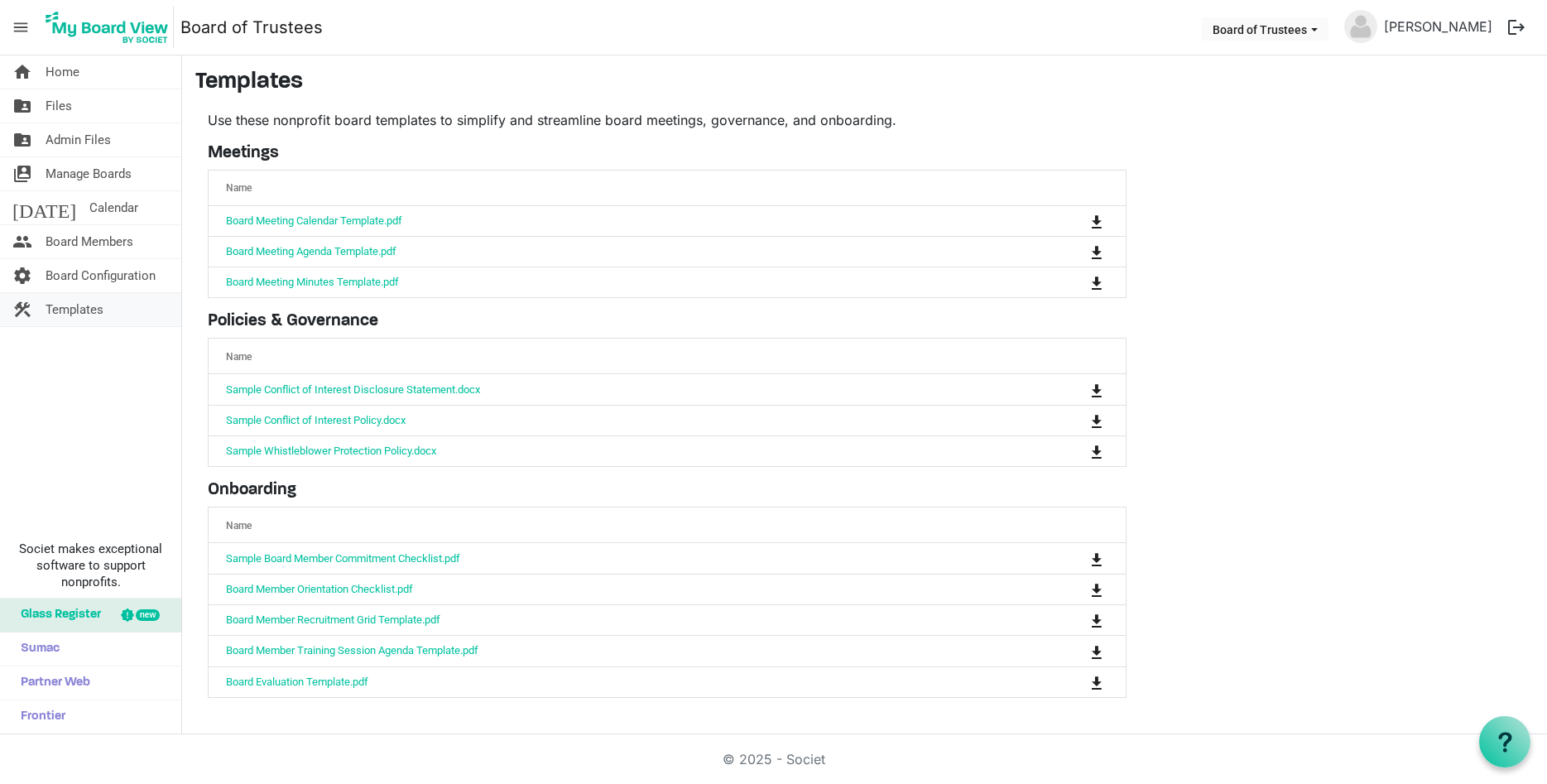
click at [91, 310] on span "Templates" at bounding box center [75, 309] width 58 height 34
click at [1269, 31] on button "Board of Trustees" at bounding box center [1265, 29] width 127 height 23
click at [111, 136] on link "folder_shared Admin Files" at bounding box center [90, 140] width 181 height 34
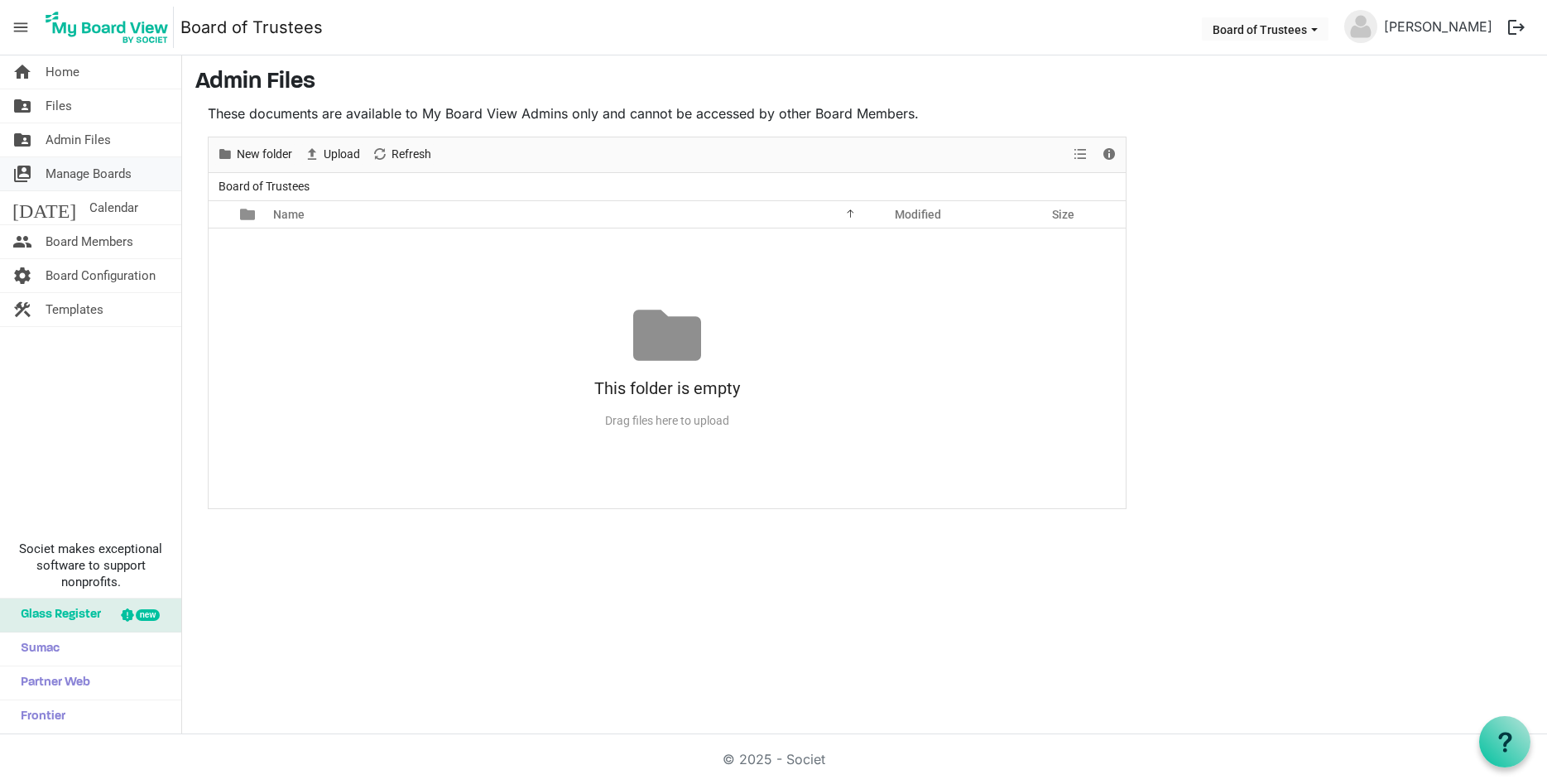
click at [43, 175] on link "switch_account Manage Boards" at bounding box center [90, 174] width 181 height 34
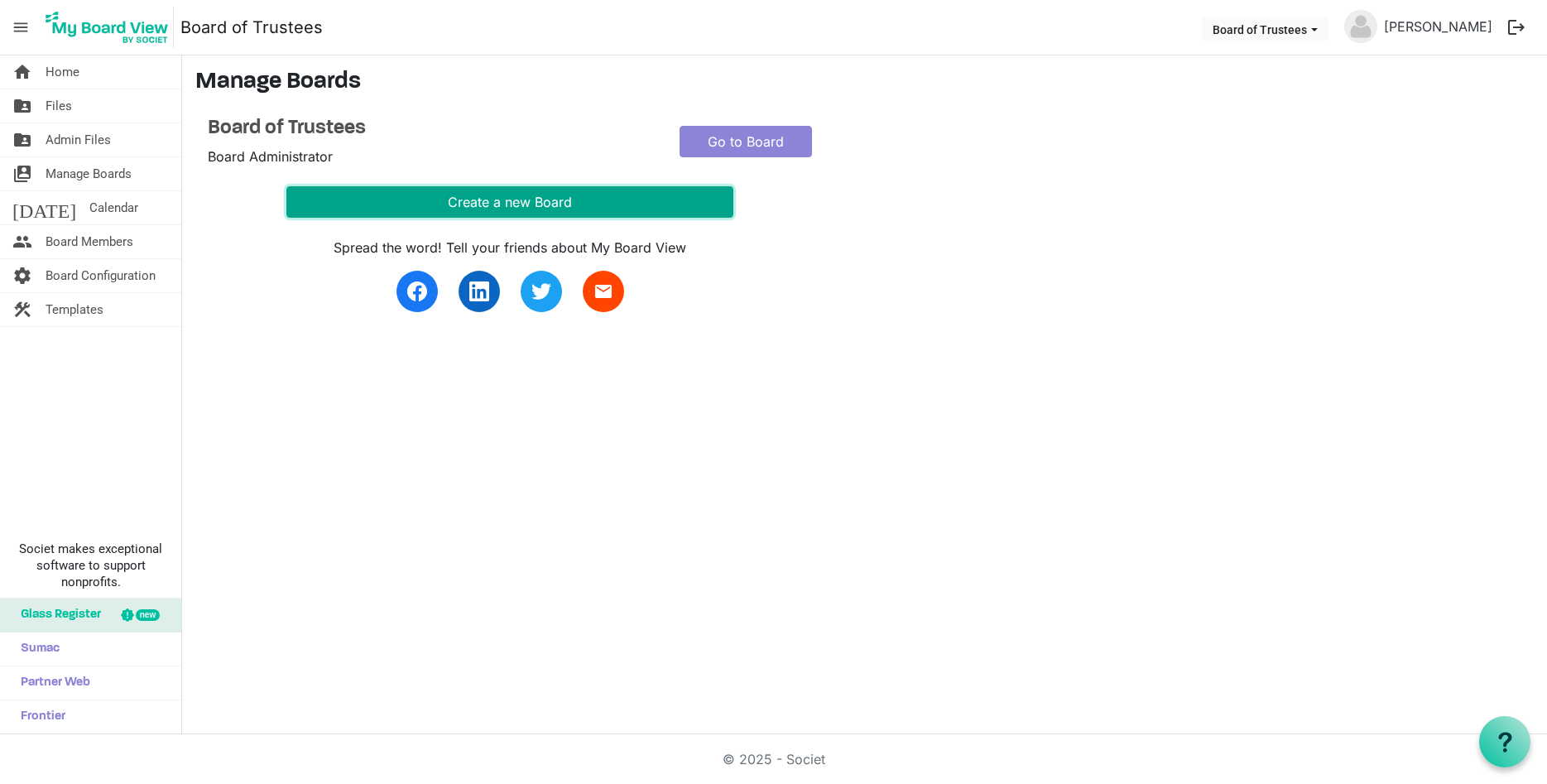
click at [562, 202] on button "Create a new Board" at bounding box center [509, 202] width 447 height 32
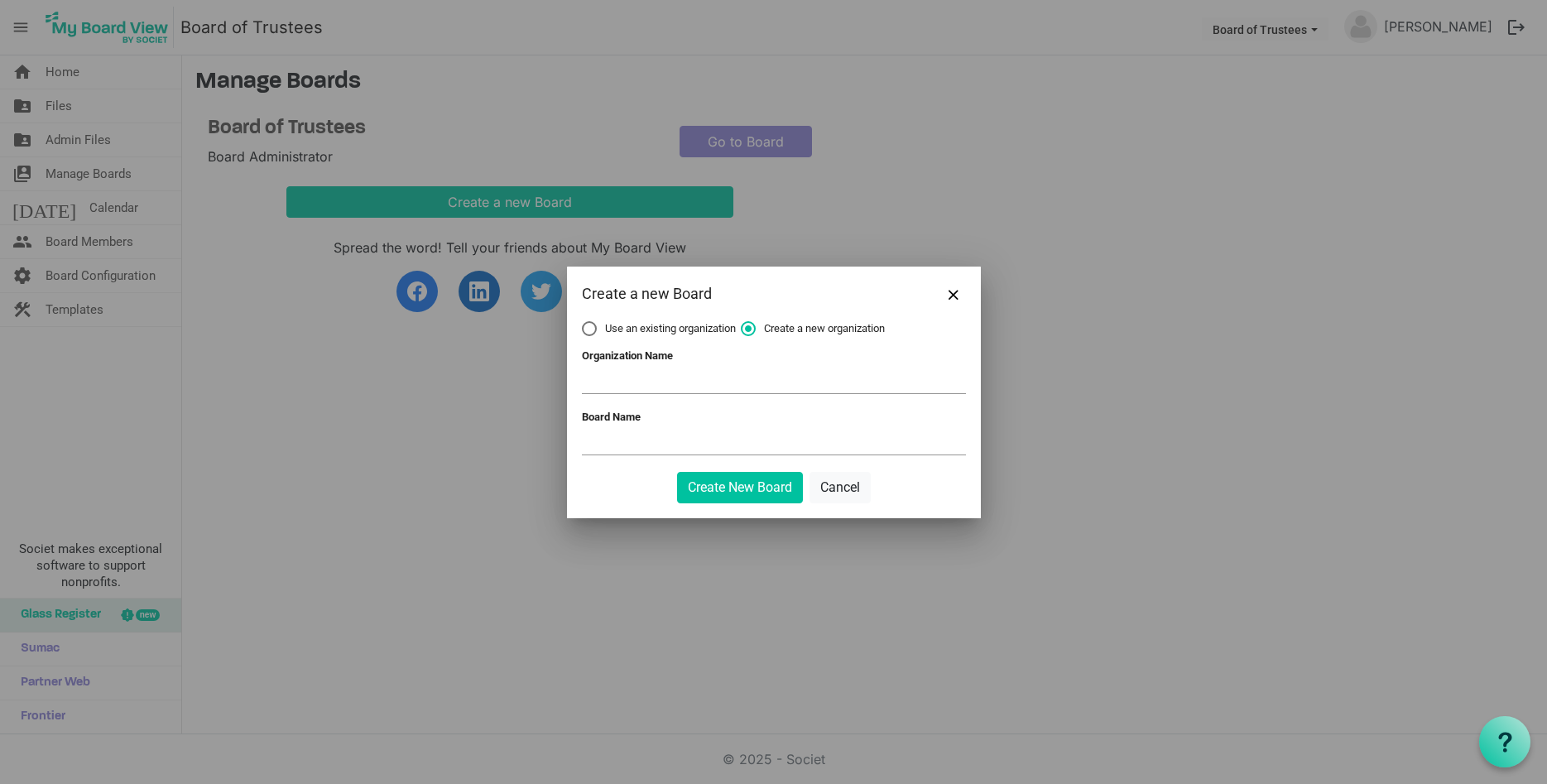
click at [625, 325] on span "Use an existing organization" at bounding box center [658, 328] width 154 height 15
click at [583, 322] on input "Use an existing organization" at bounding box center [582, 321] width 1 height 1
radio input "true"
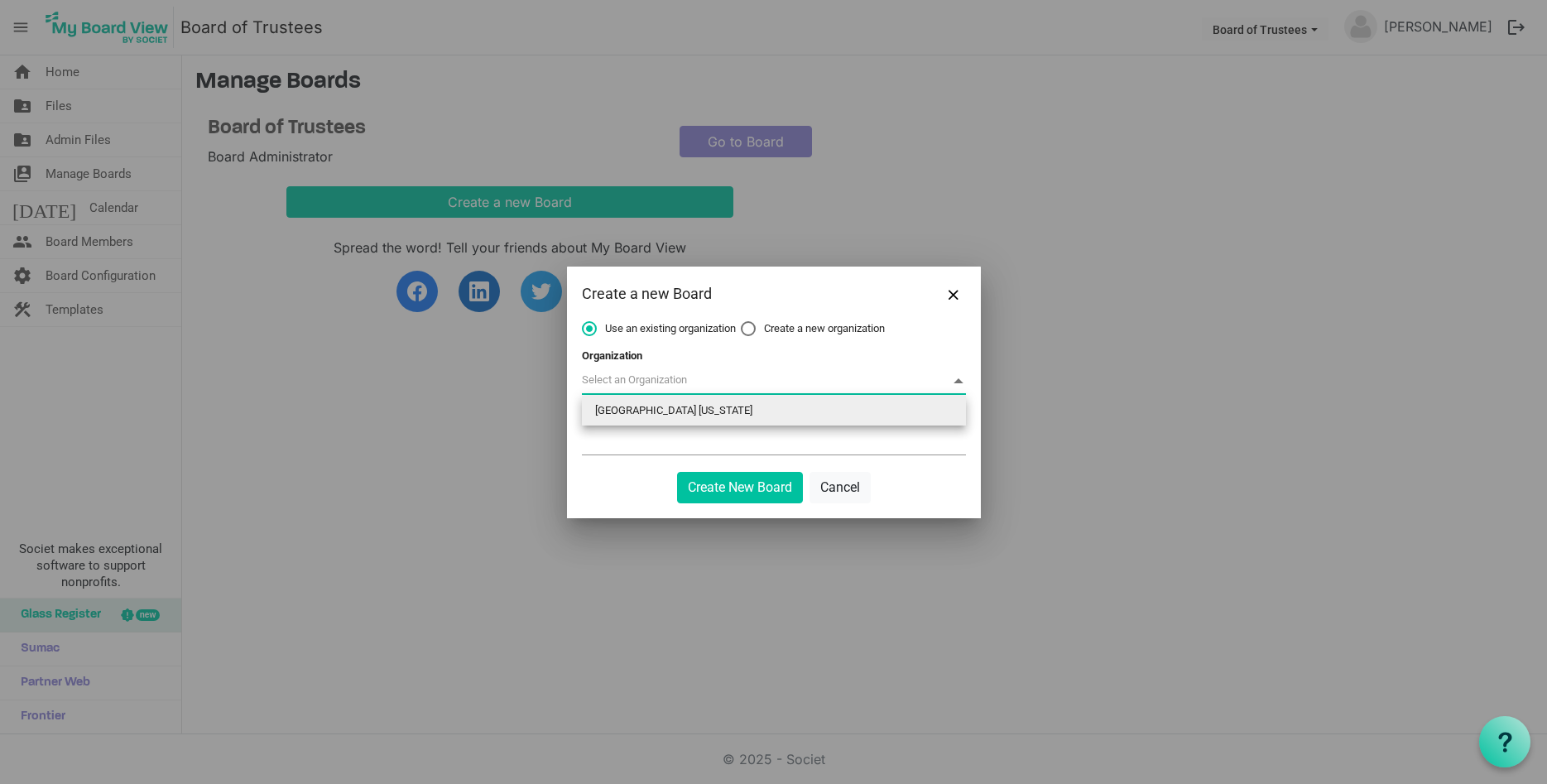
click at [741, 384] on span at bounding box center [774, 381] width 384 height 26
click at [726, 408] on li "[GEOGRAPHIC_DATA] [US_STATE]" at bounding box center [774, 410] width 384 height 30
type input "[GEOGRAPHIC_DATA] [US_STATE]"
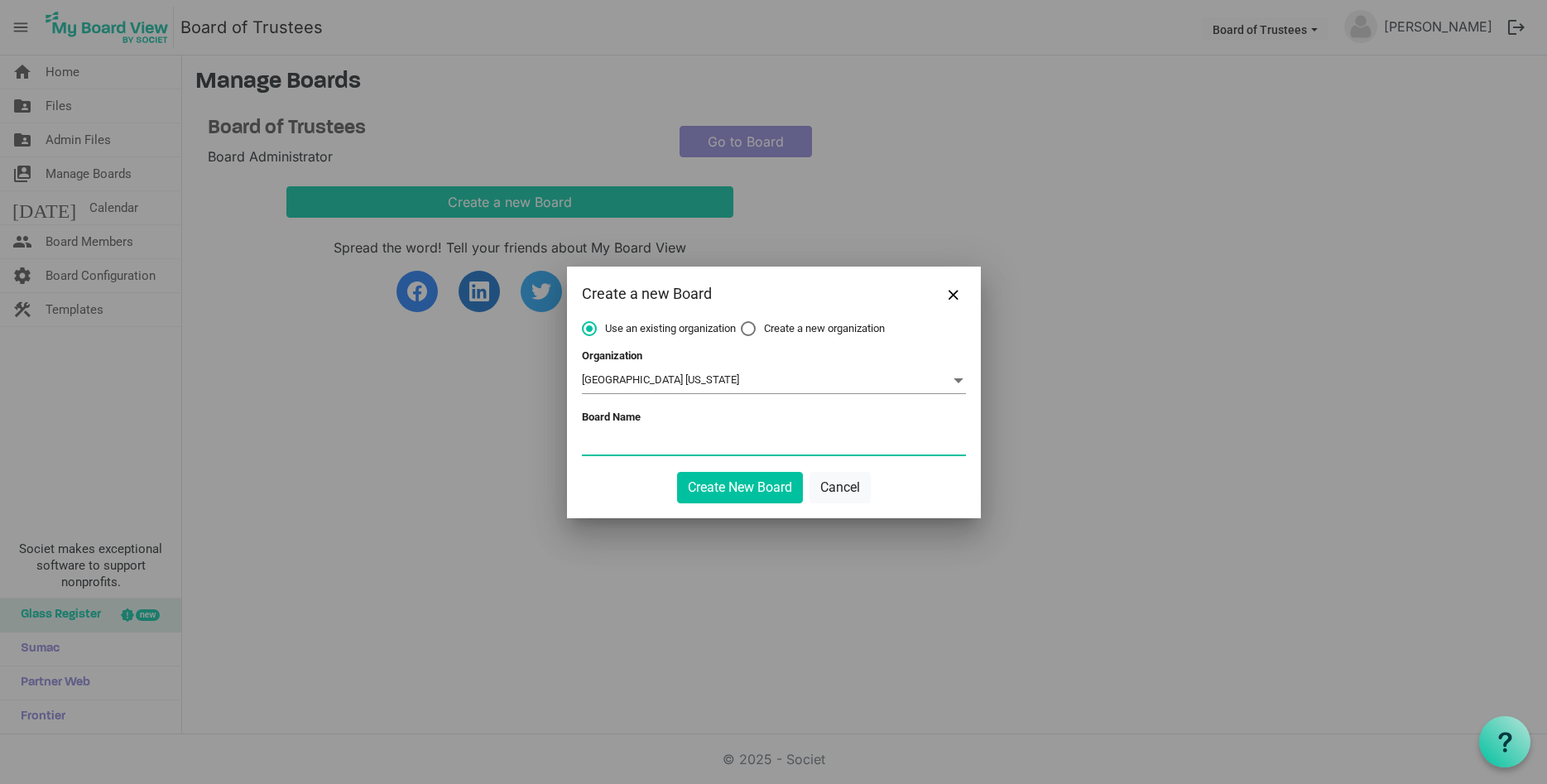
click at [650, 432] on input "Board Name" at bounding box center [774, 442] width 384 height 25
type input "Academic Affairs Committee"
click at [753, 325] on label "Create a new organization" at bounding box center [812, 328] width 144 height 15
click at [741, 322] on input "Create a new organization" at bounding box center [740, 321] width 1 height 1
radio input "true"
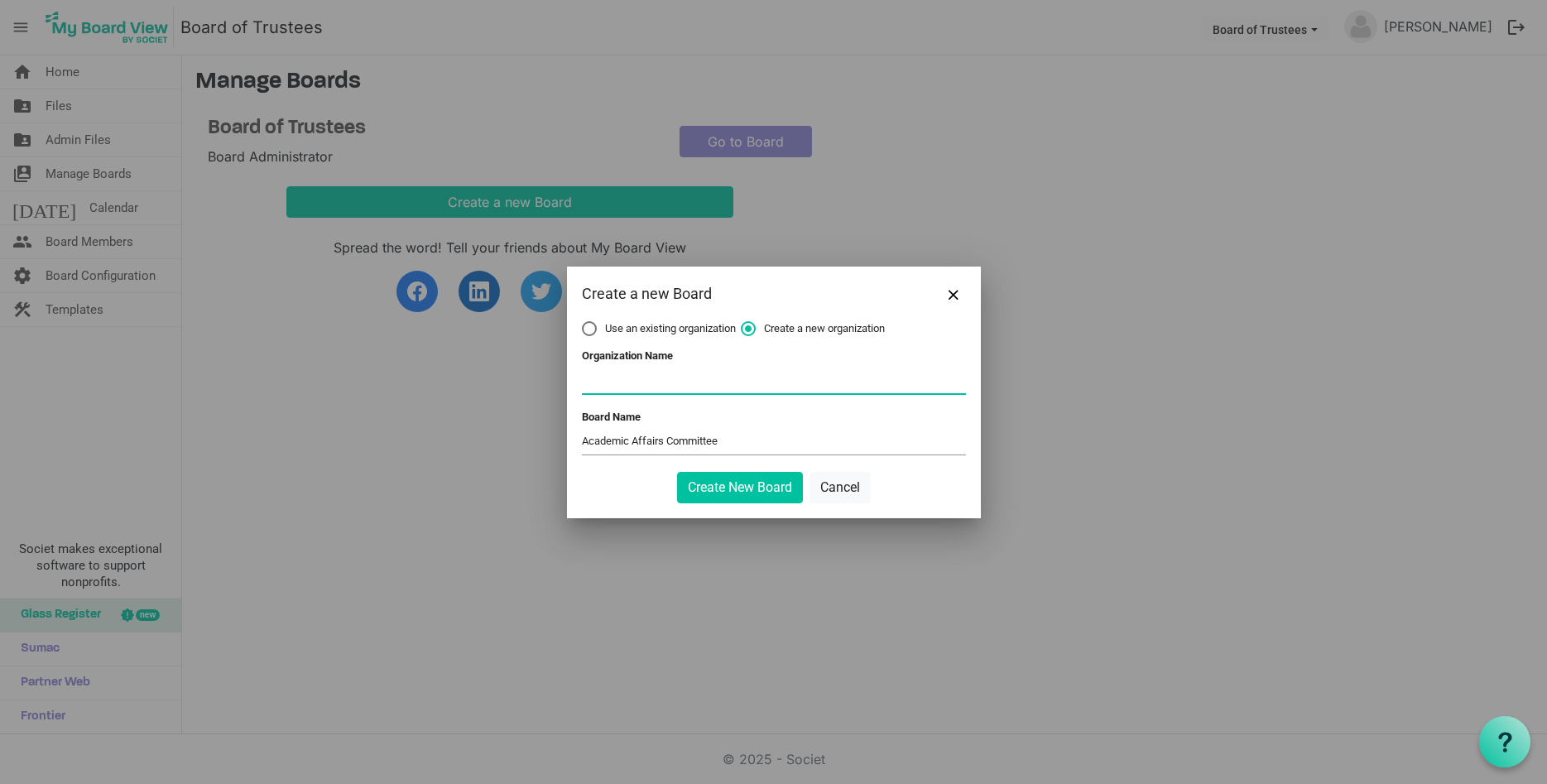
click at [603, 375] on input "Organization Name" at bounding box center [774, 380] width 384 height 25
type input "DUNY Board of Trustees"
click at [712, 483] on button "Create New Board" at bounding box center [739, 488] width 126 height 32
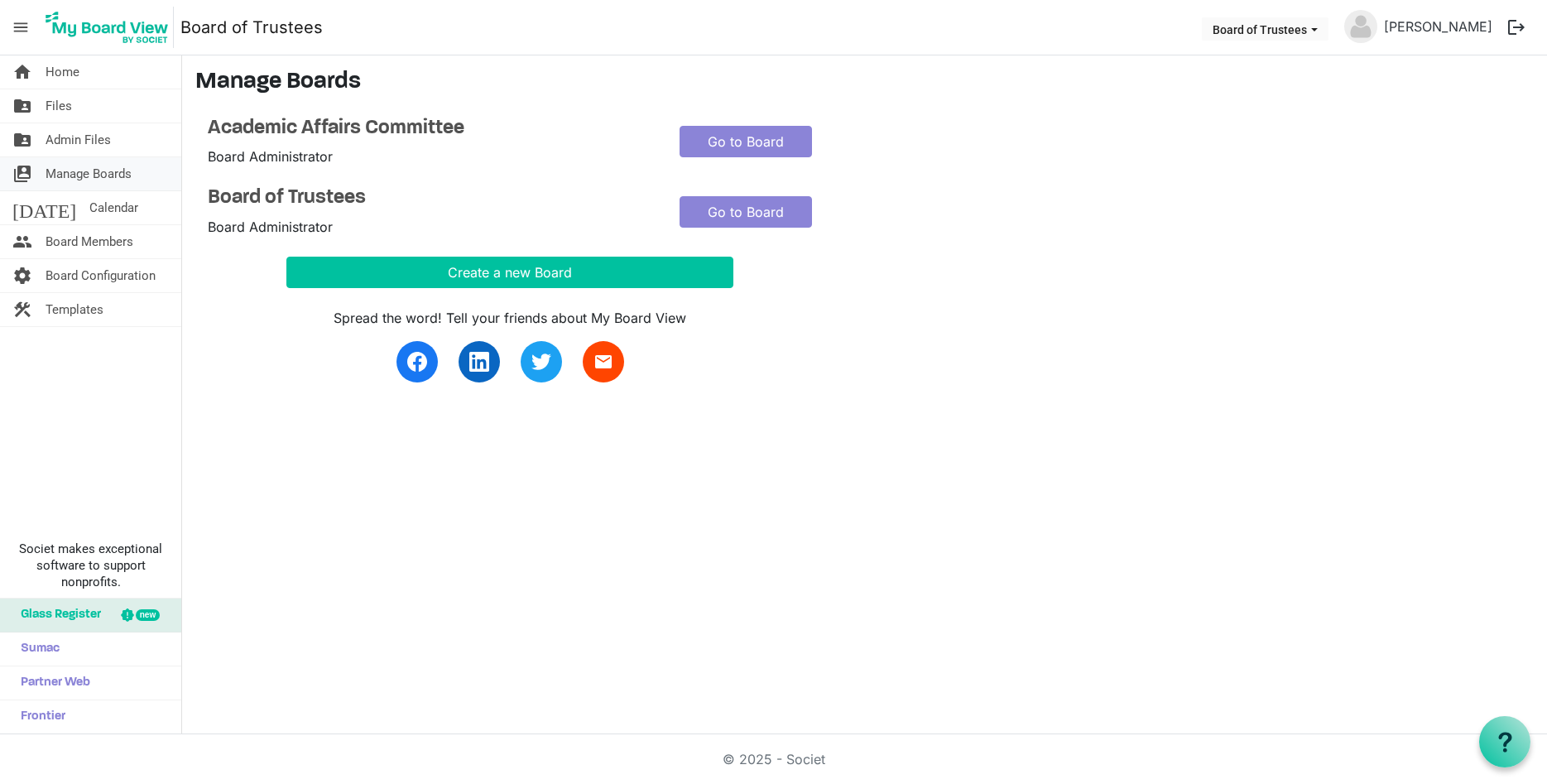
click at [54, 176] on span "Manage Boards" at bounding box center [89, 174] width 86 height 34
click at [545, 273] on button "Create a new Board" at bounding box center [509, 272] width 447 height 32
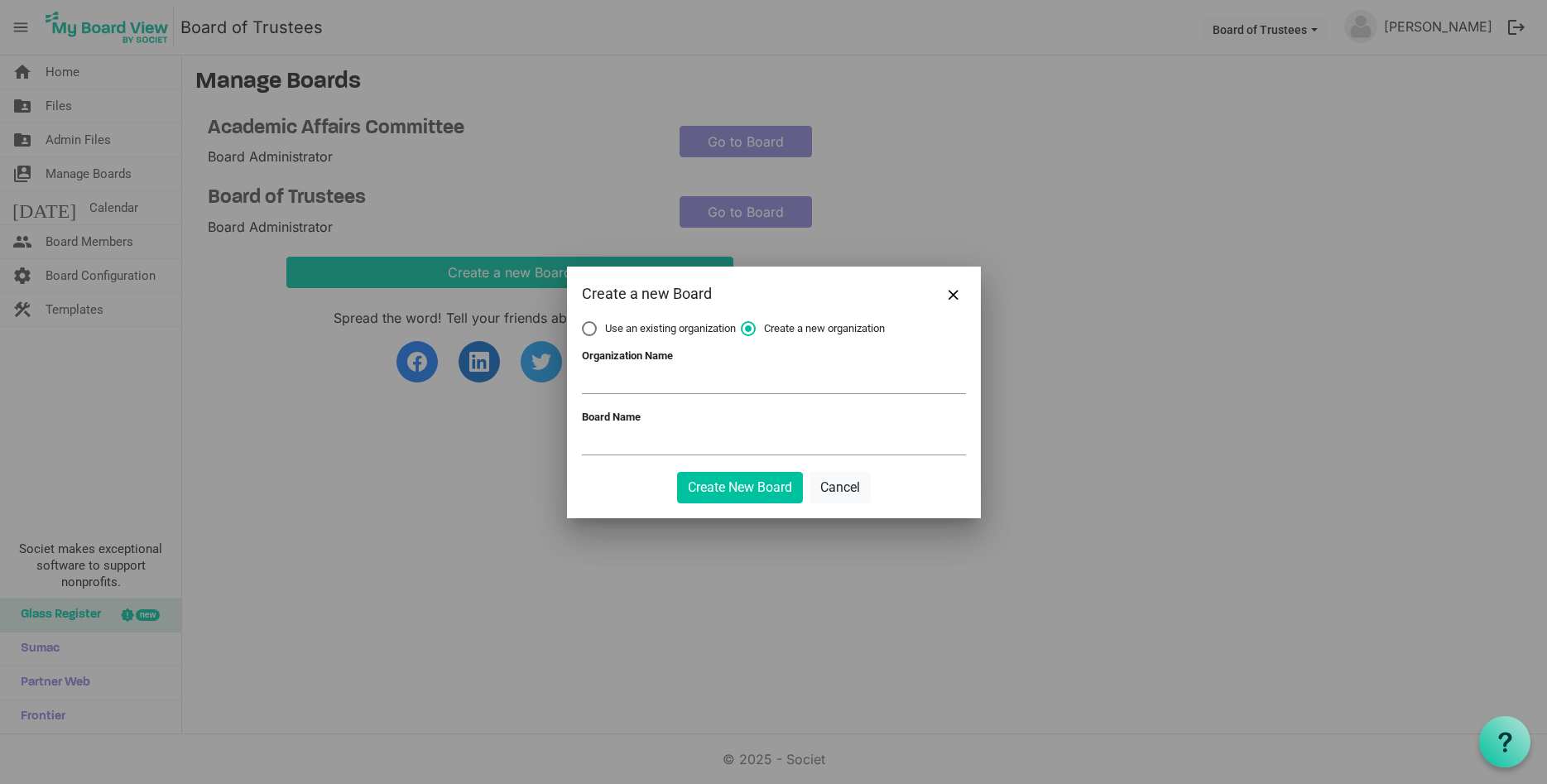
click at [648, 325] on span "Use an existing organization" at bounding box center [658, 328] width 154 height 15
click at [583, 322] on input "Use an existing organization" at bounding box center [582, 321] width 1 height 1
radio input "true"
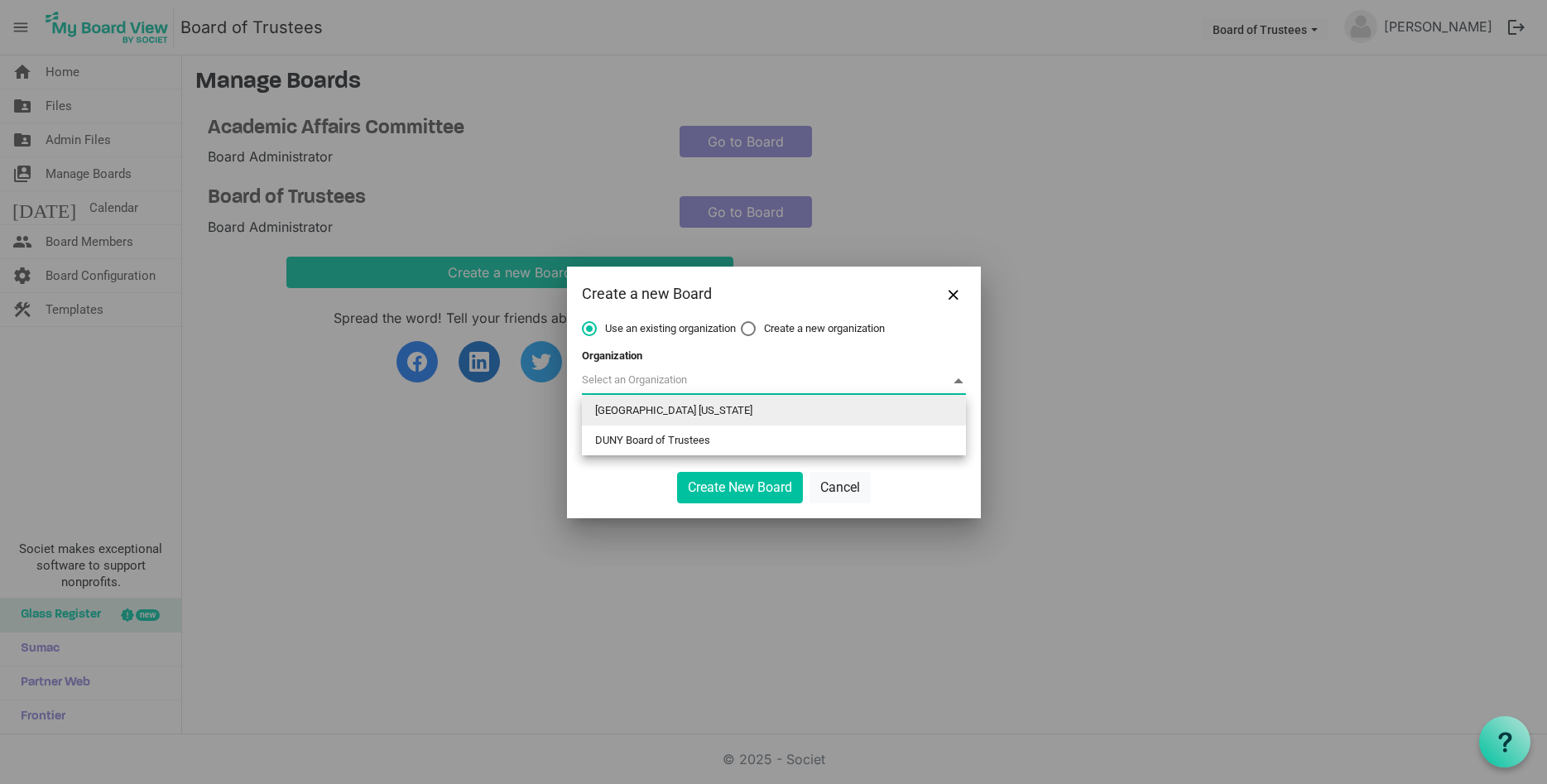
click at [645, 378] on span at bounding box center [774, 381] width 384 height 26
click at [638, 437] on li "DUNY Board of Trustees" at bounding box center [774, 440] width 384 height 30
type input "DUNY Board of Trustees"
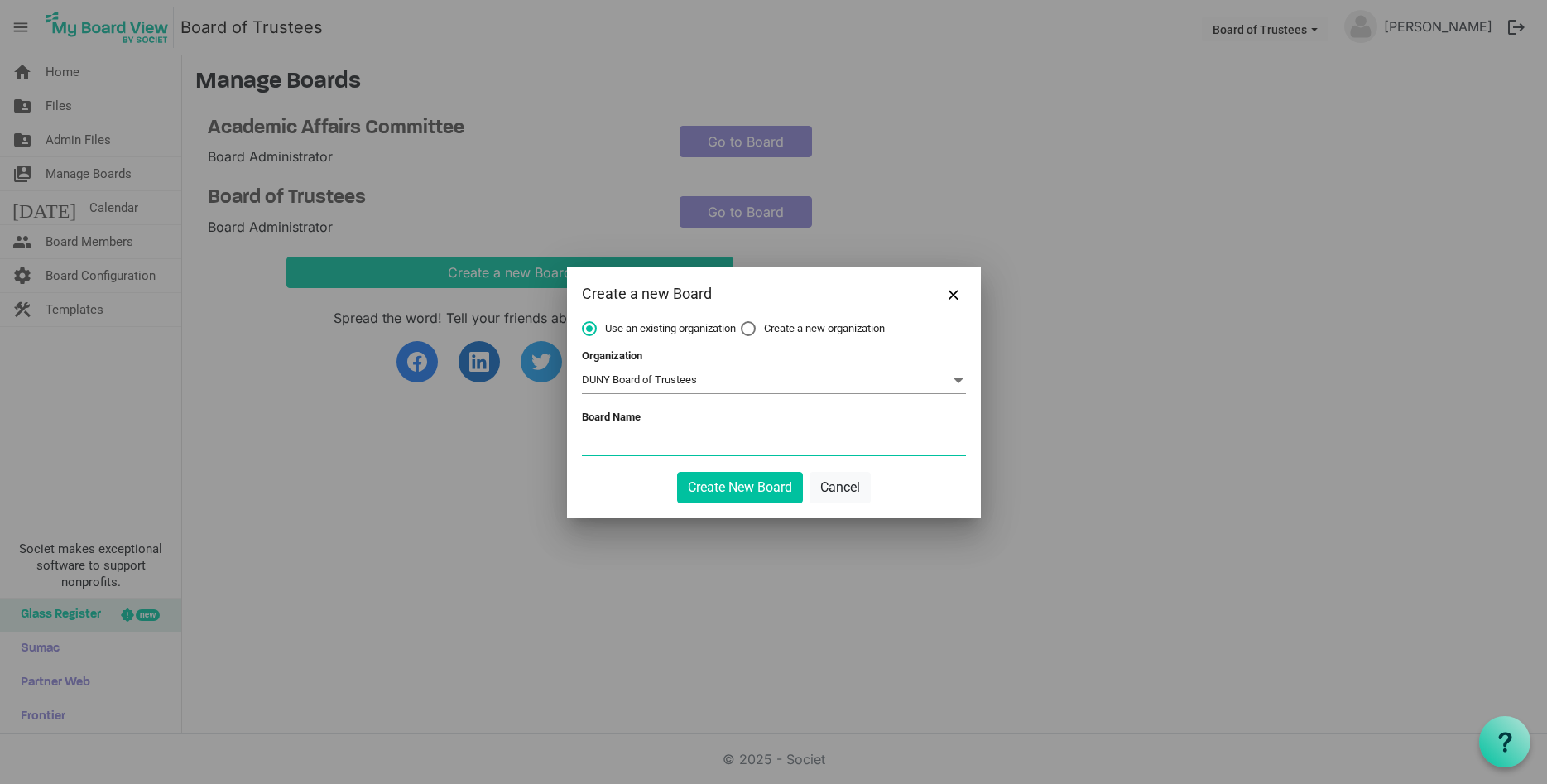
click at [638, 437] on input "Board Name" at bounding box center [774, 442] width 384 height 25
type input "Buildings and Grounds Committee"
click at [697, 481] on button "Create New Board" at bounding box center [739, 488] width 126 height 32
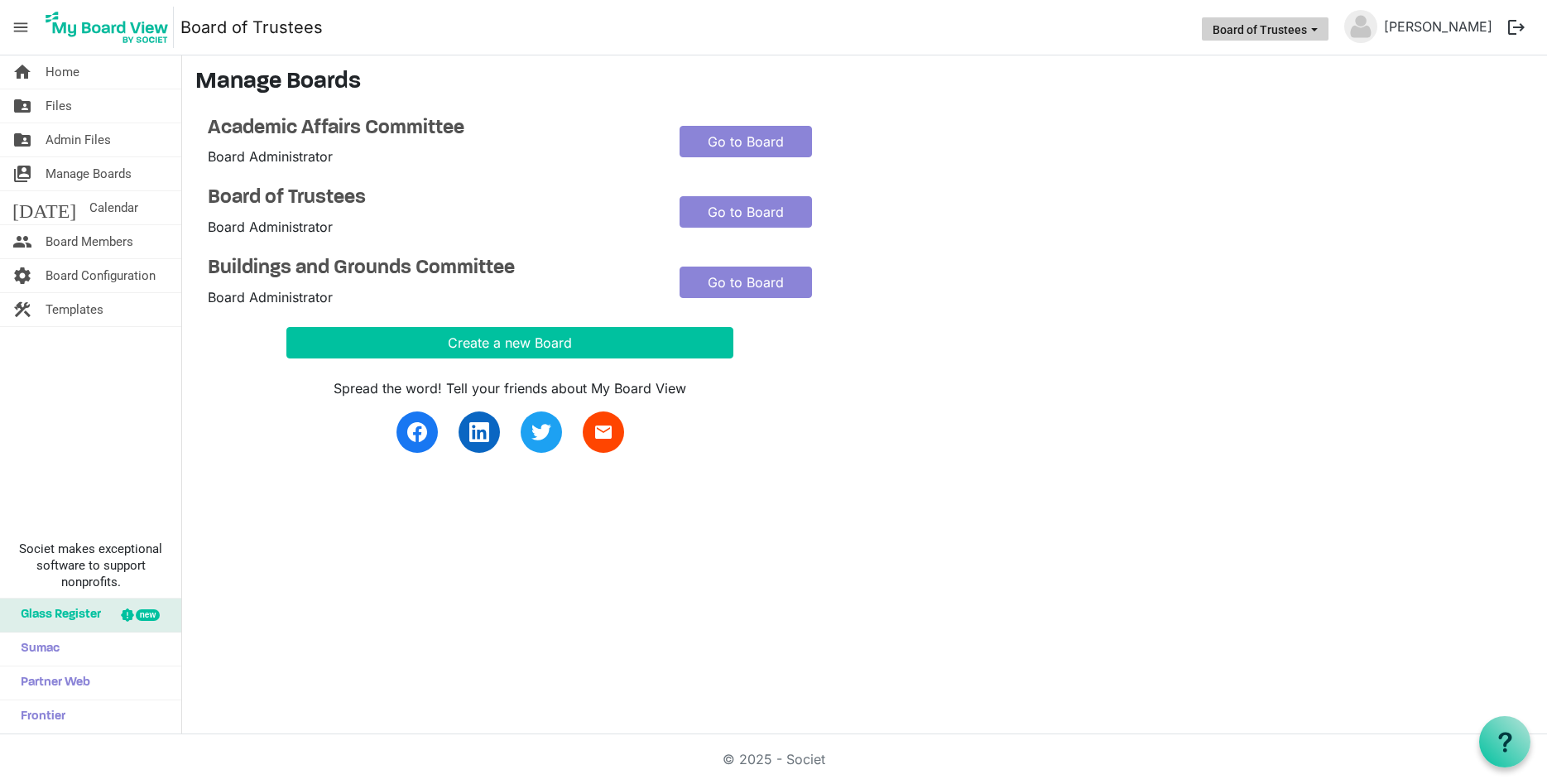
click at [1309, 25] on button "Board of Trustees" at bounding box center [1265, 29] width 127 height 23
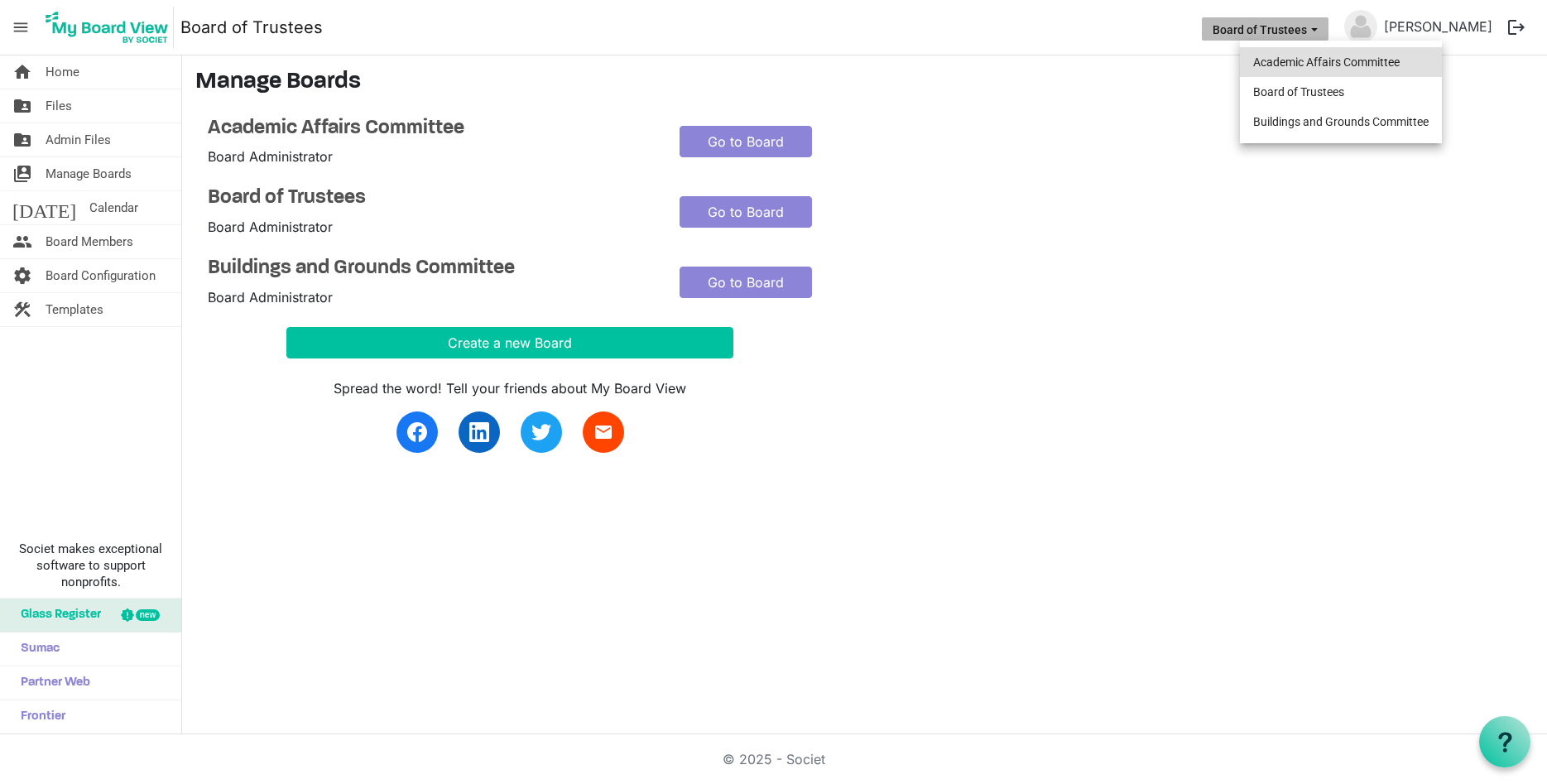
click at [1291, 64] on li "Academic Affairs Committee" at bounding box center [1341, 62] width 202 height 30
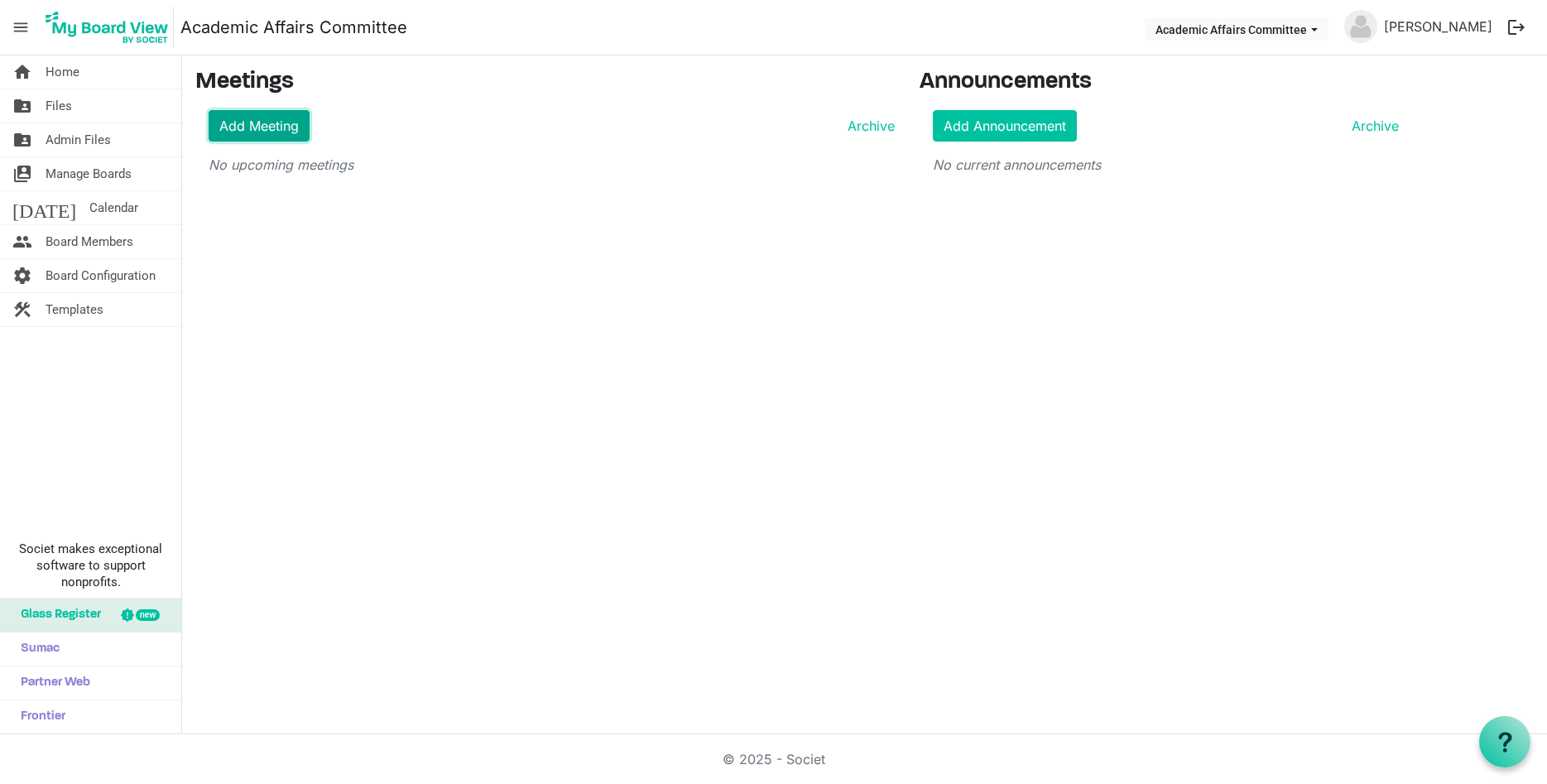
click at [283, 120] on link "Add Meeting" at bounding box center [259, 126] width 101 height 32
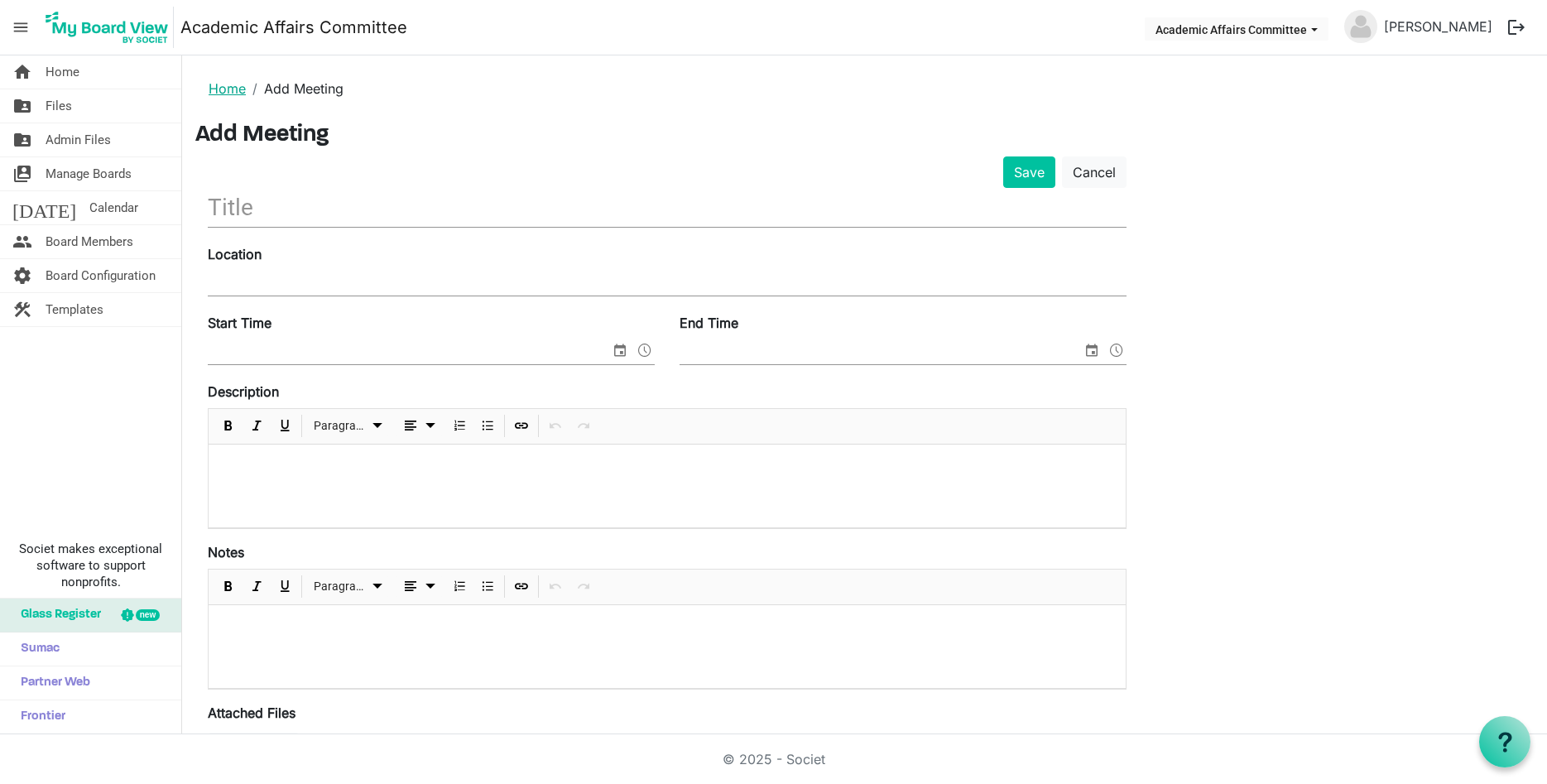
click at [221, 86] on link "Home" at bounding box center [228, 89] width 37 height 17
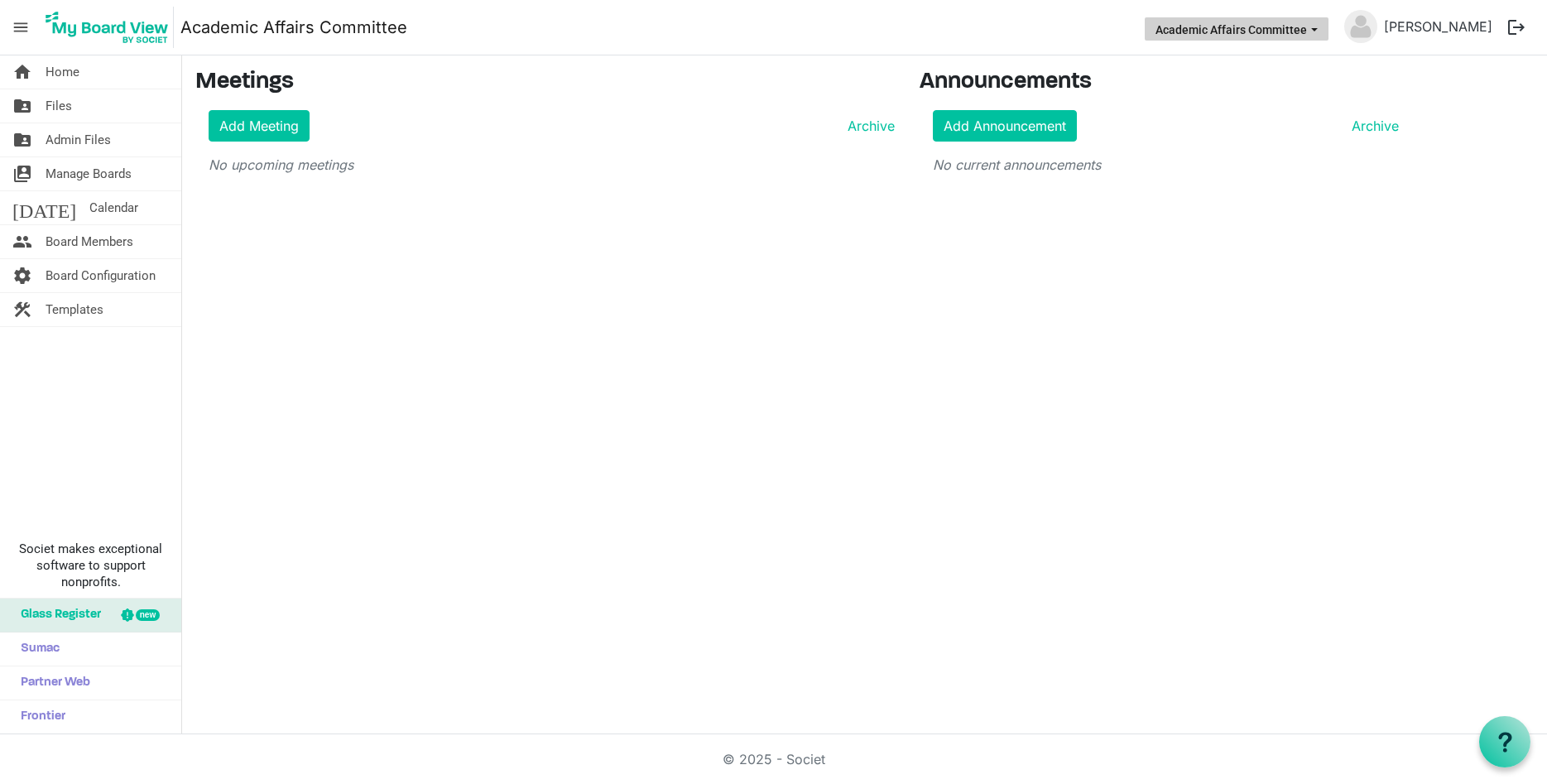
click at [1240, 27] on button "Academic Affairs Committee" at bounding box center [1236, 29] width 184 height 23
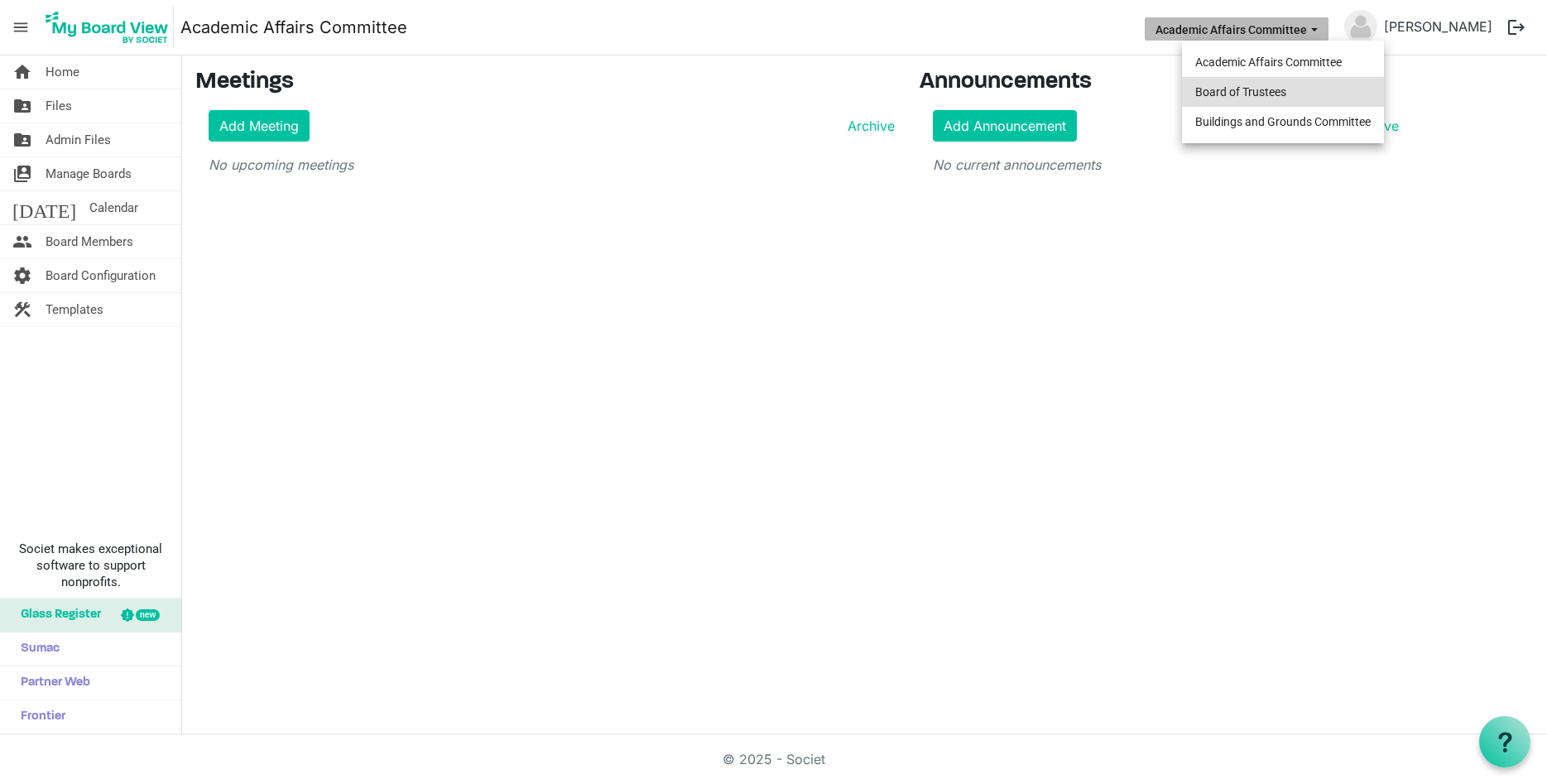
click at [1209, 89] on li "Board of Trustees" at bounding box center [1283, 92] width 202 height 30
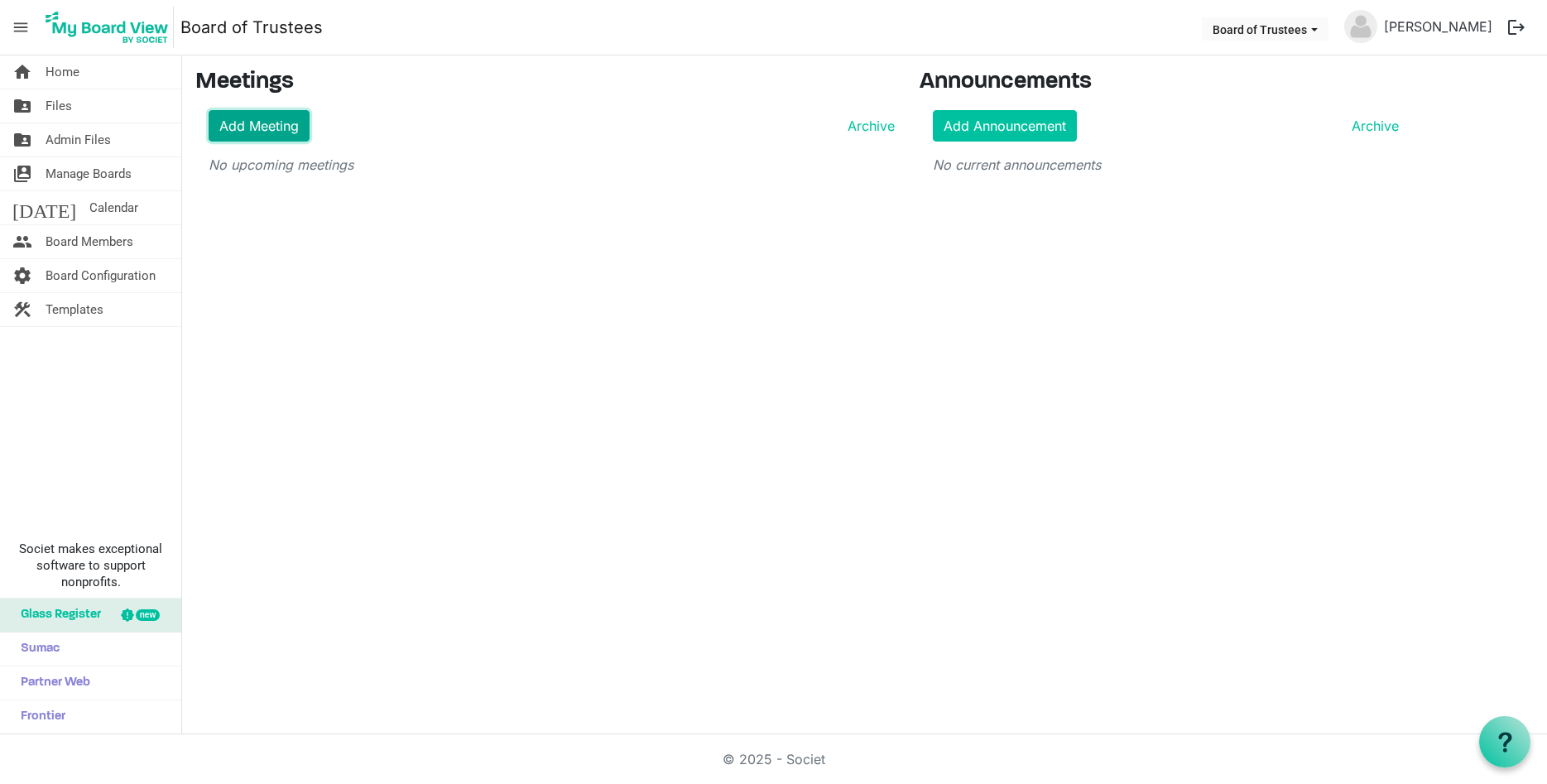
click at [240, 127] on link "Add Meeting" at bounding box center [259, 126] width 101 height 32
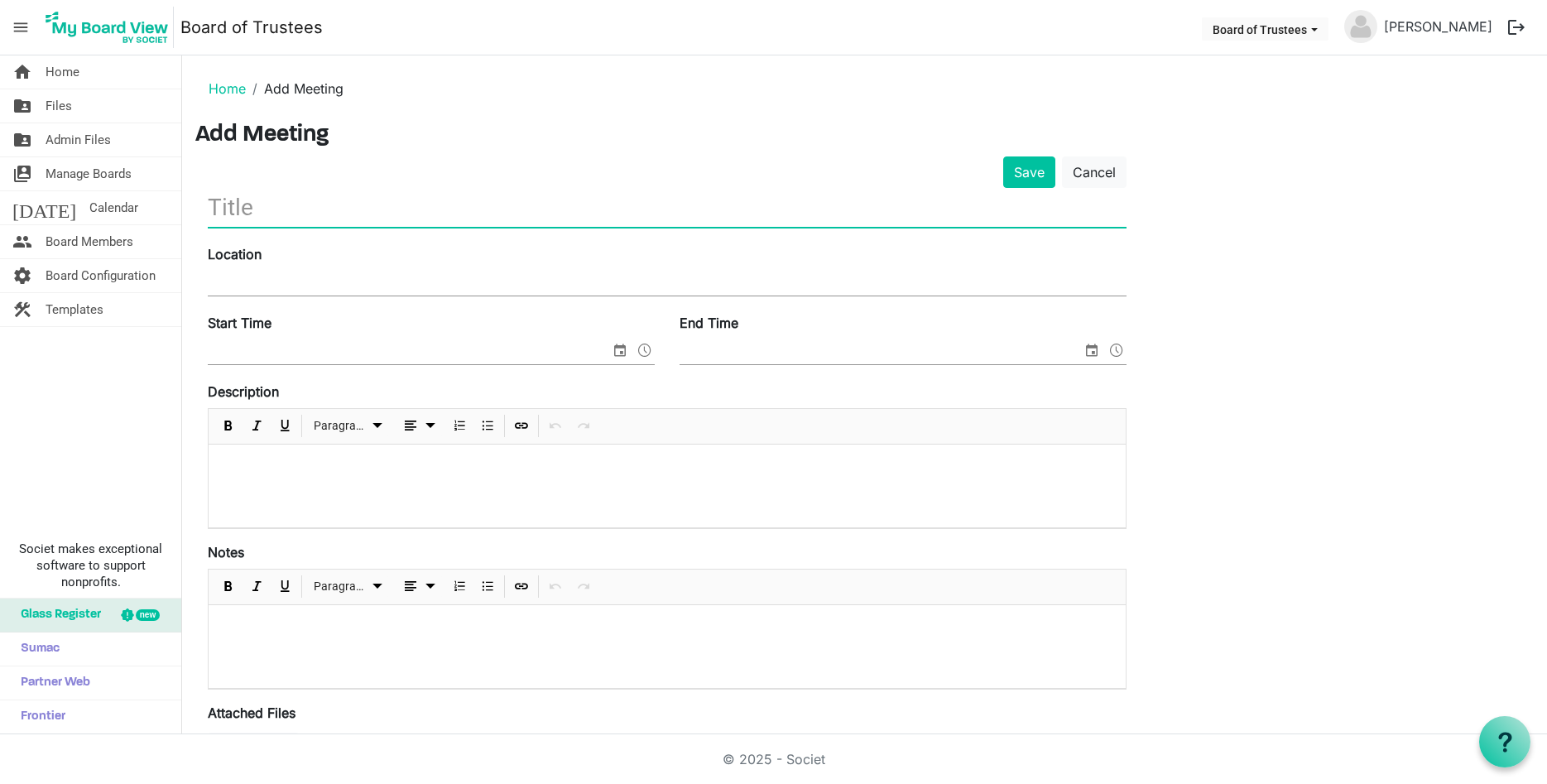
click at [239, 202] on input "text" at bounding box center [667, 208] width 919 height 39
type input "Pre-Meeting Dinner"
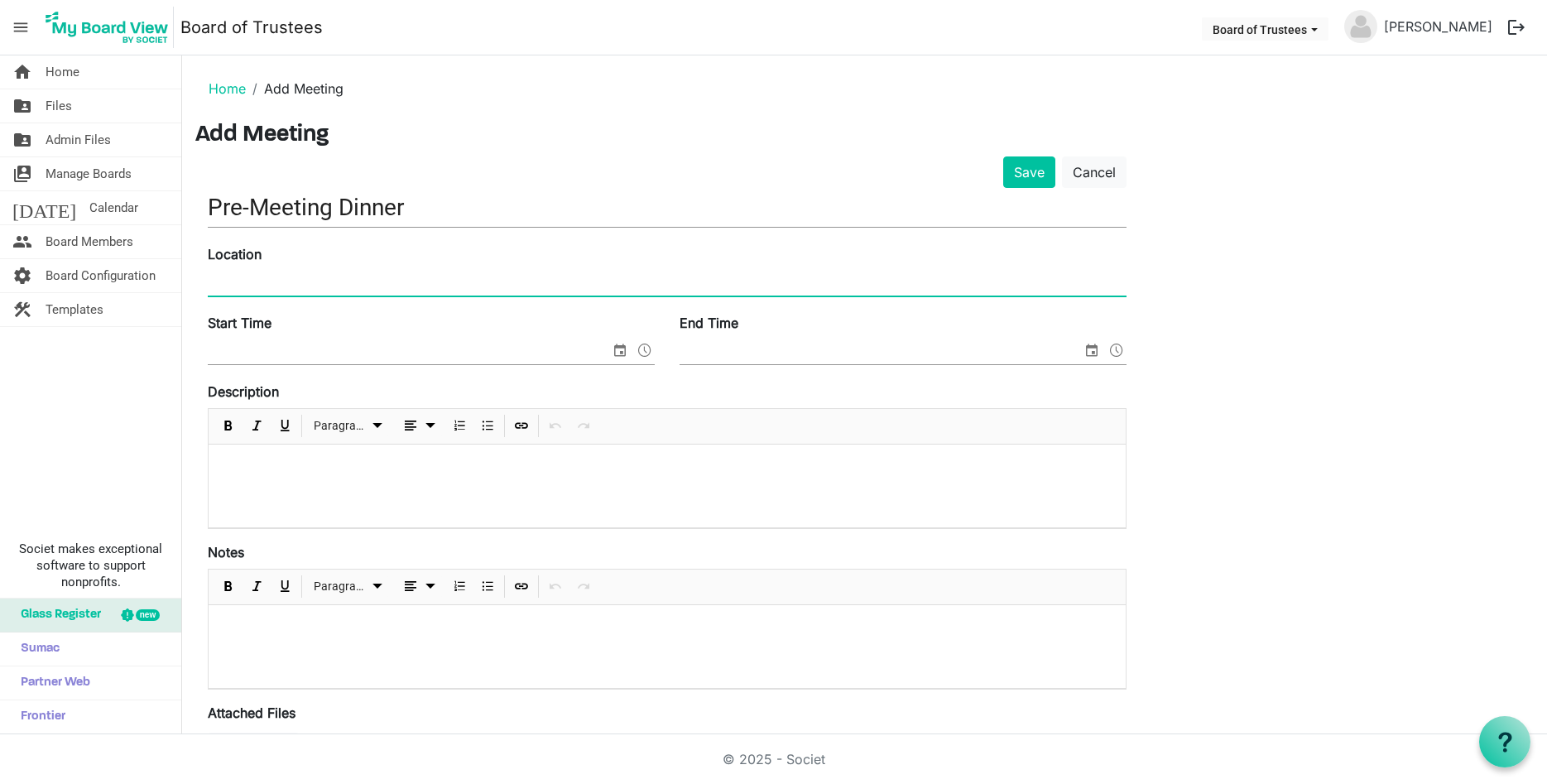
click at [242, 280] on input "Location" at bounding box center [667, 282] width 919 height 25
type input "Lawrence Room / Rosary Hall - 480 Western Highway, Blauvelt, NY 10913"
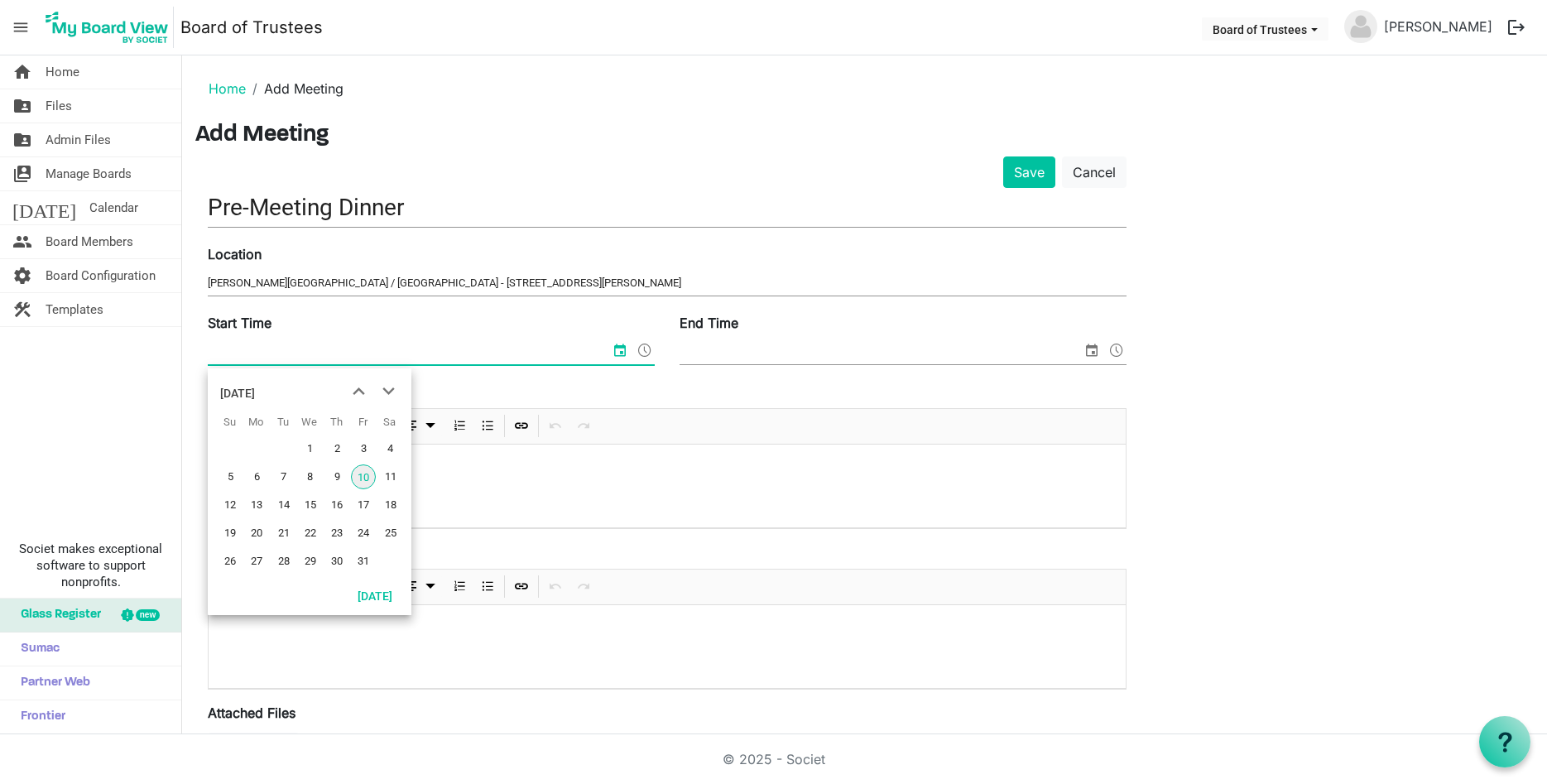
click at [297, 352] on input "Start Time" at bounding box center [408, 351] width 402 height 25
click at [336, 522] on span "23" at bounding box center [337, 532] width 25 height 25
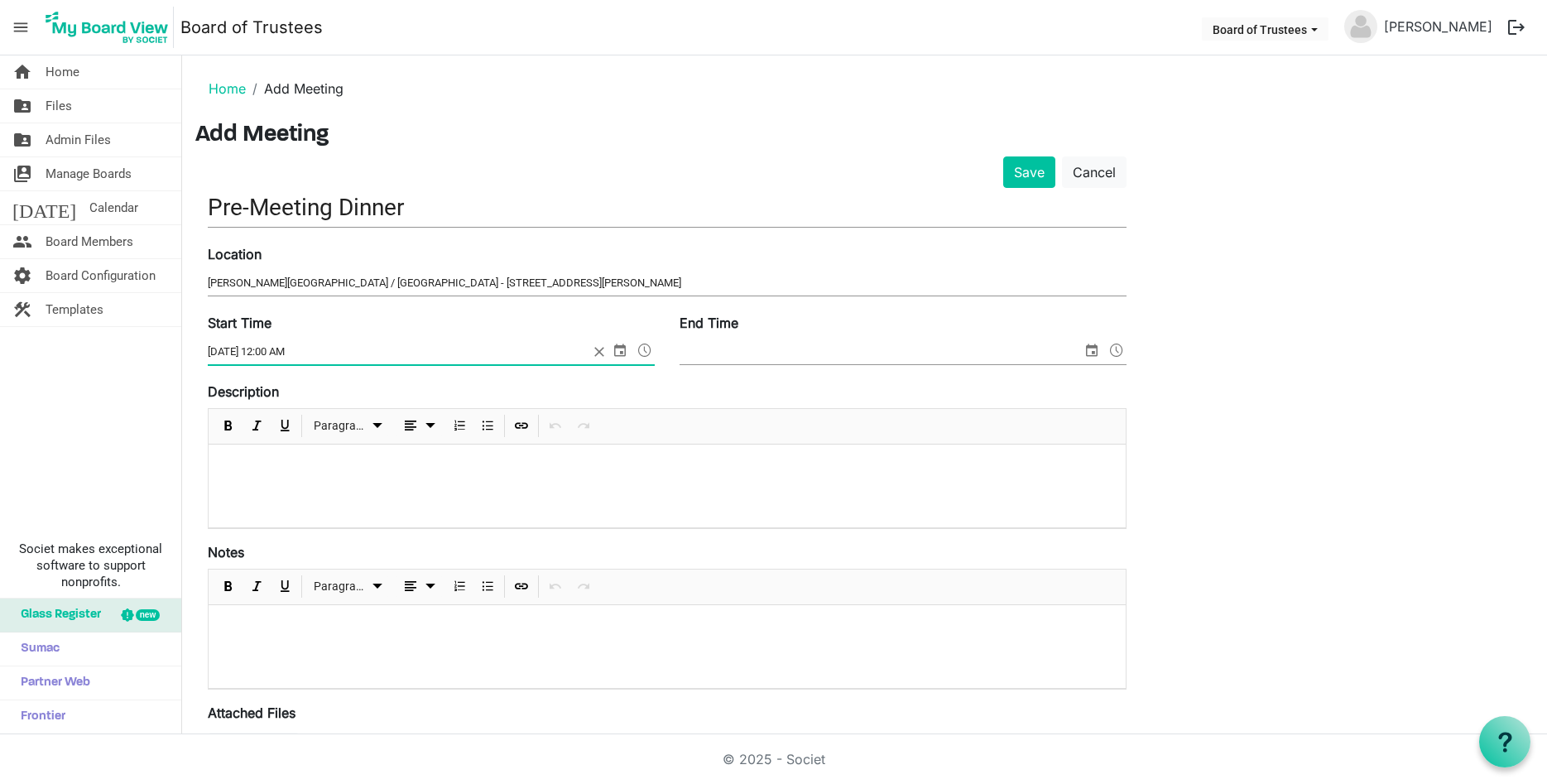
click at [645, 351] on span at bounding box center [644, 350] width 20 height 21
click at [643, 349] on span at bounding box center [644, 350] width 20 height 21
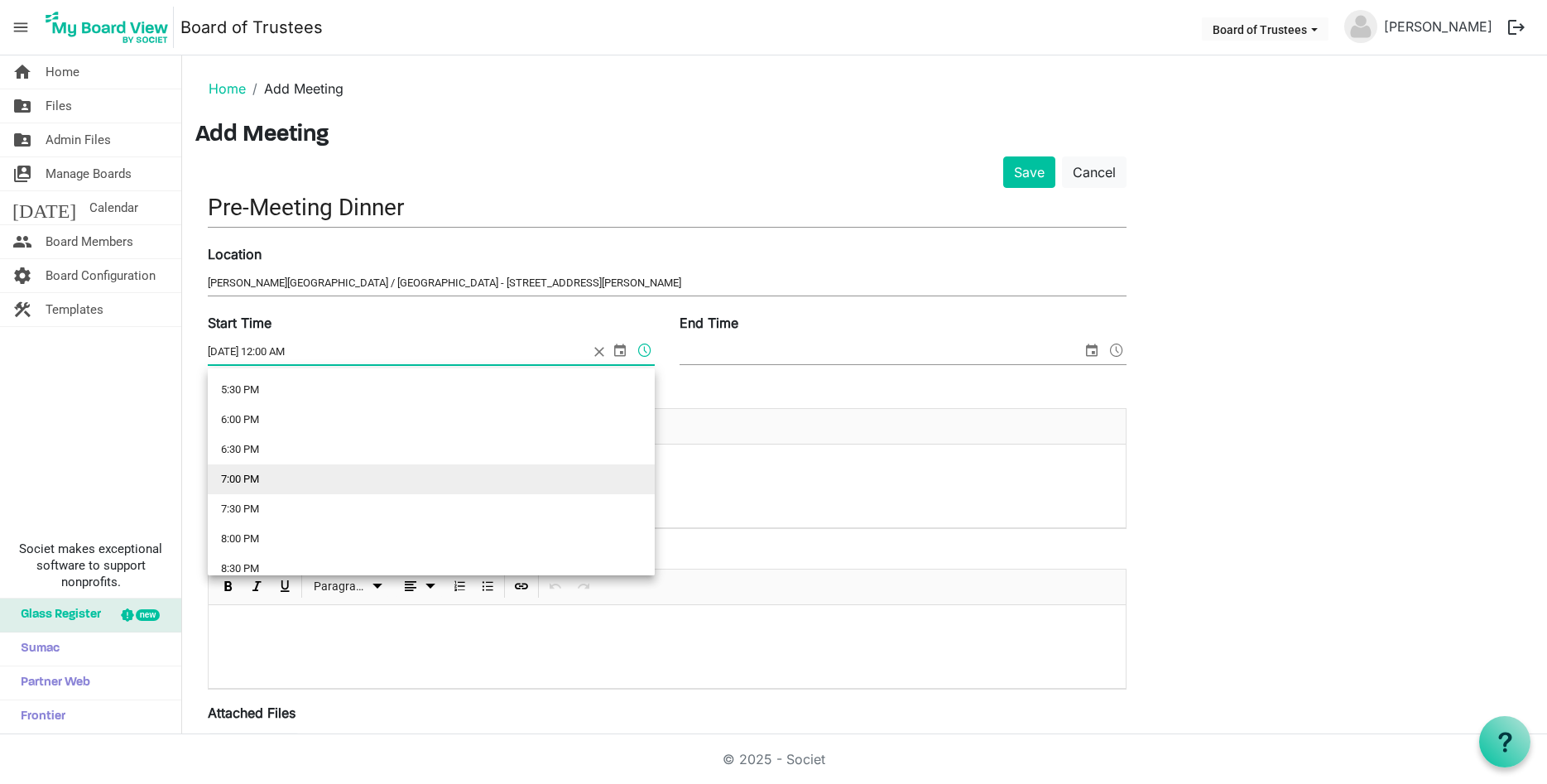
scroll to position [973, 0]
click at [247, 464] on li "5:30 PM" at bounding box center [431, 460] width 447 height 30
type input "10/23/2025 5:30 PM"
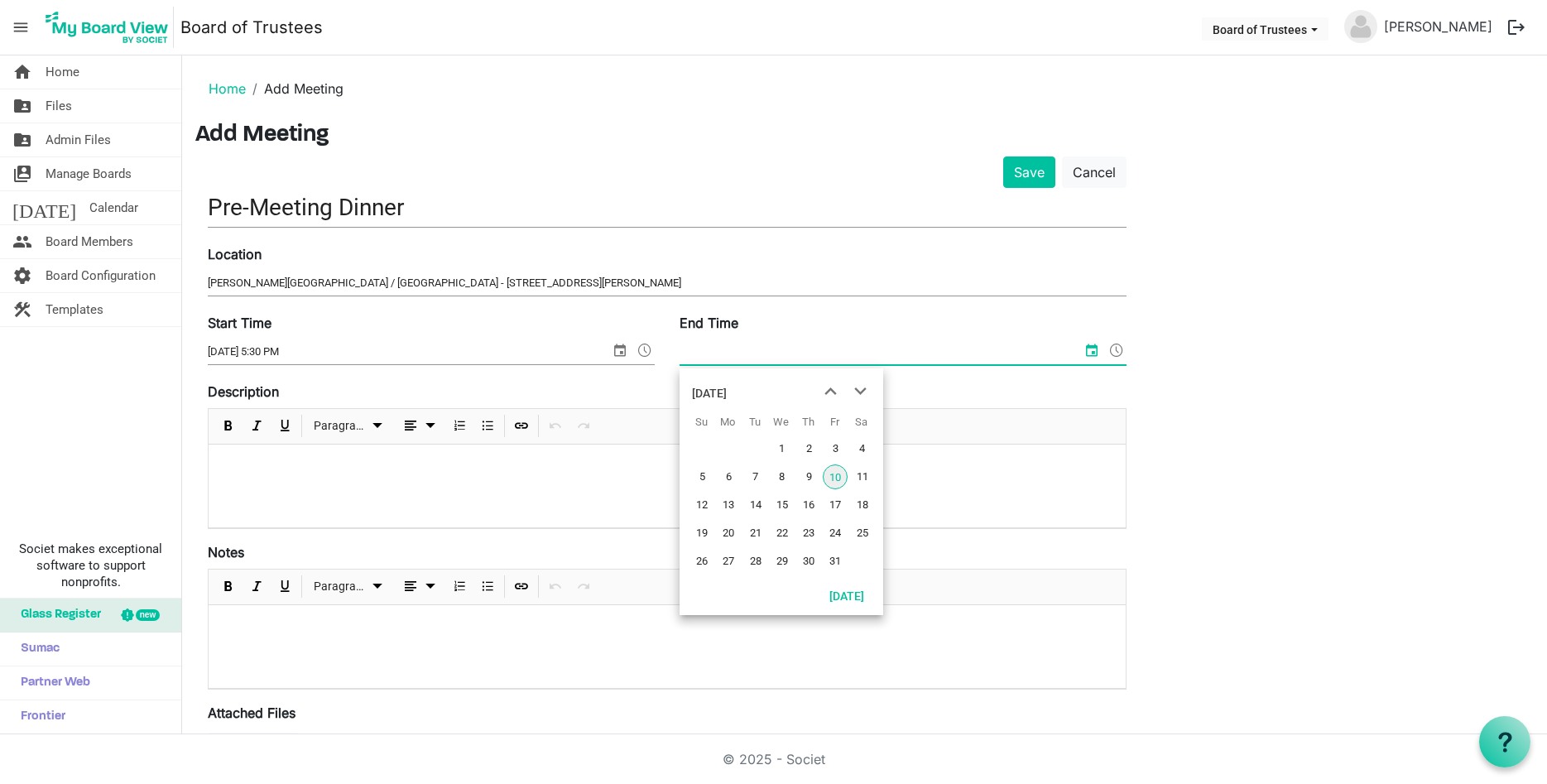
click at [767, 350] on input "End Time" at bounding box center [880, 351] width 402 height 25
click at [808, 532] on span "23" at bounding box center [808, 532] width 25 height 25
click at [768, 360] on input "10/23/2025 12:00 AM" at bounding box center [870, 351] width 380 height 25
click at [1112, 349] on span at bounding box center [1116, 350] width 20 height 21
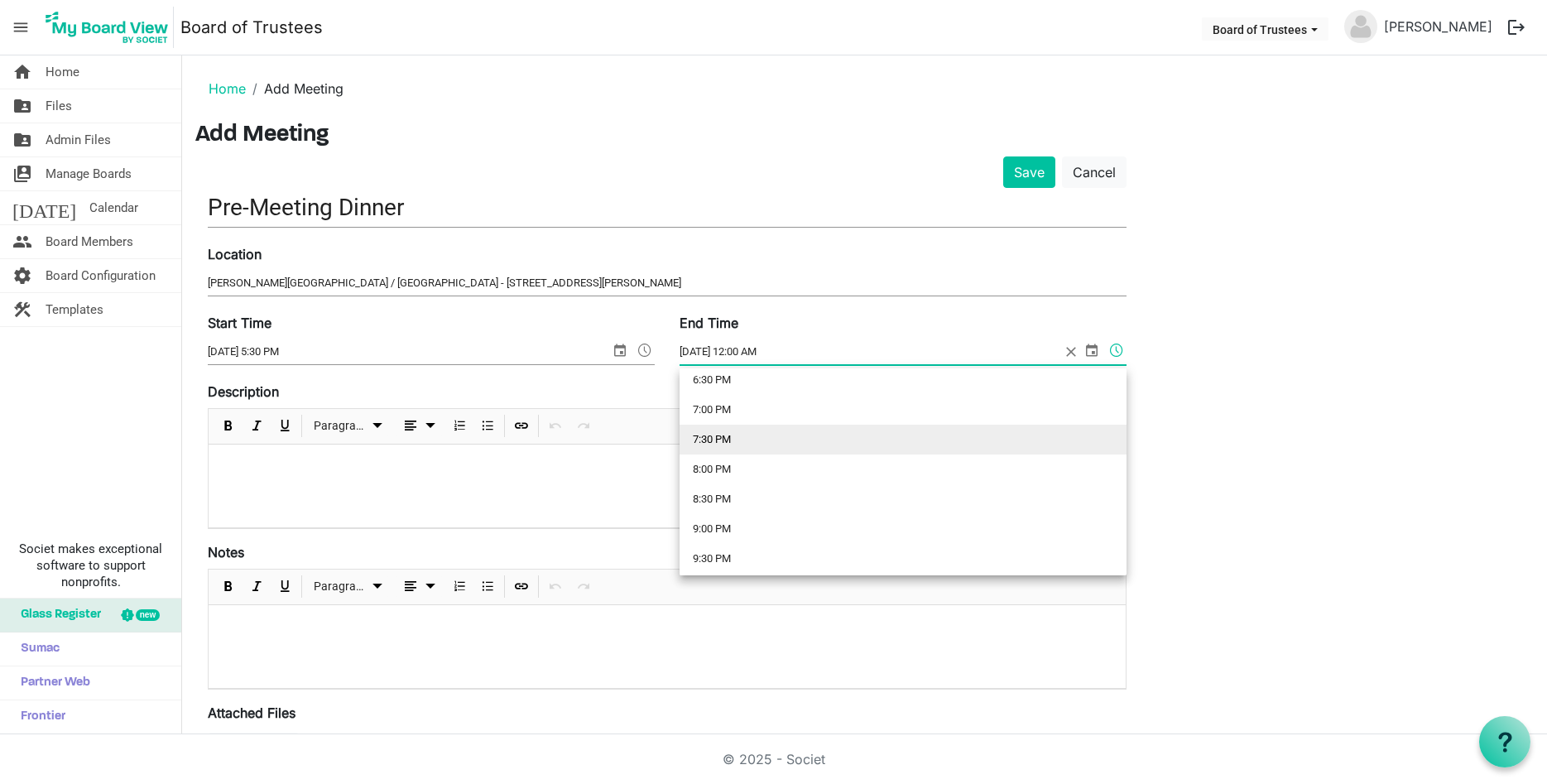
scroll to position [1042, 0]
click at [740, 429] on li "6:00 PM" at bounding box center [903, 420] width 447 height 30
type input "10/23/2025 6:00 PM"
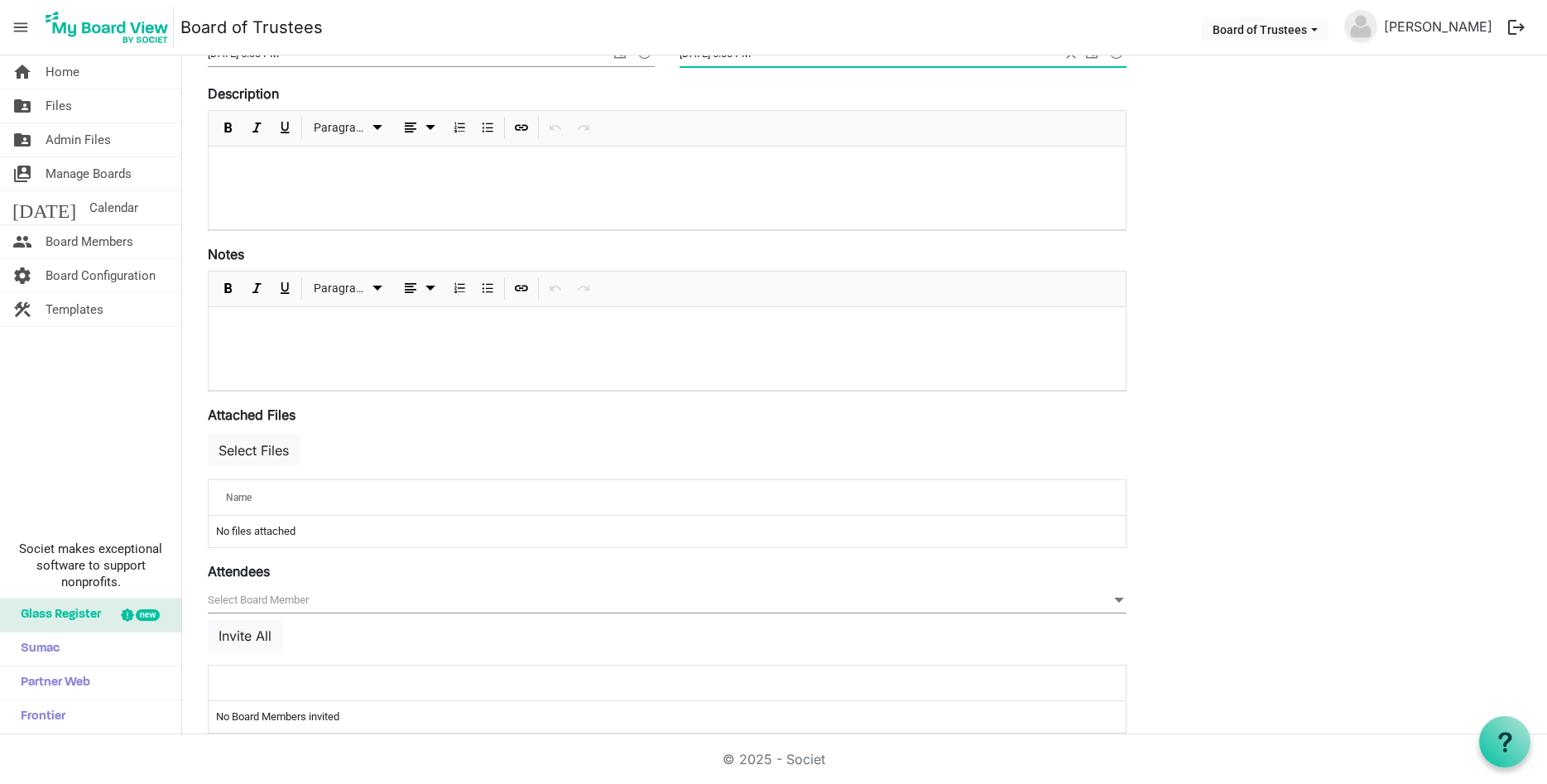
scroll to position [323, 0]
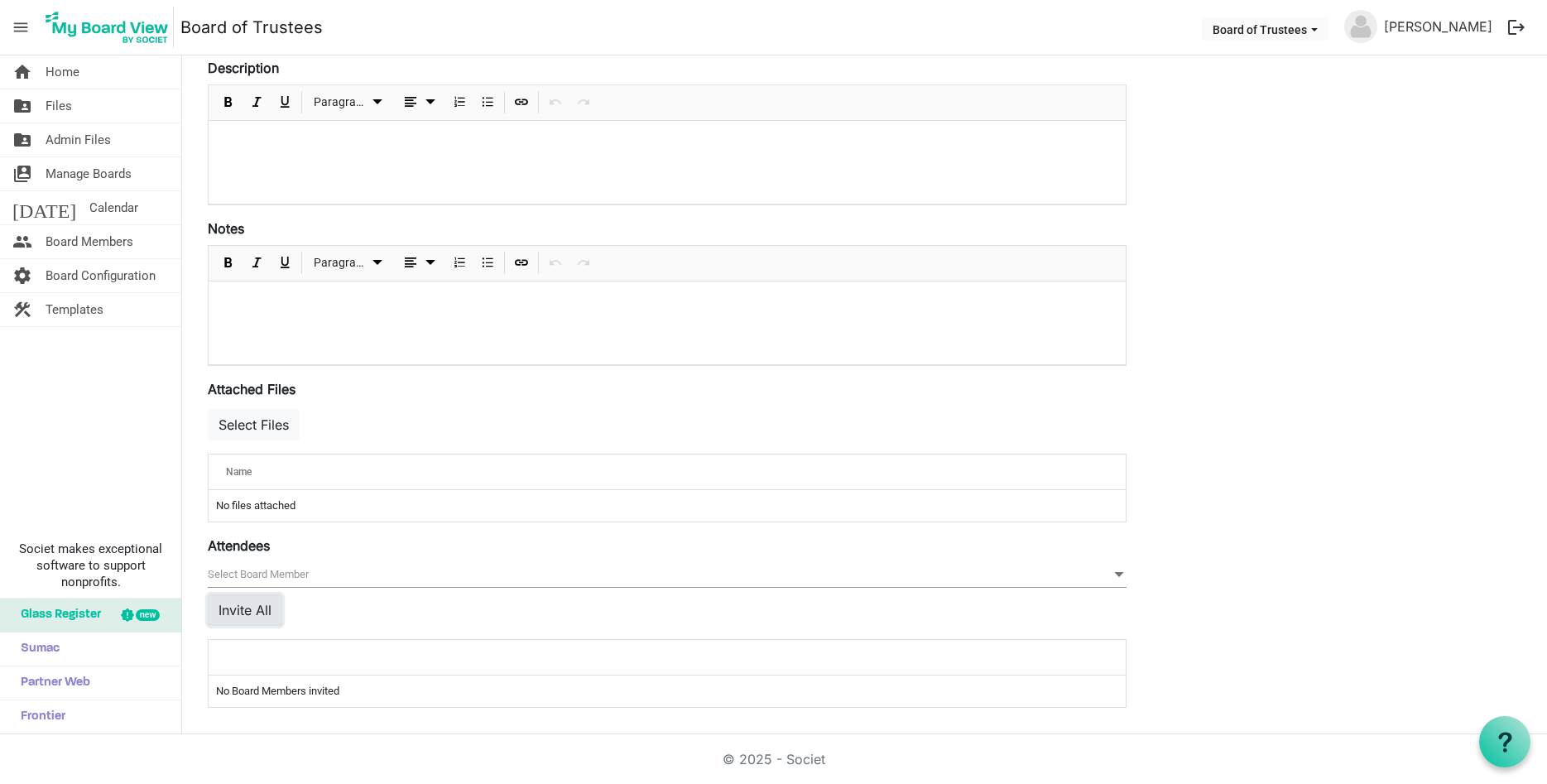
click at [269, 610] on button "Invite All" at bounding box center [245, 610] width 75 height 32
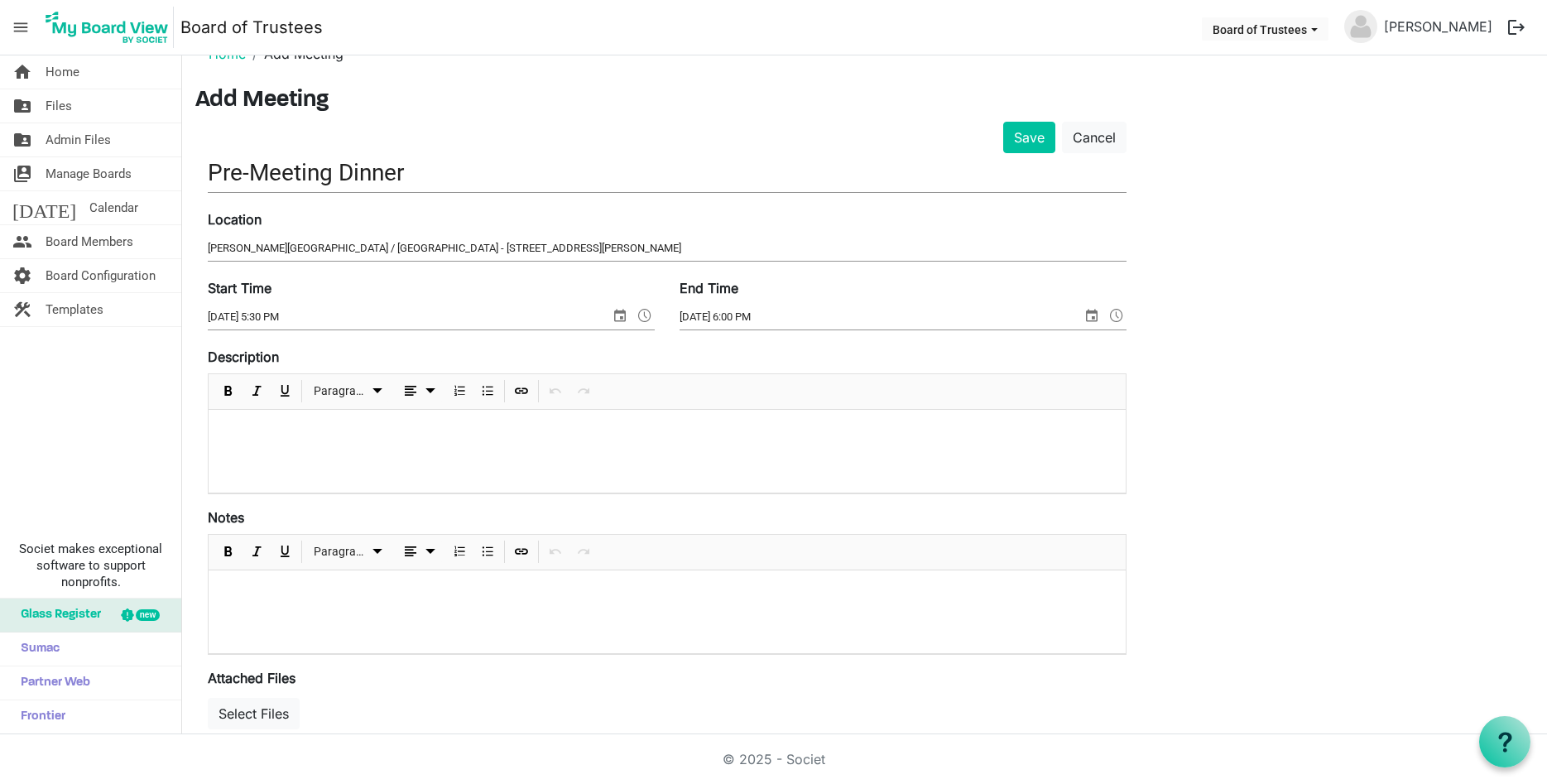
scroll to position [0, 0]
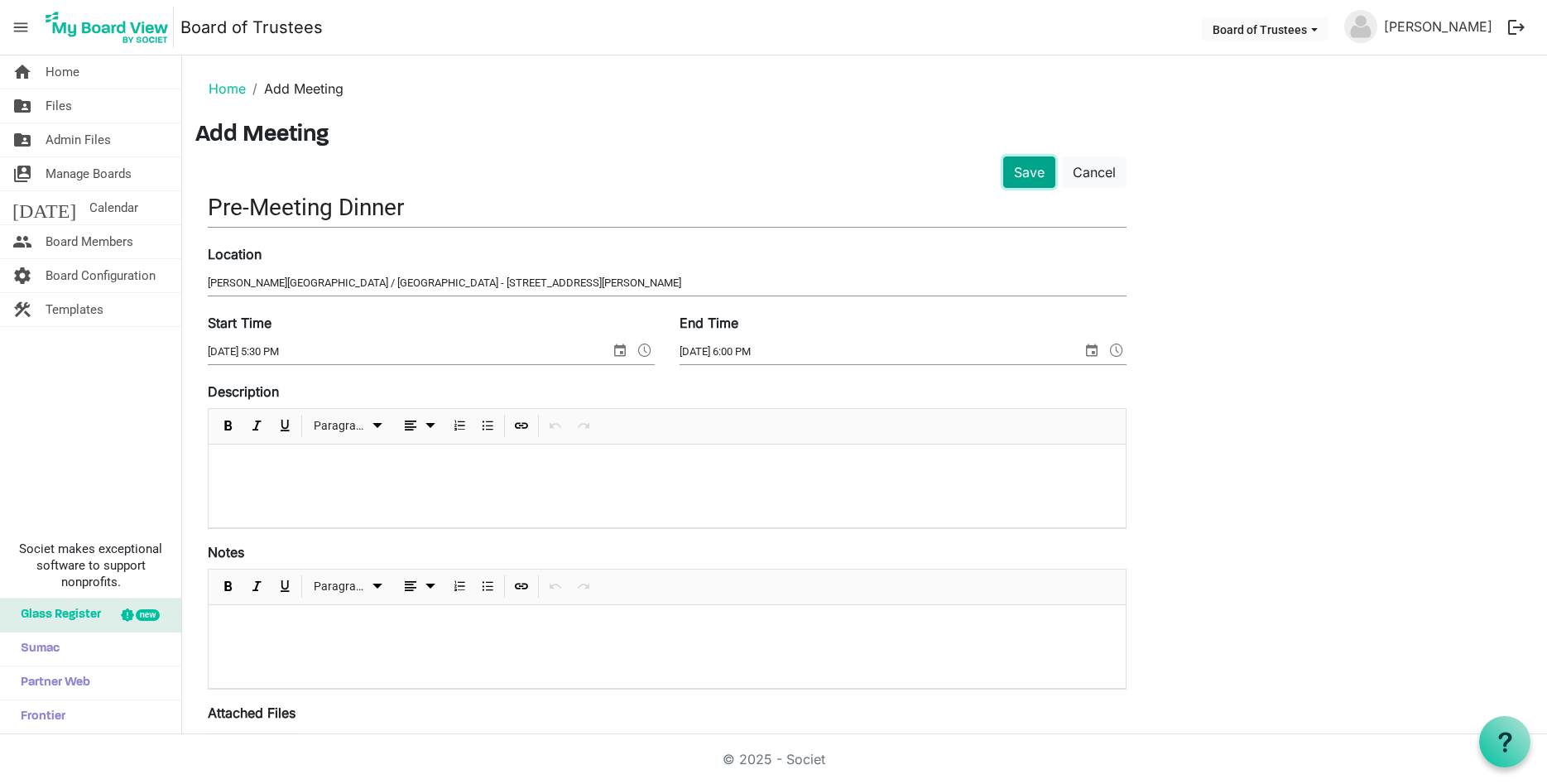
click at [1032, 166] on button "Save" at bounding box center [1029, 172] width 52 height 32
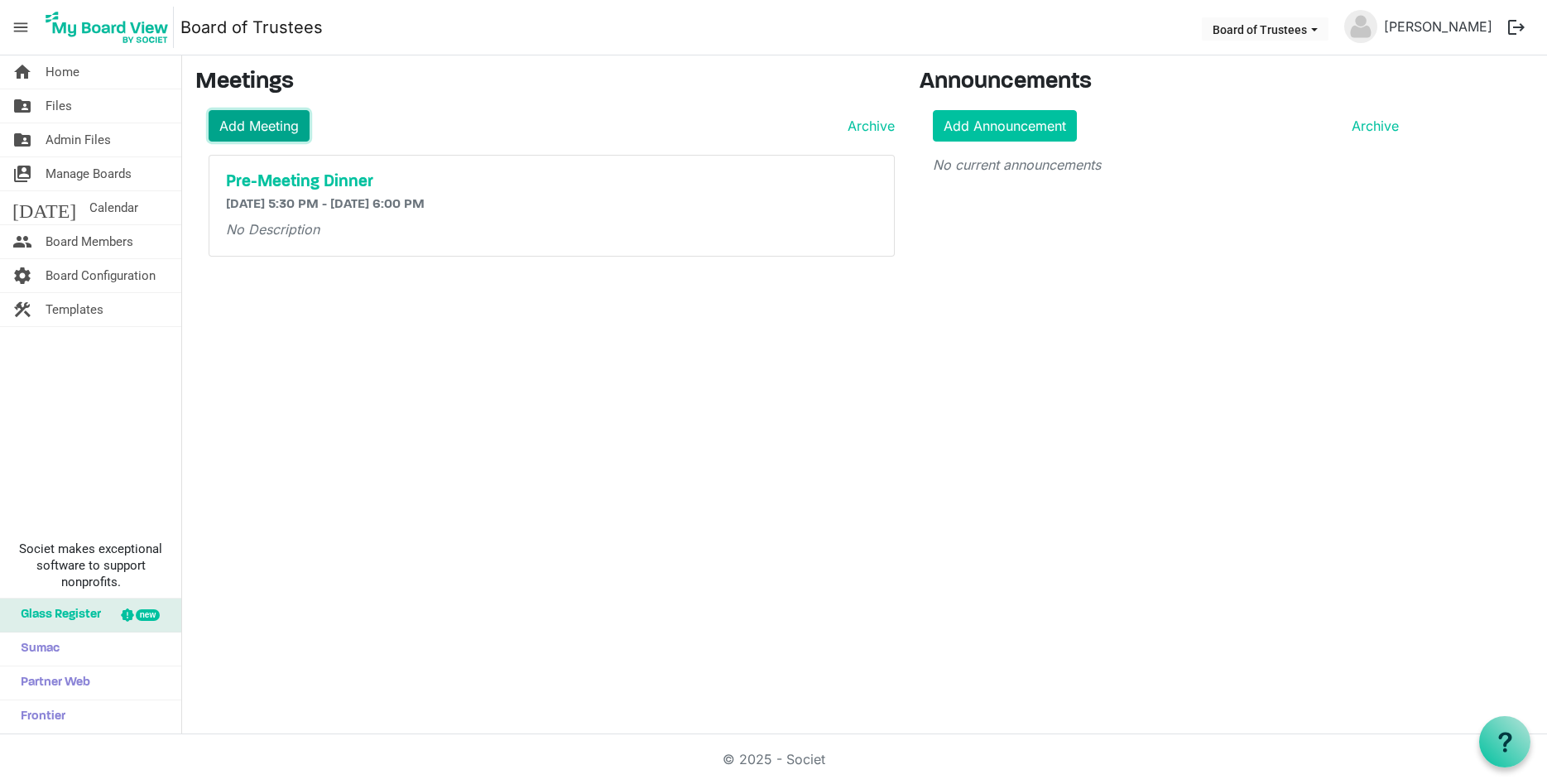
click at [255, 125] on link "Add Meeting" at bounding box center [259, 126] width 101 height 32
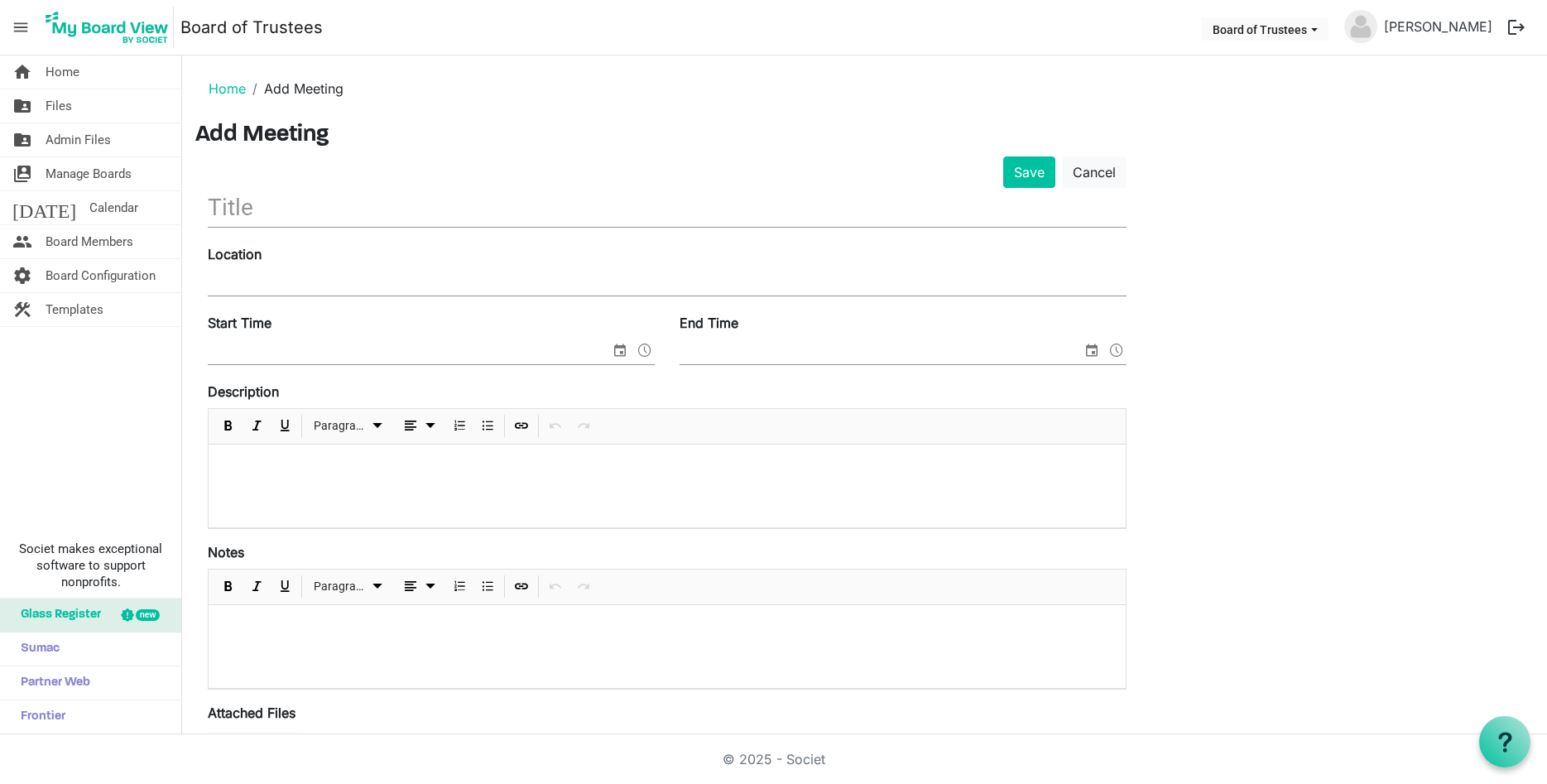
click at [233, 201] on input "text" at bounding box center [667, 208] width 919 height 39
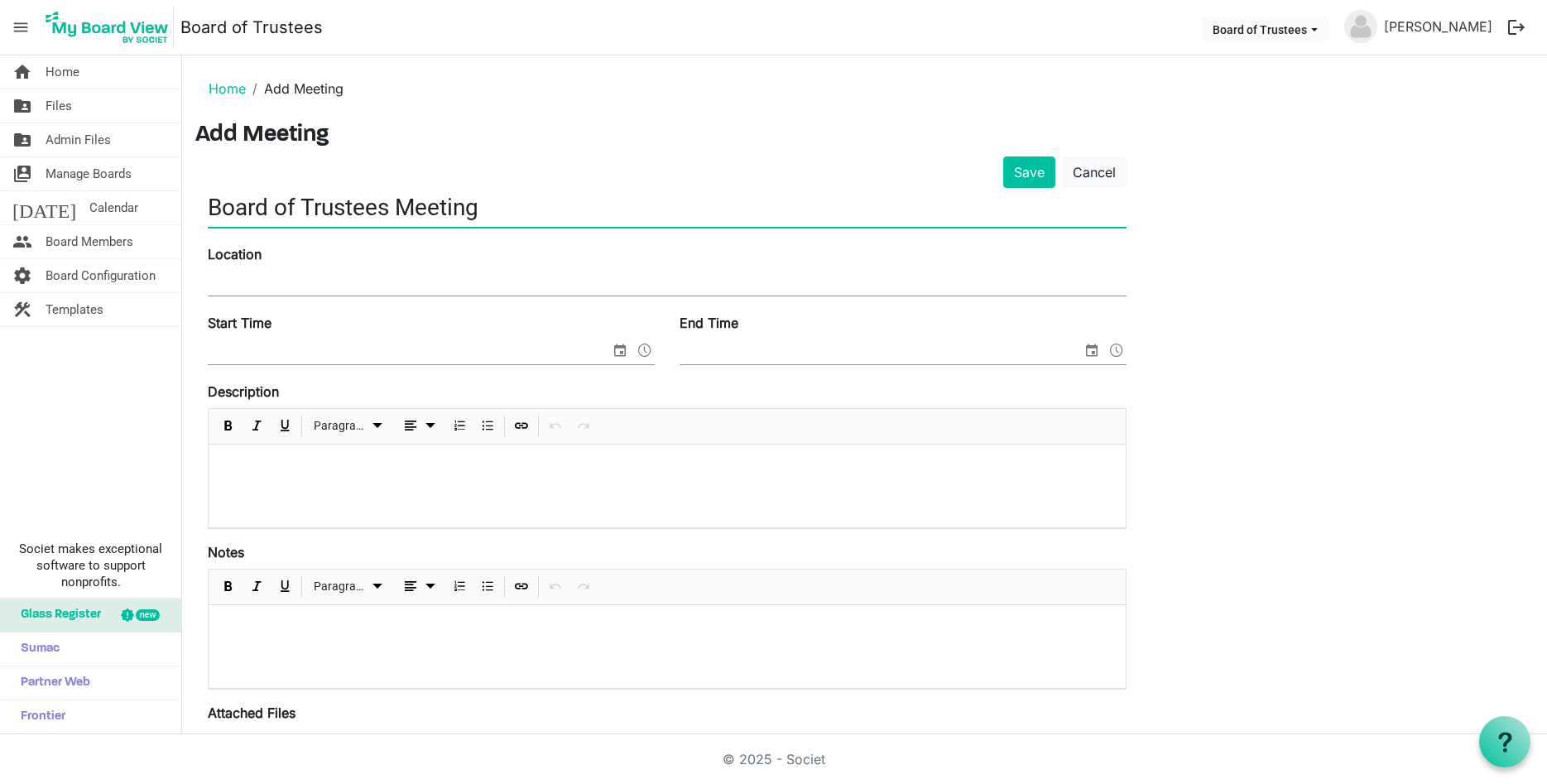
type input "Board of Trustees Meeting"
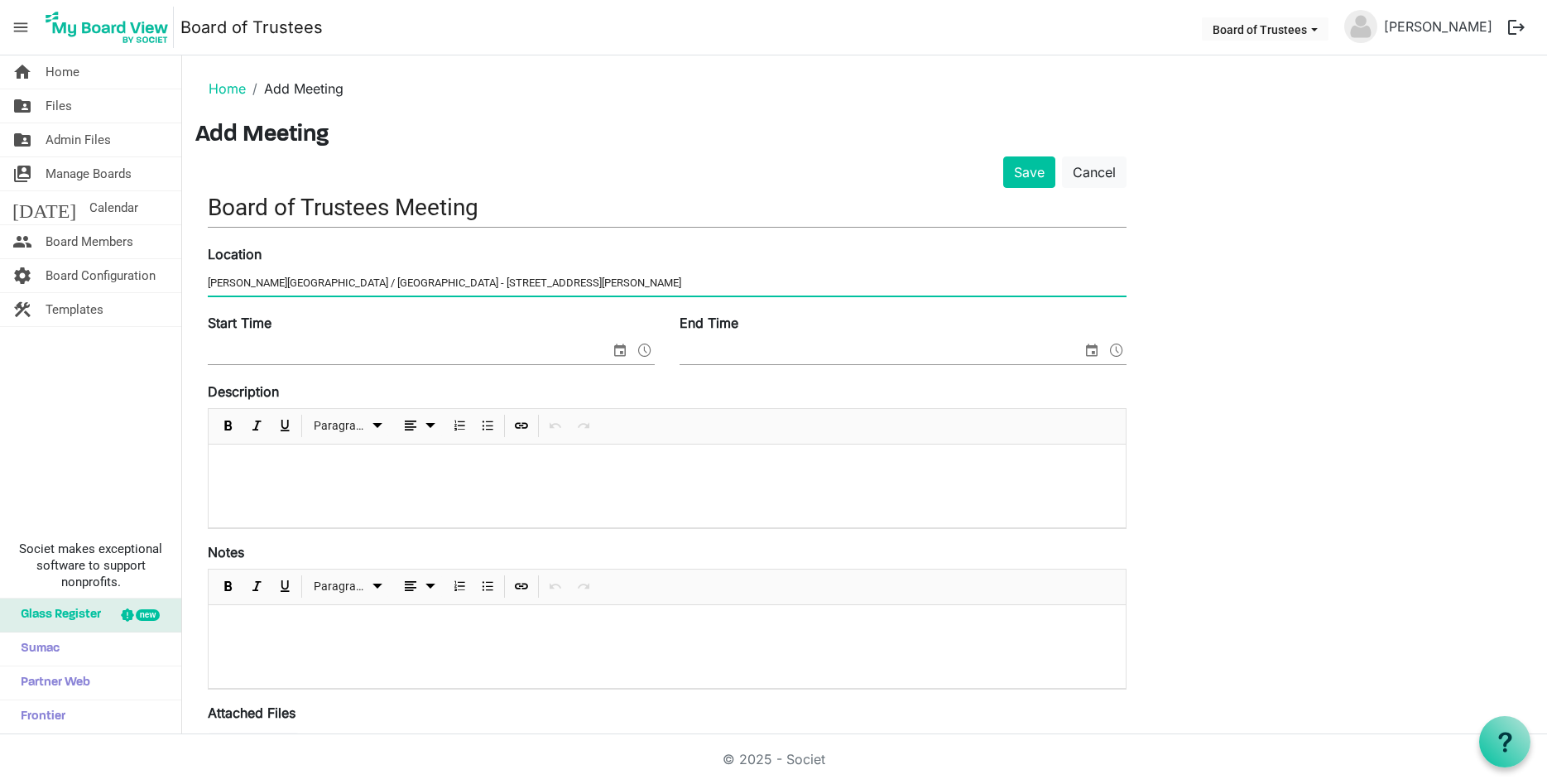
type input "Lawrence Room / Rosary Hall - 480 Western Highway, Blauvelt, NY 10913"
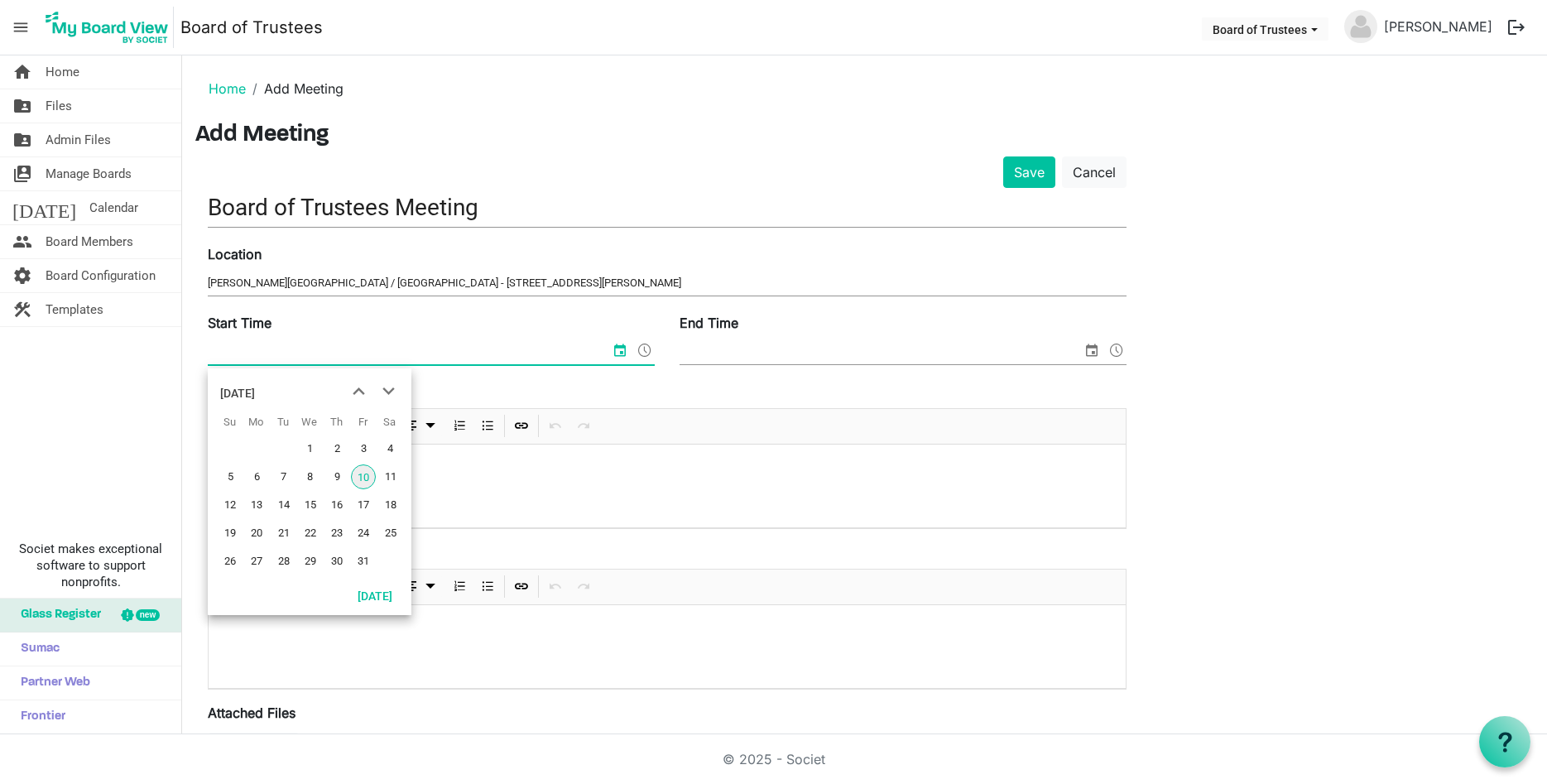
click at [258, 343] on input "Start Time" at bounding box center [408, 351] width 402 height 25
click at [364, 475] on span "10" at bounding box center [363, 476] width 25 height 25
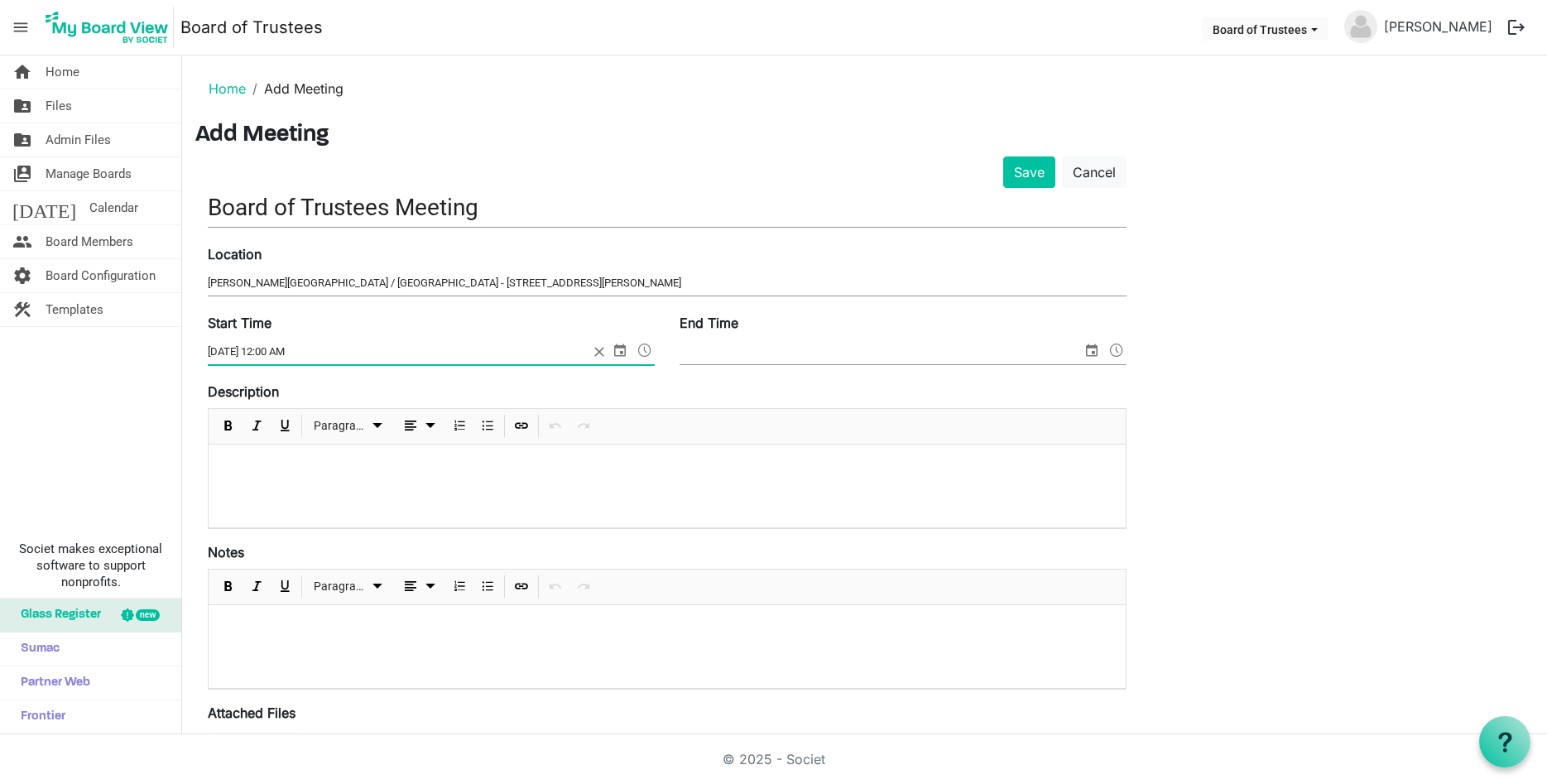
click at [307, 354] on input "10/10/2025 12:00 AM" at bounding box center [398, 351] width 380 height 25
click at [639, 346] on span at bounding box center [644, 350] width 20 height 21
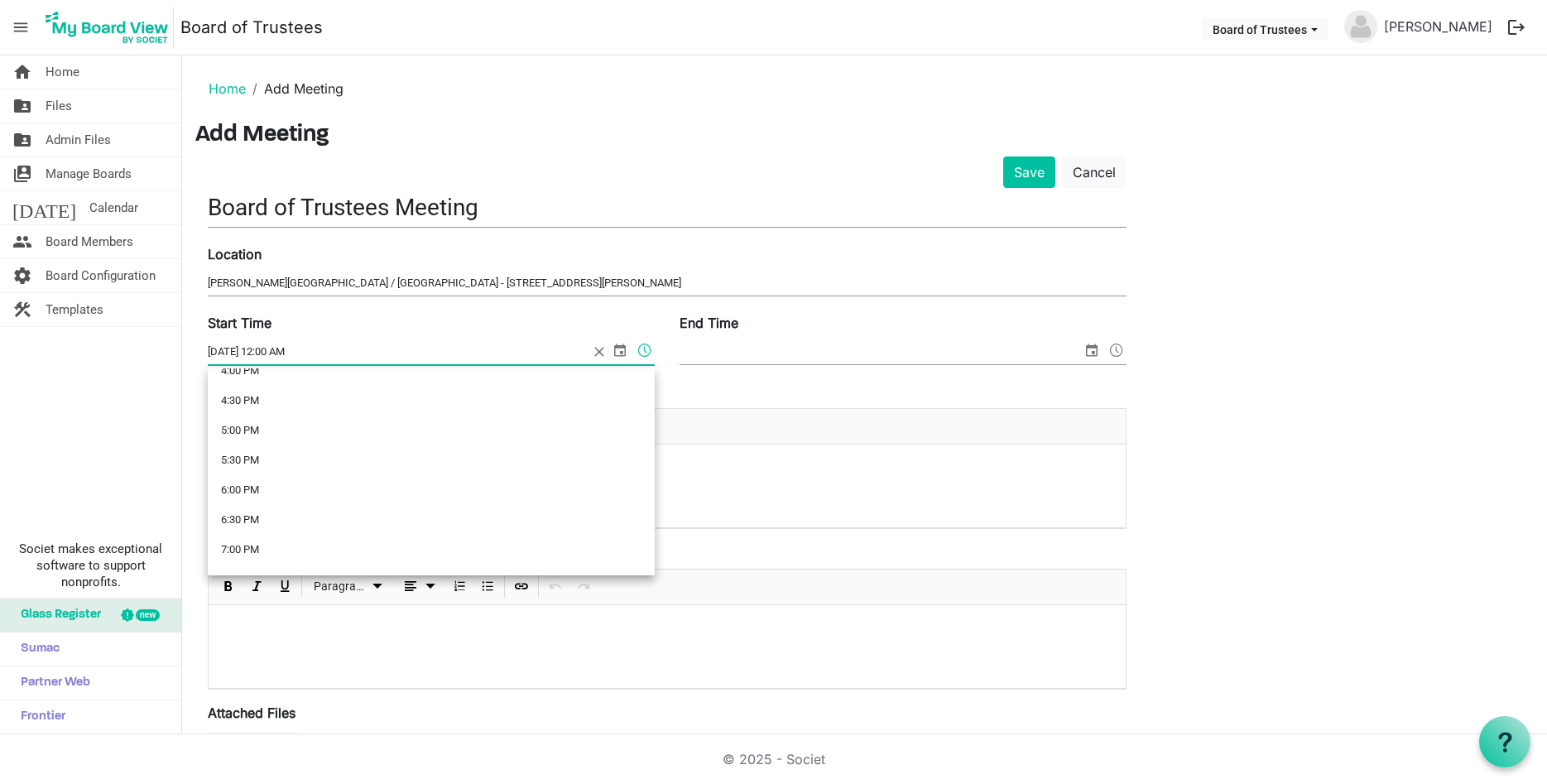
scroll to position [973, 0]
click at [345, 489] on li "6:00 PM" at bounding box center [431, 489] width 447 height 30
type input "10/10/2025 6:00 PM"
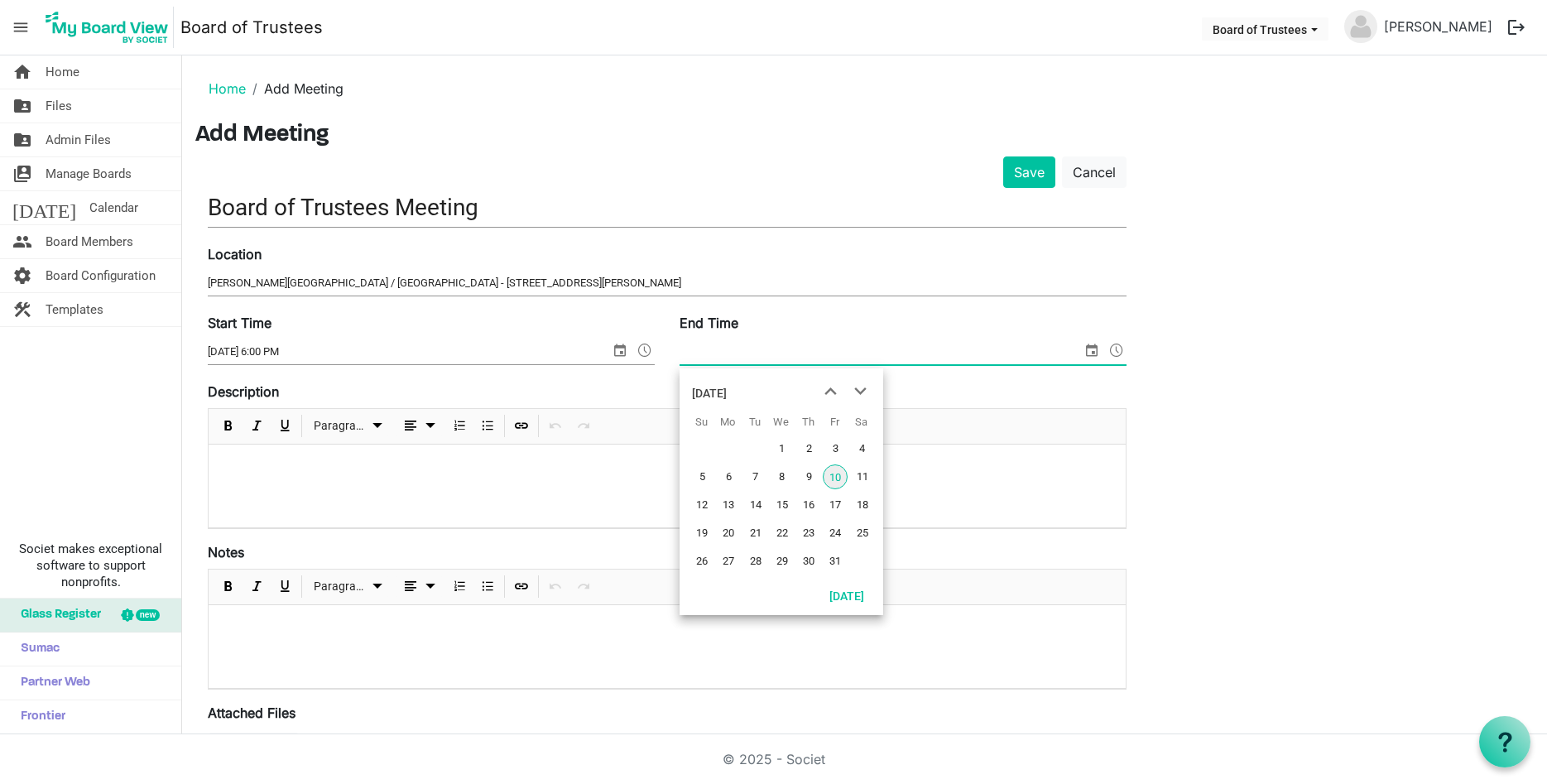
click at [1091, 356] on span "select" at bounding box center [1091, 350] width 20 height 21
click at [805, 532] on span "23" at bounding box center [808, 532] width 25 height 25
click at [774, 357] on input "10/23/2025 12:00 AM" at bounding box center [870, 351] width 380 height 25
click at [1117, 353] on span at bounding box center [1116, 350] width 20 height 21
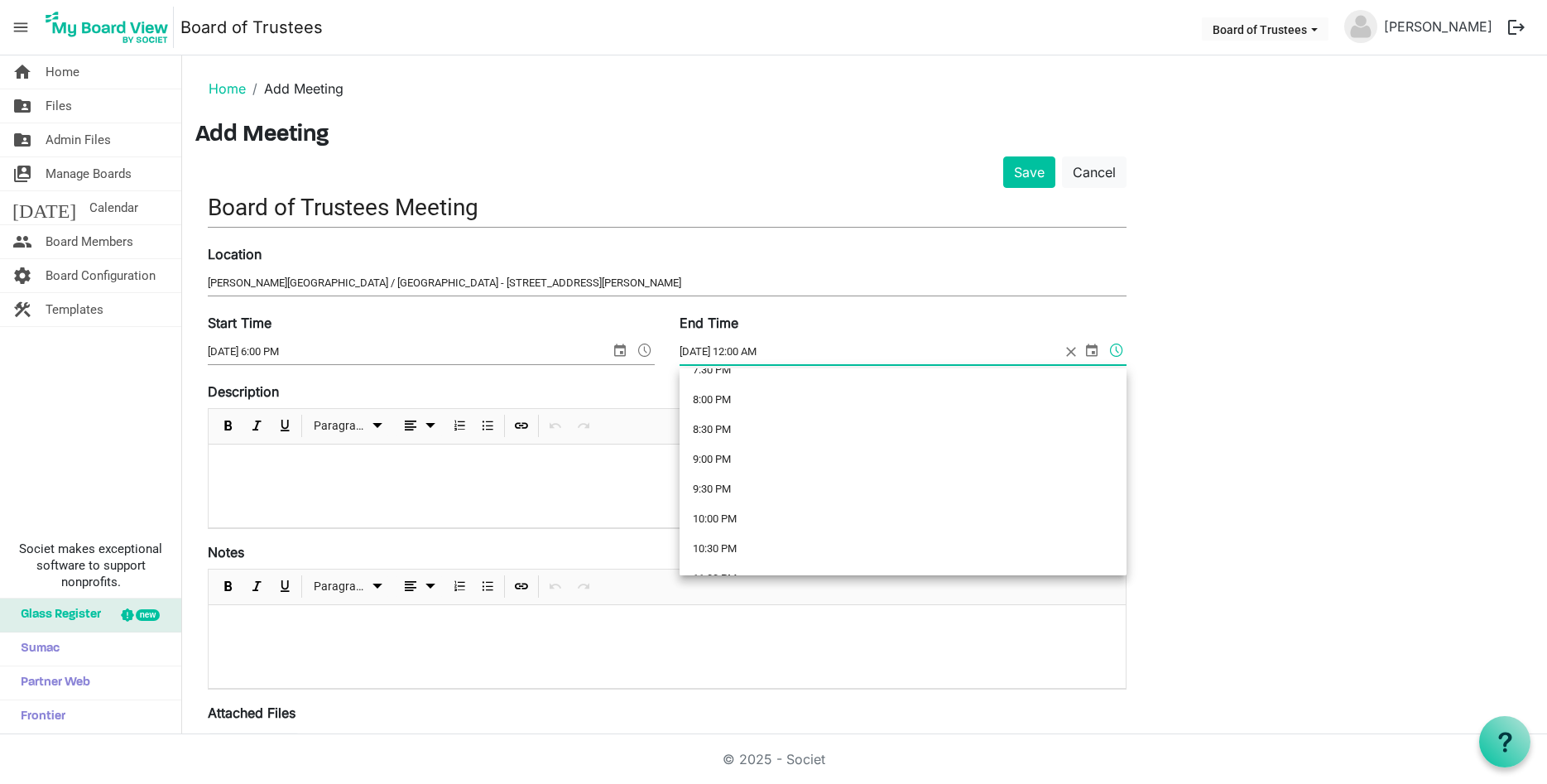
scroll to position [1236, 0]
click at [731, 442] on li "9:30 PM" at bounding box center [903, 434] width 447 height 30
type input "10/23/2025 9:30 PM"
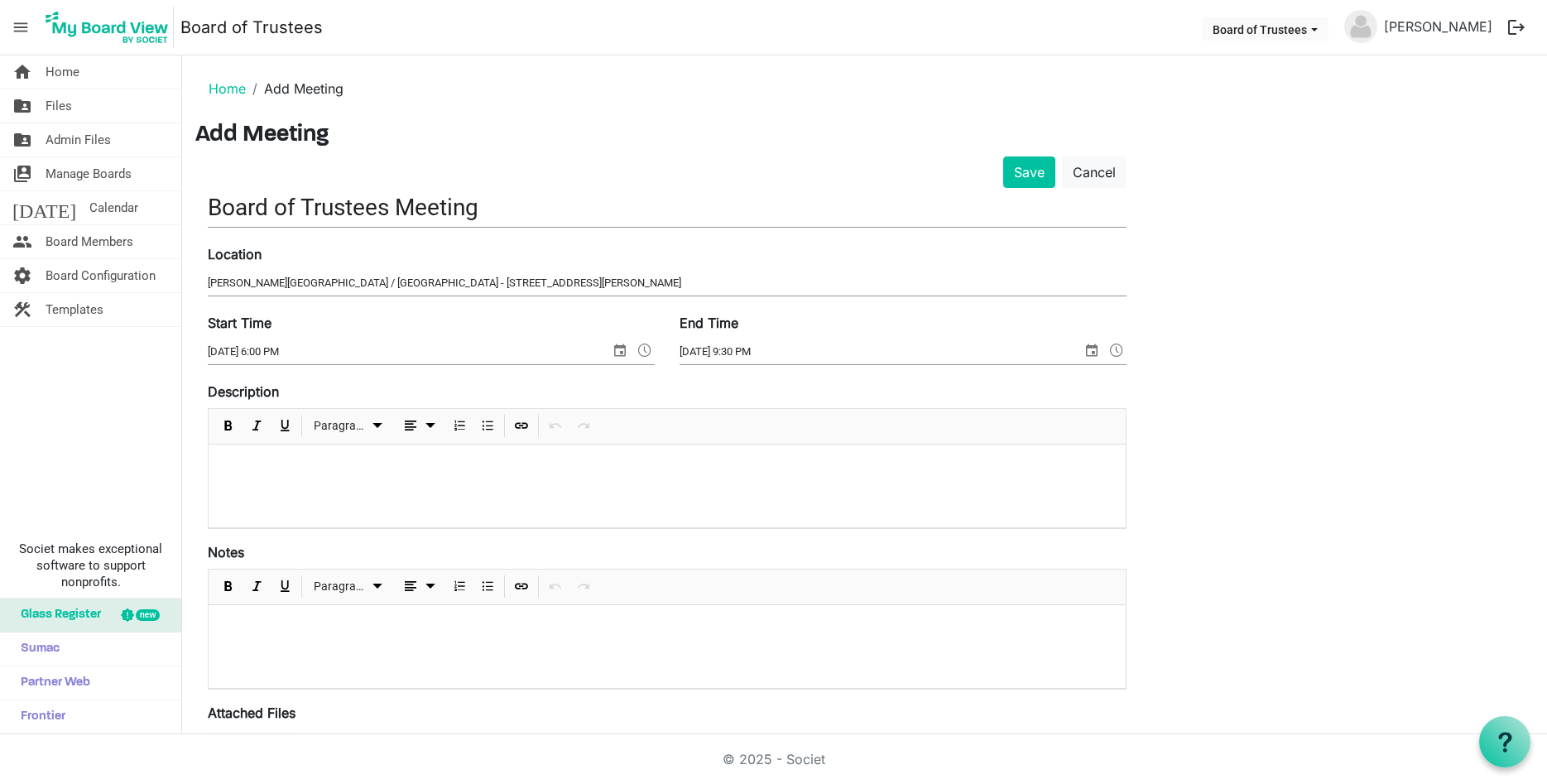
click at [260, 473] on p at bounding box center [667, 466] width 891 height 18
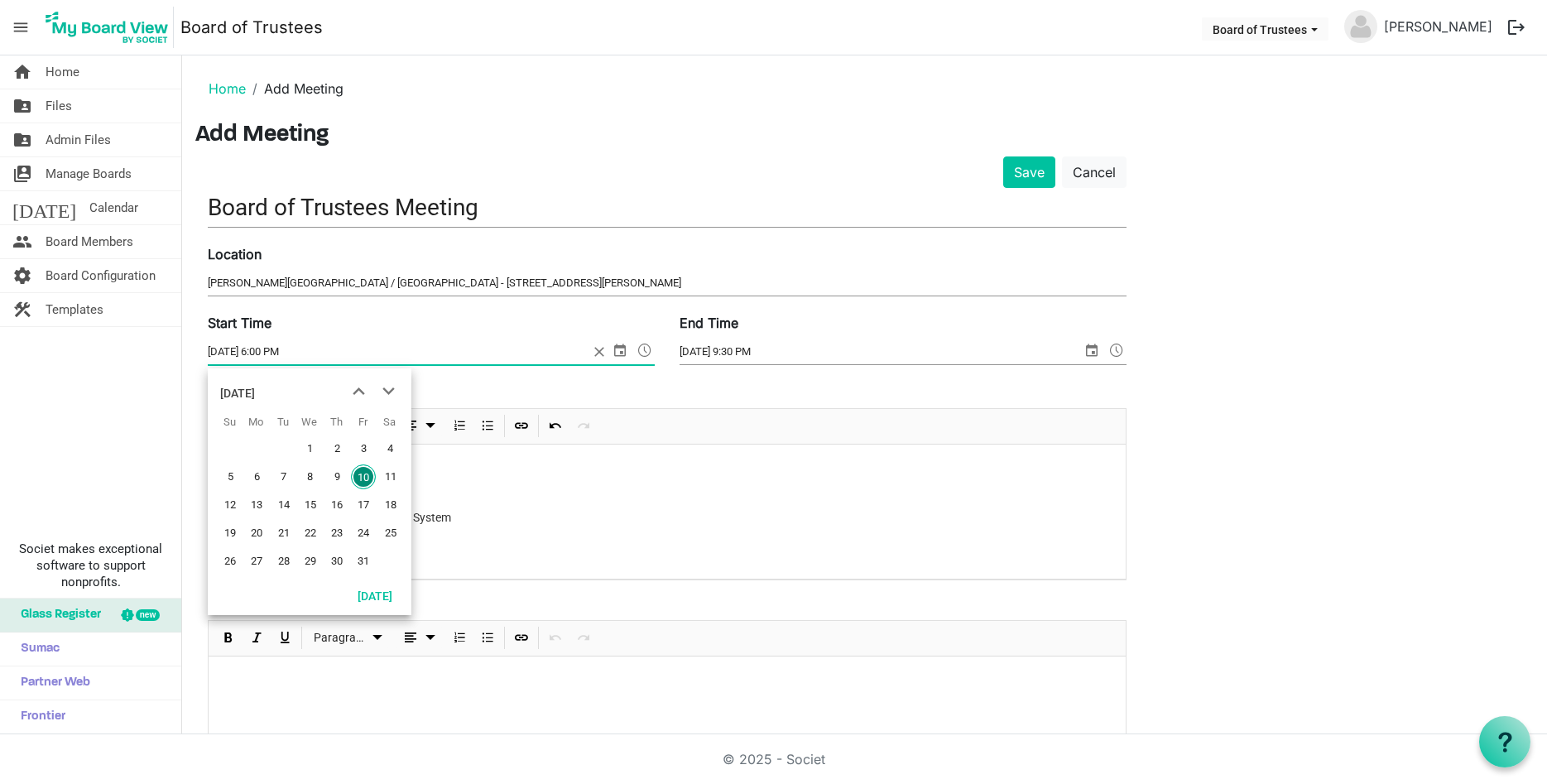
click at [620, 351] on span "select" at bounding box center [619, 350] width 20 height 21
click at [335, 527] on span "23" at bounding box center [337, 532] width 25 height 25
type input "10/23/2025 6:00 PM"
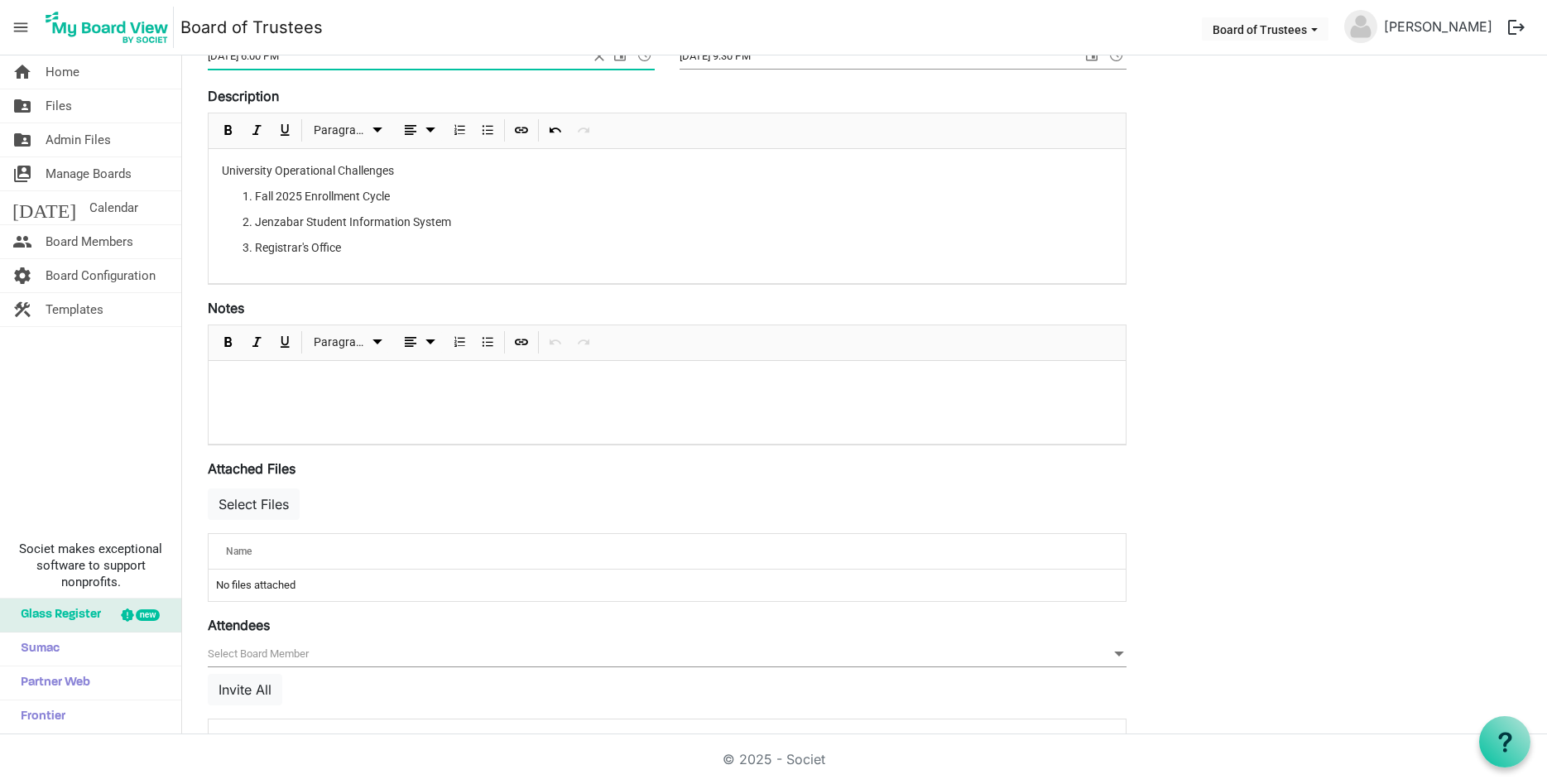
scroll to position [298, 0]
click at [255, 378] on p at bounding box center [667, 380] width 891 height 18
click at [245, 689] on button "Invite All" at bounding box center [245, 687] width 75 height 32
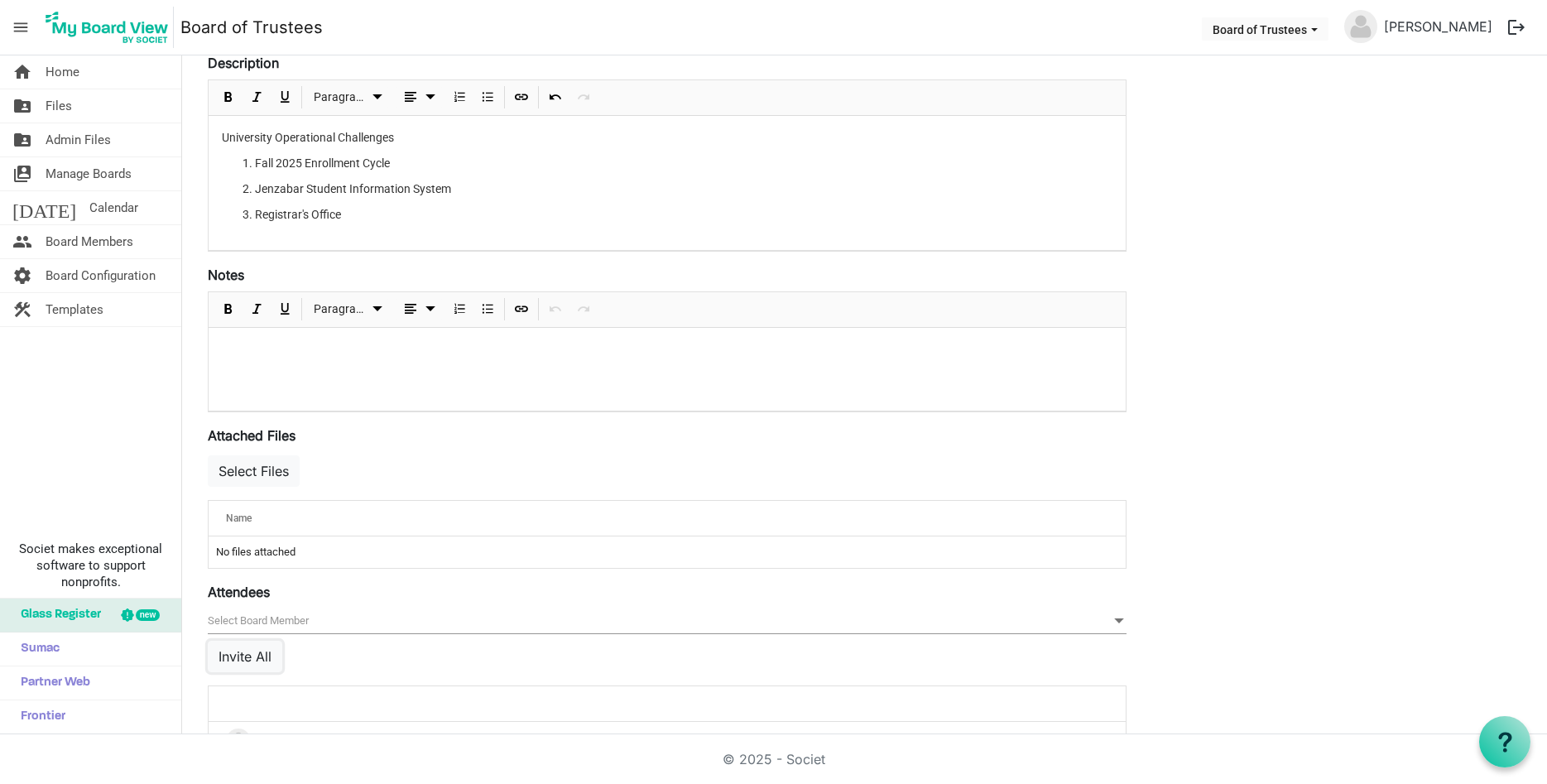
scroll to position [282, 0]
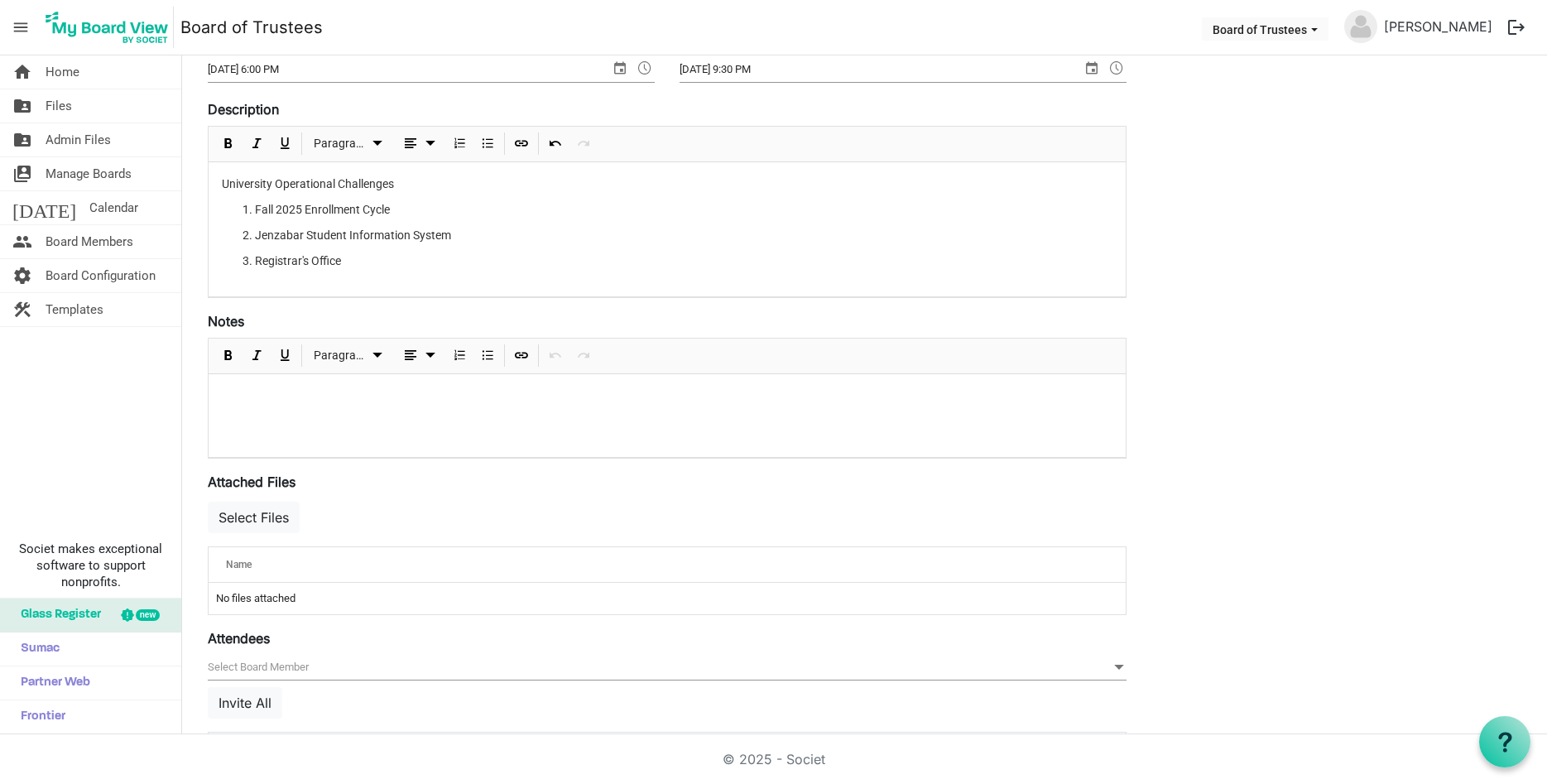
click at [255, 403] on p at bounding box center [667, 395] width 891 height 18
click at [457, 404] on p "Materials, Teams link, and agenda will" at bounding box center [667, 395] width 891 height 18
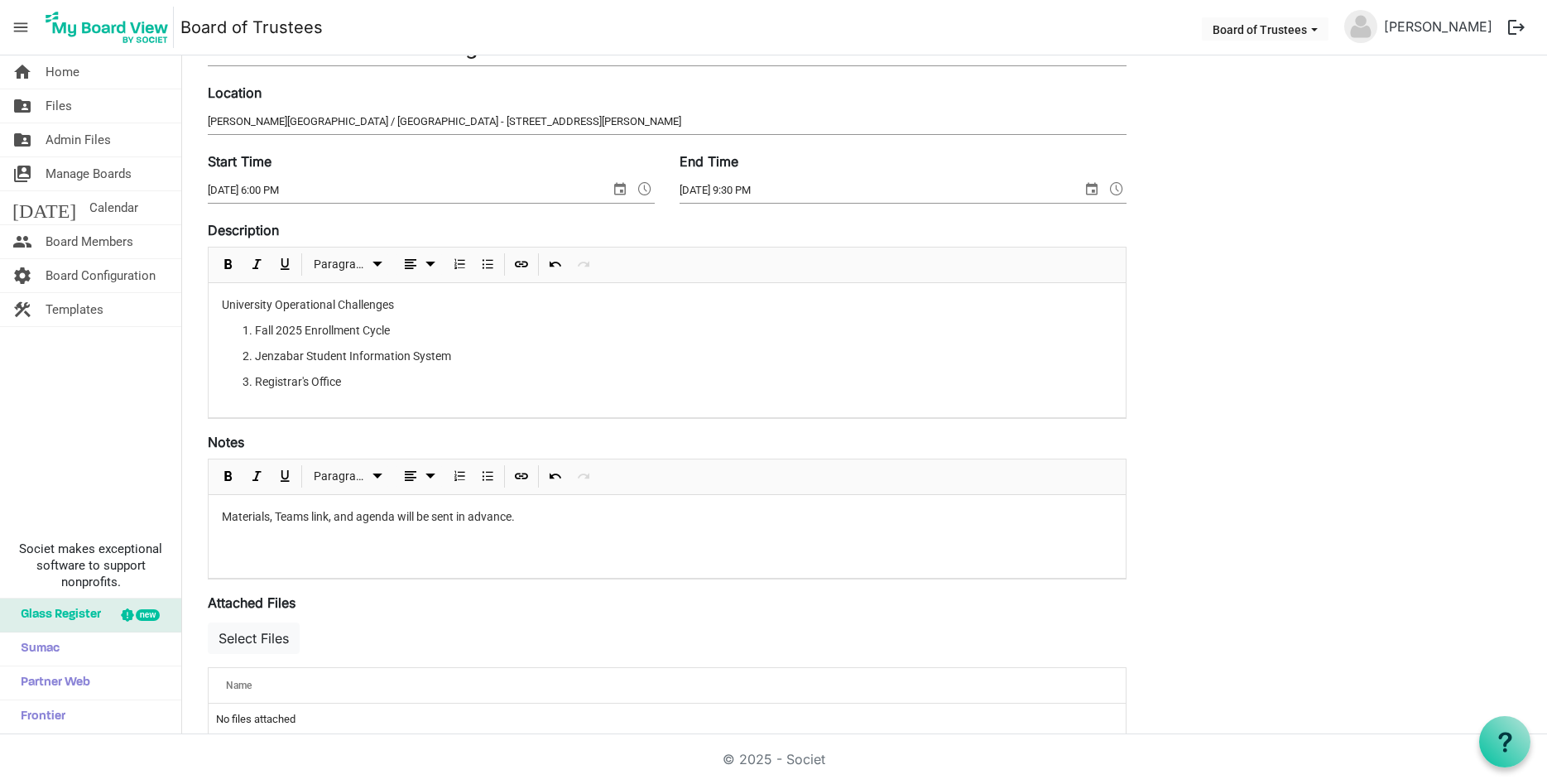
scroll to position [0, 0]
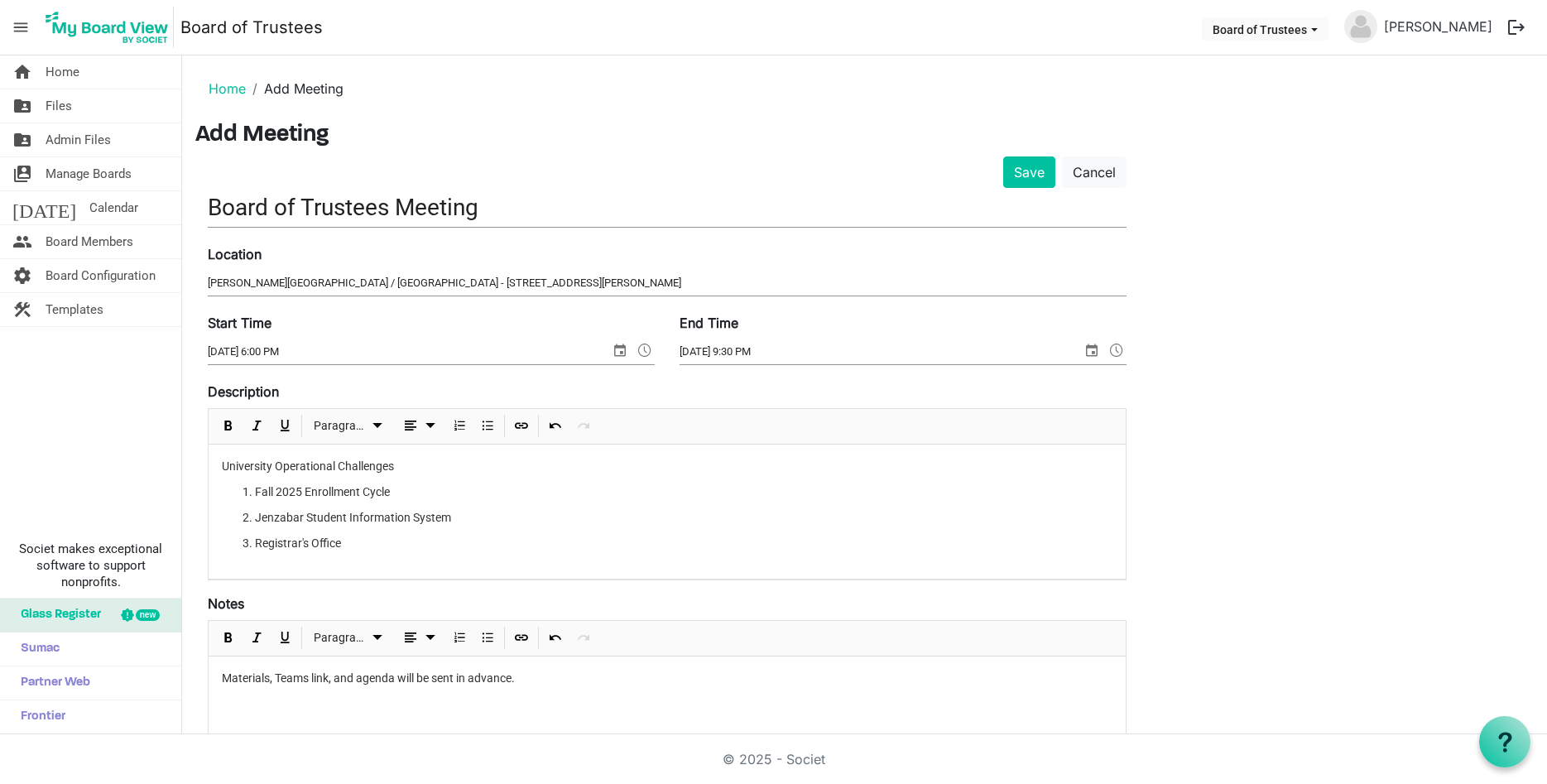
click at [494, 199] on input "Board of Trustees Meeting" at bounding box center [667, 208] width 919 height 39
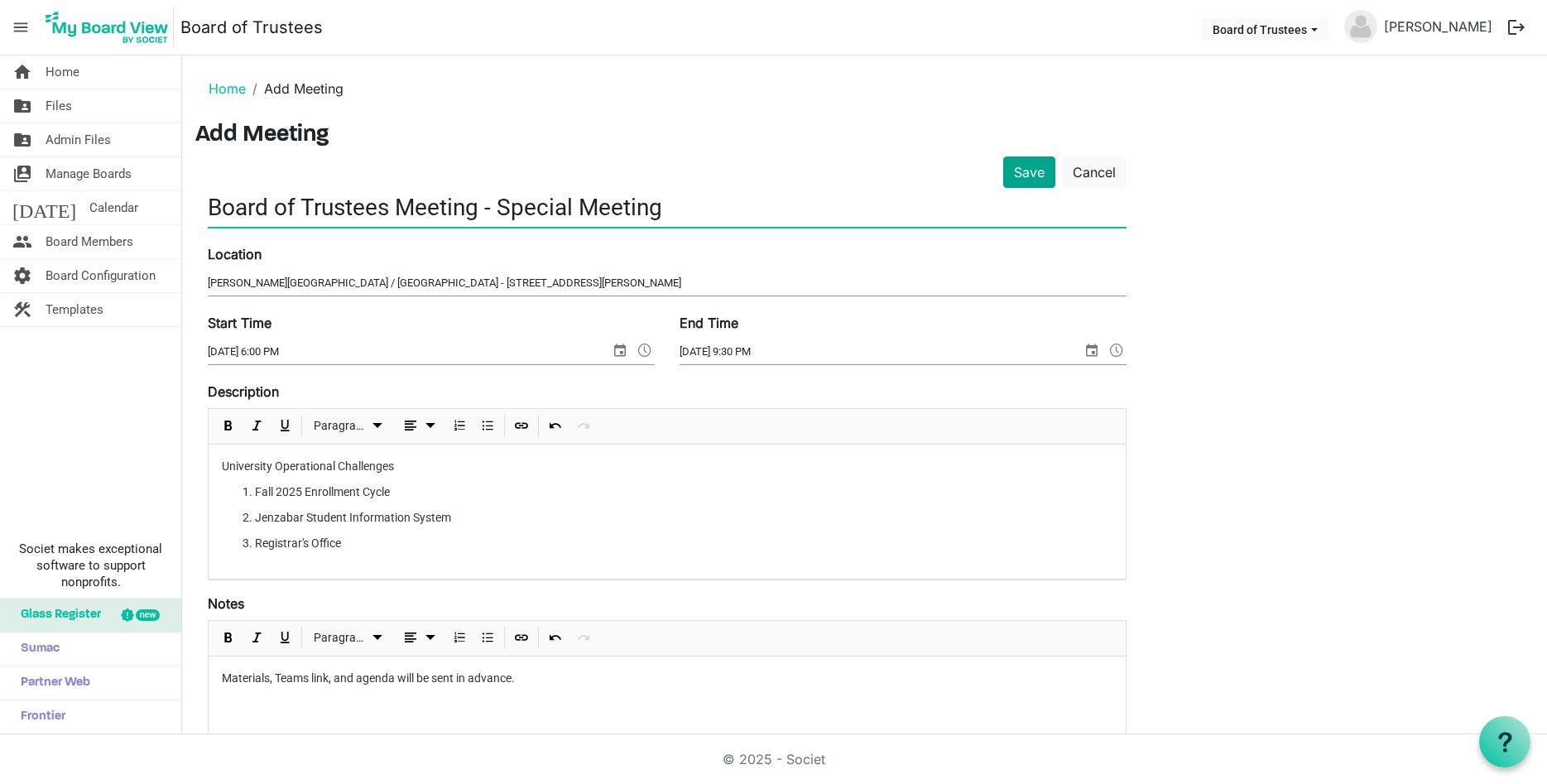
type input "Board of Trustees Meeting - Special Meeting"
click at [1024, 175] on button "Save" at bounding box center [1029, 172] width 52 height 32
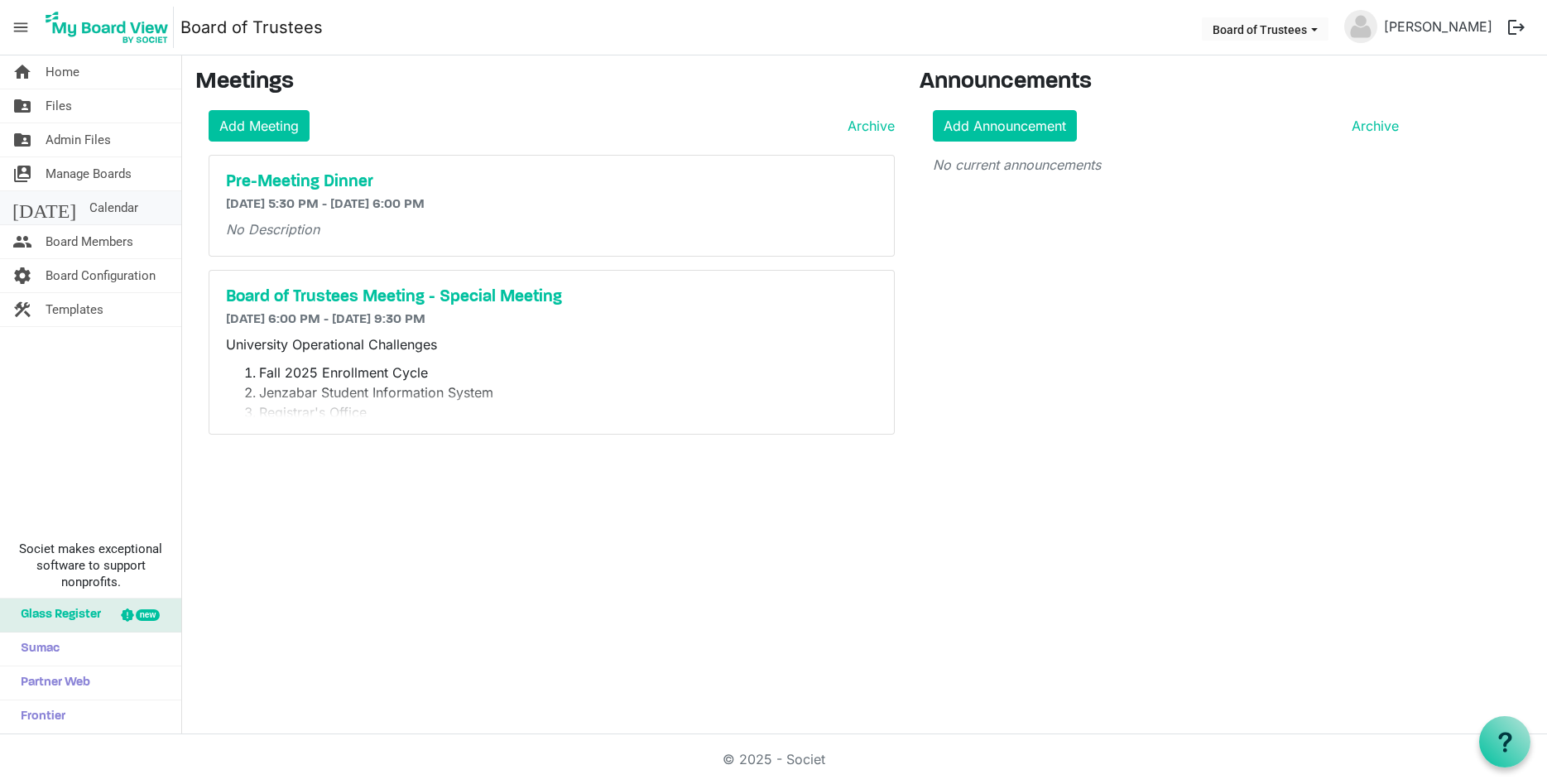
click at [104, 216] on link "[DATE] Calendar" at bounding box center [90, 208] width 181 height 34
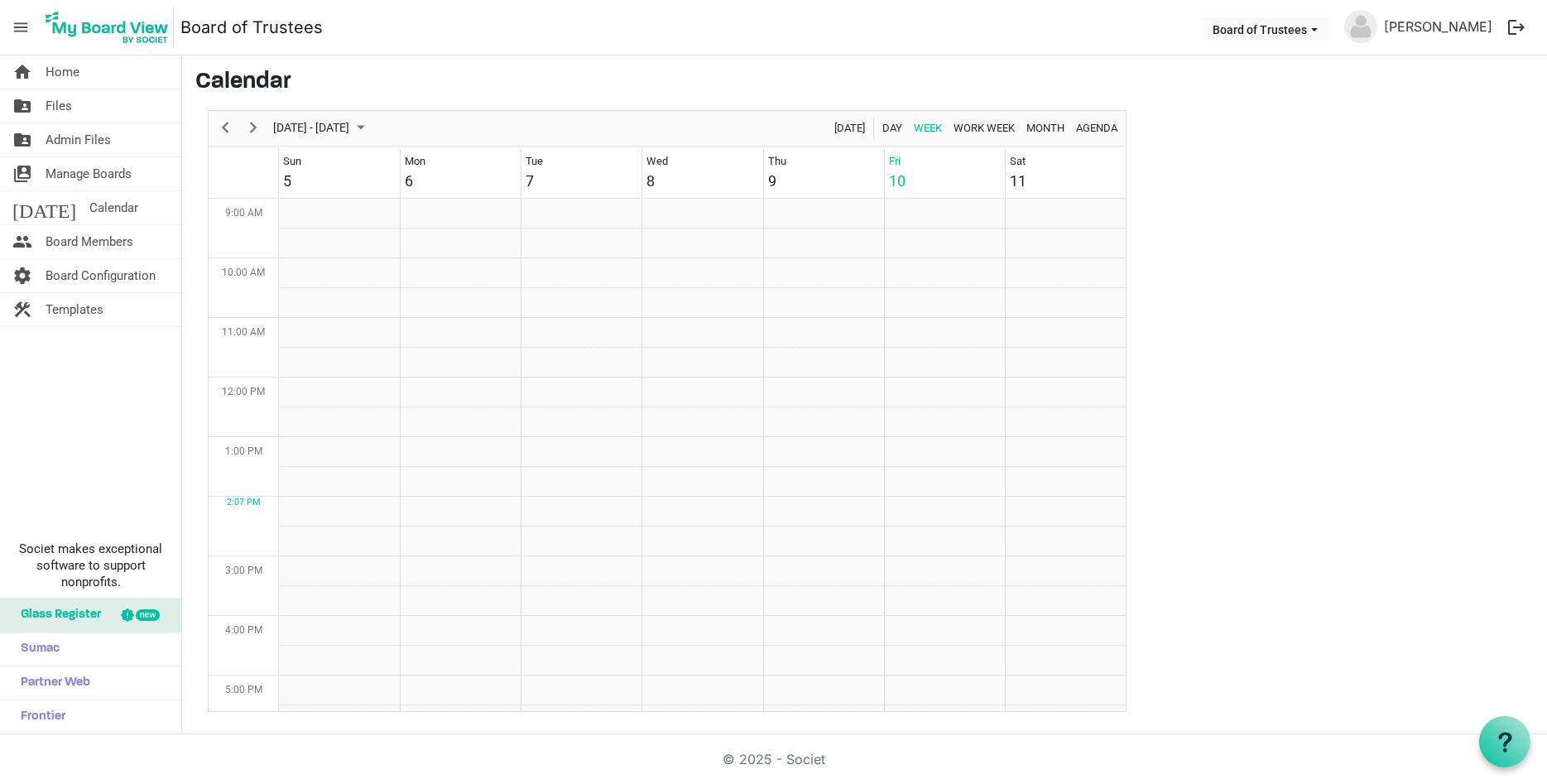
scroll to position [536, 0]
click at [268, 128] on div "[DATE] - [DATE]" at bounding box center [321, 128] width 107 height 34
click at [255, 127] on span "Next" at bounding box center [253, 128] width 20 height 21
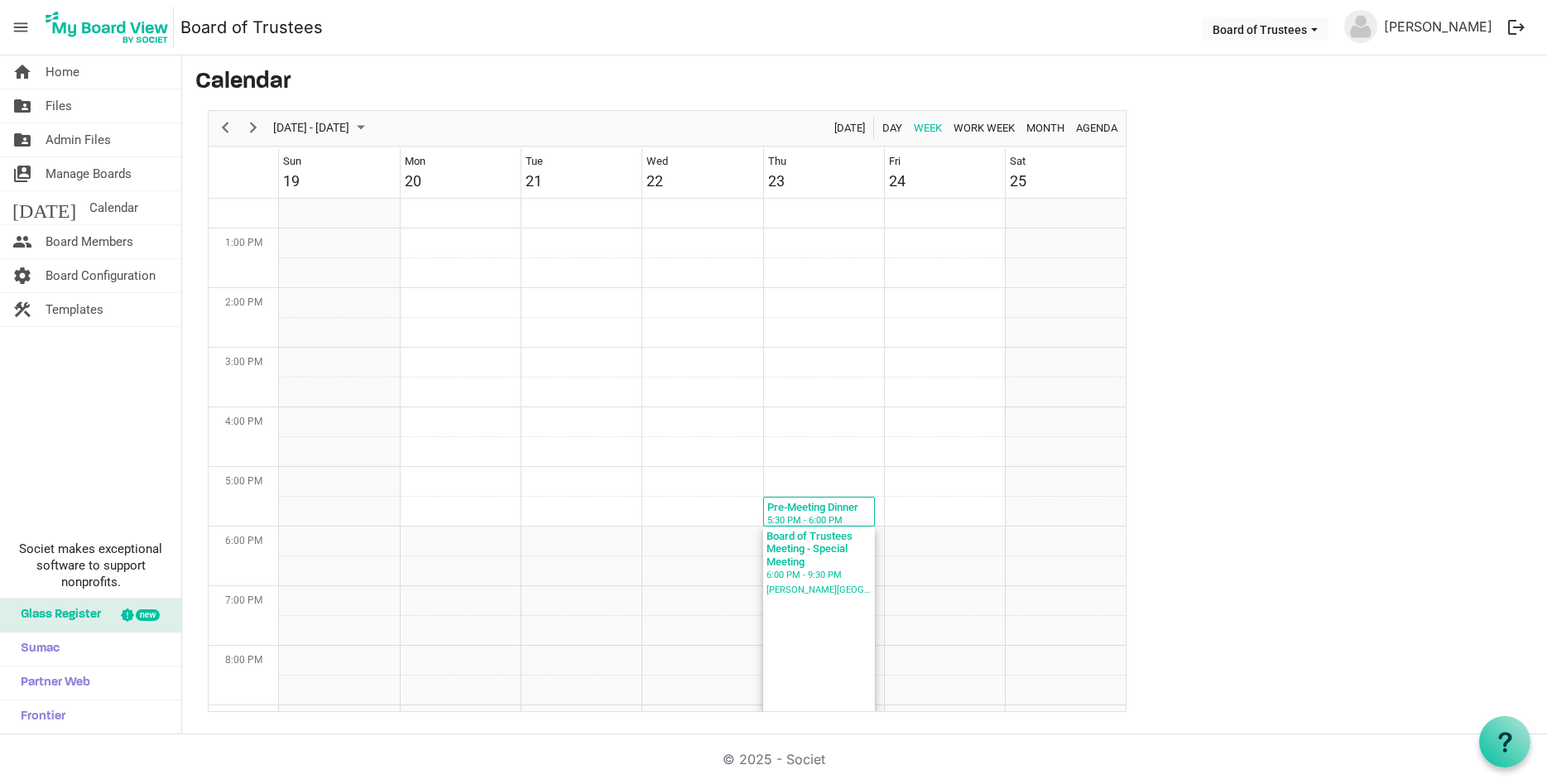
click at [806, 563] on div "Board of Trustees Meeting - Special Meeting" at bounding box center [820, 547] width 106 height 42
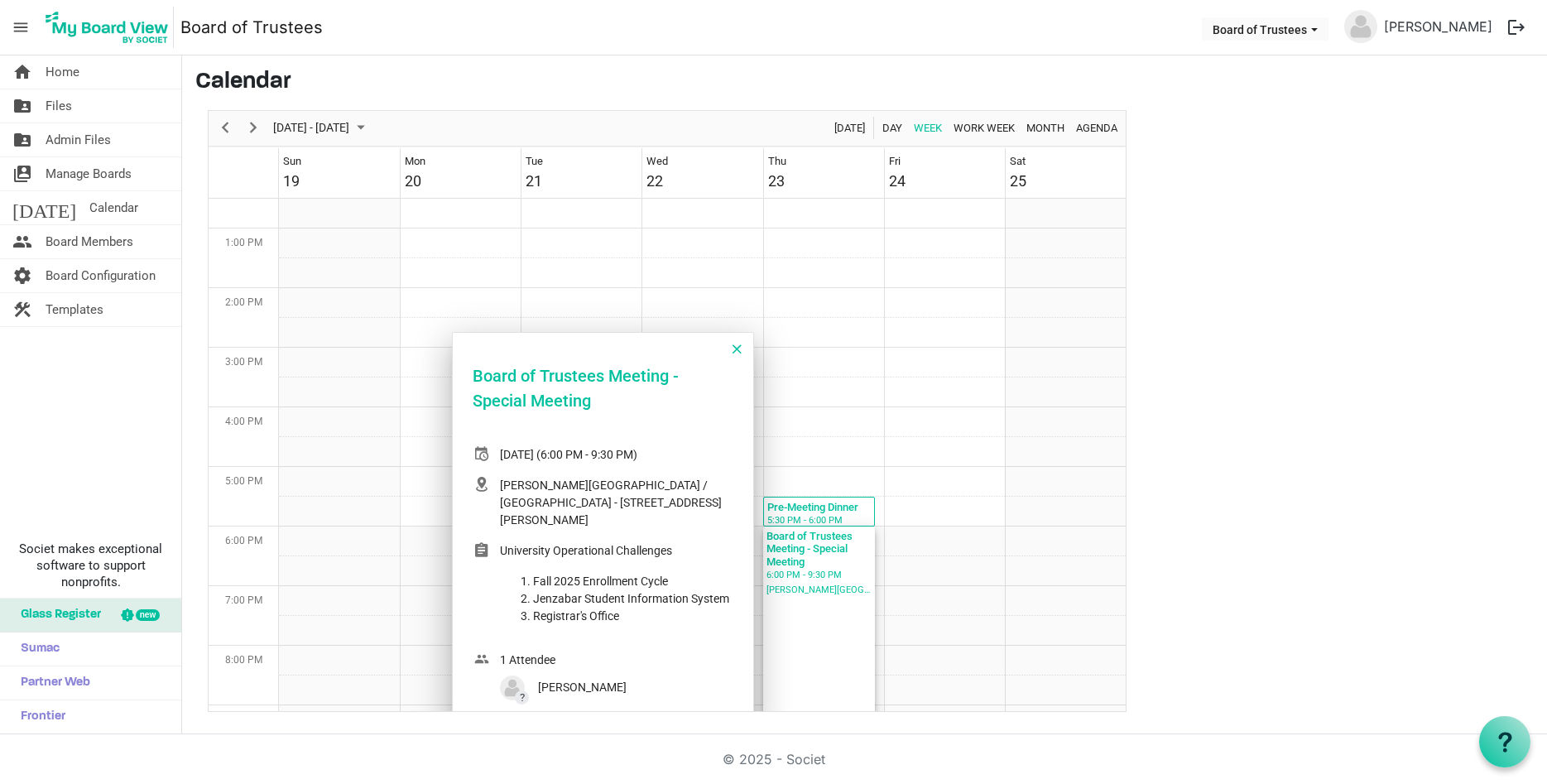
click at [736, 344] on span "Week of October 24, 2025" at bounding box center [738, 349] width 9 height 21
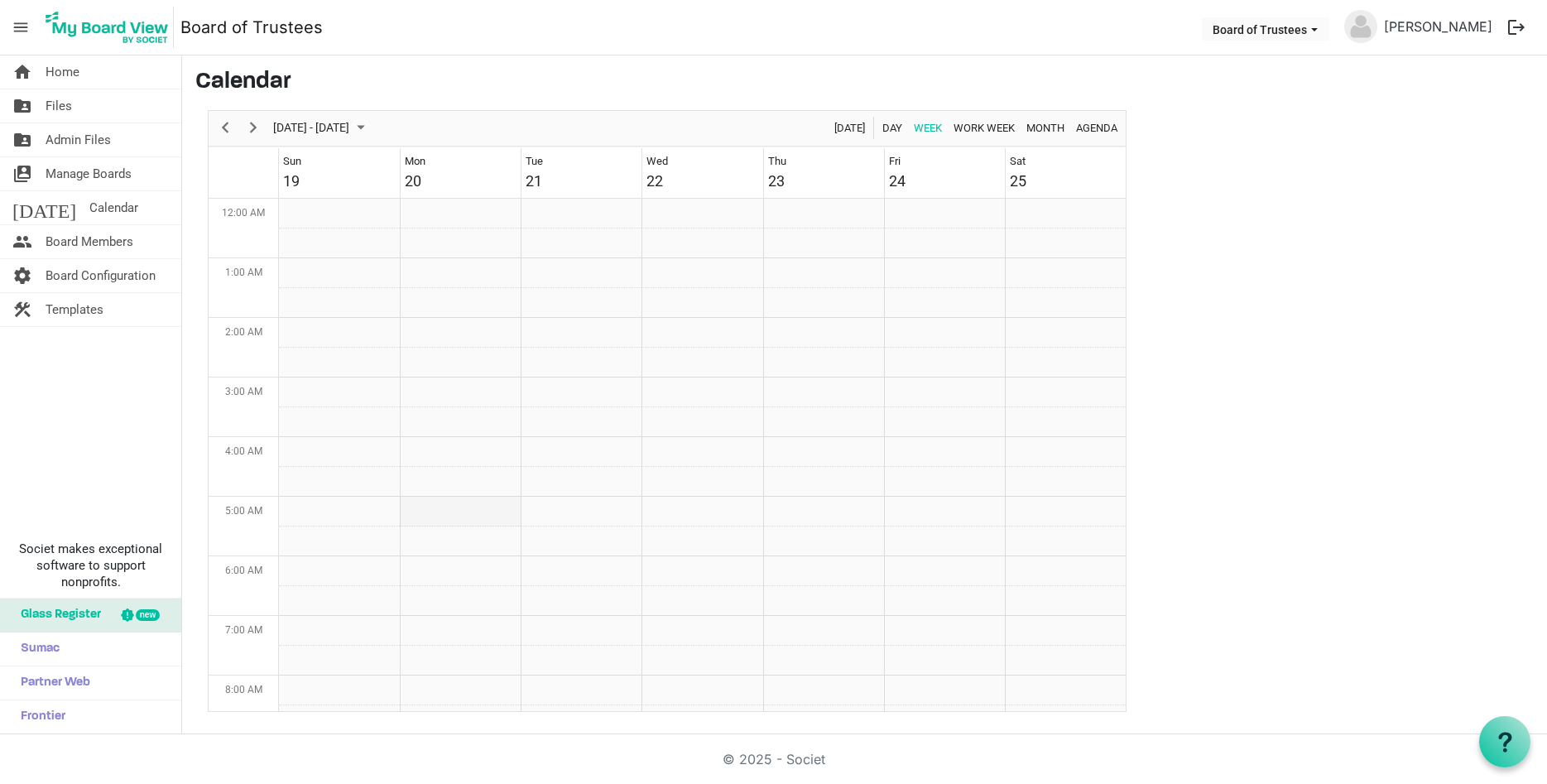
scroll to position [0, 0]
